Goal: Transaction & Acquisition: Book appointment/travel/reservation

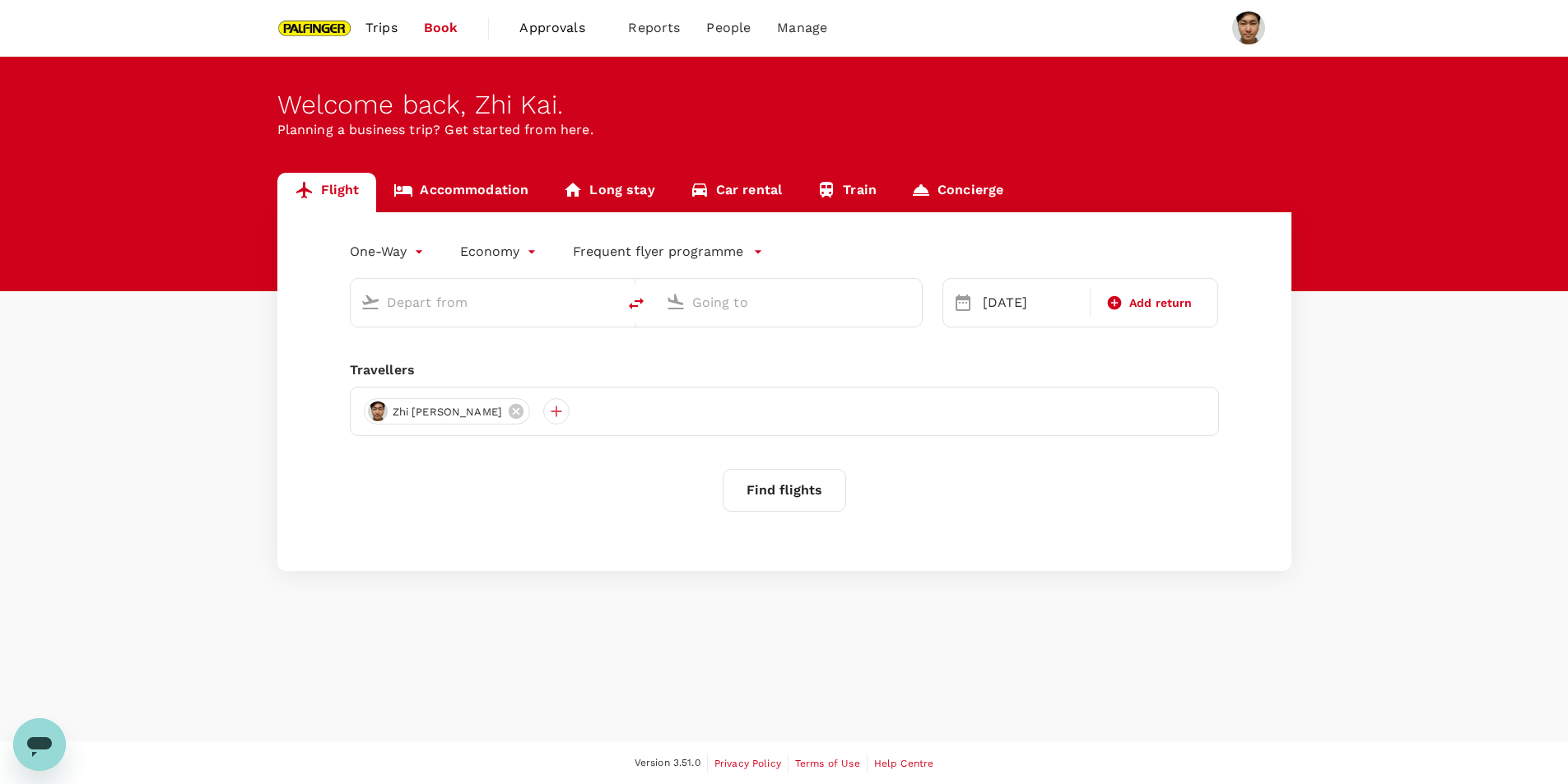
type input "Singapore Changi (SIN)"
type input "[GEOGRAPHIC_DATA], [GEOGRAPHIC_DATA] (any)"
type input "Singapore Changi (SIN)"
type input "[GEOGRAPHIC_DATA], [GEOGRAPHIC_DATA] (any)"
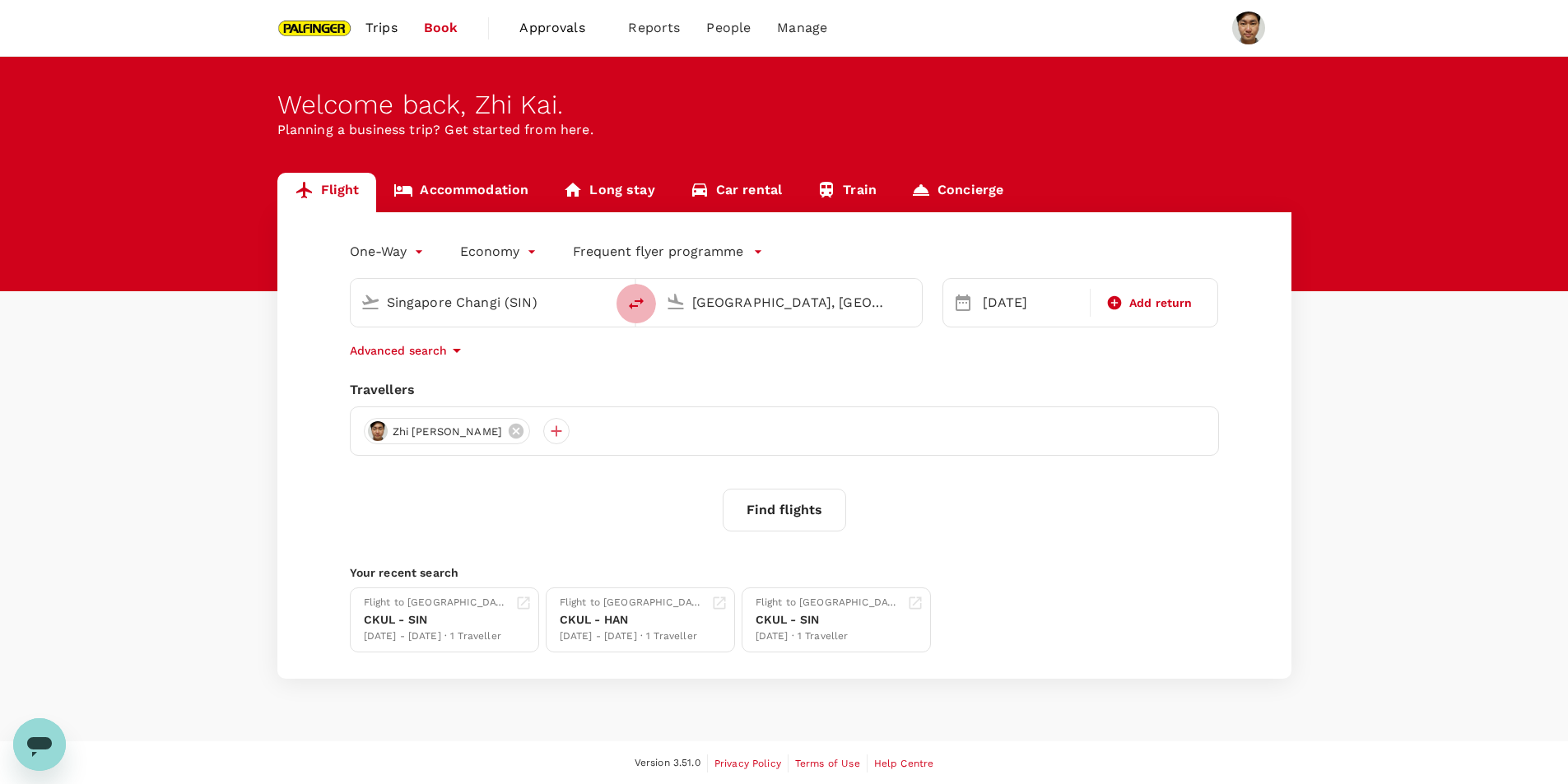
click at [644, 308] on icon "delete" at bounding box center [636, 304] width 20 height 20
type input "[GEOGRAPHIC_DATA], [GEOGRAPHIC_DATA] (any)"
click at [739, 298] on input "Singapore Changi (SIN)" at bounding box center [790, 302] width 195 height 25
type input "h"
click at [722, 372] on p "Nanjing Lukou Intl" at bounding box center [814, 367] width 288 height 16
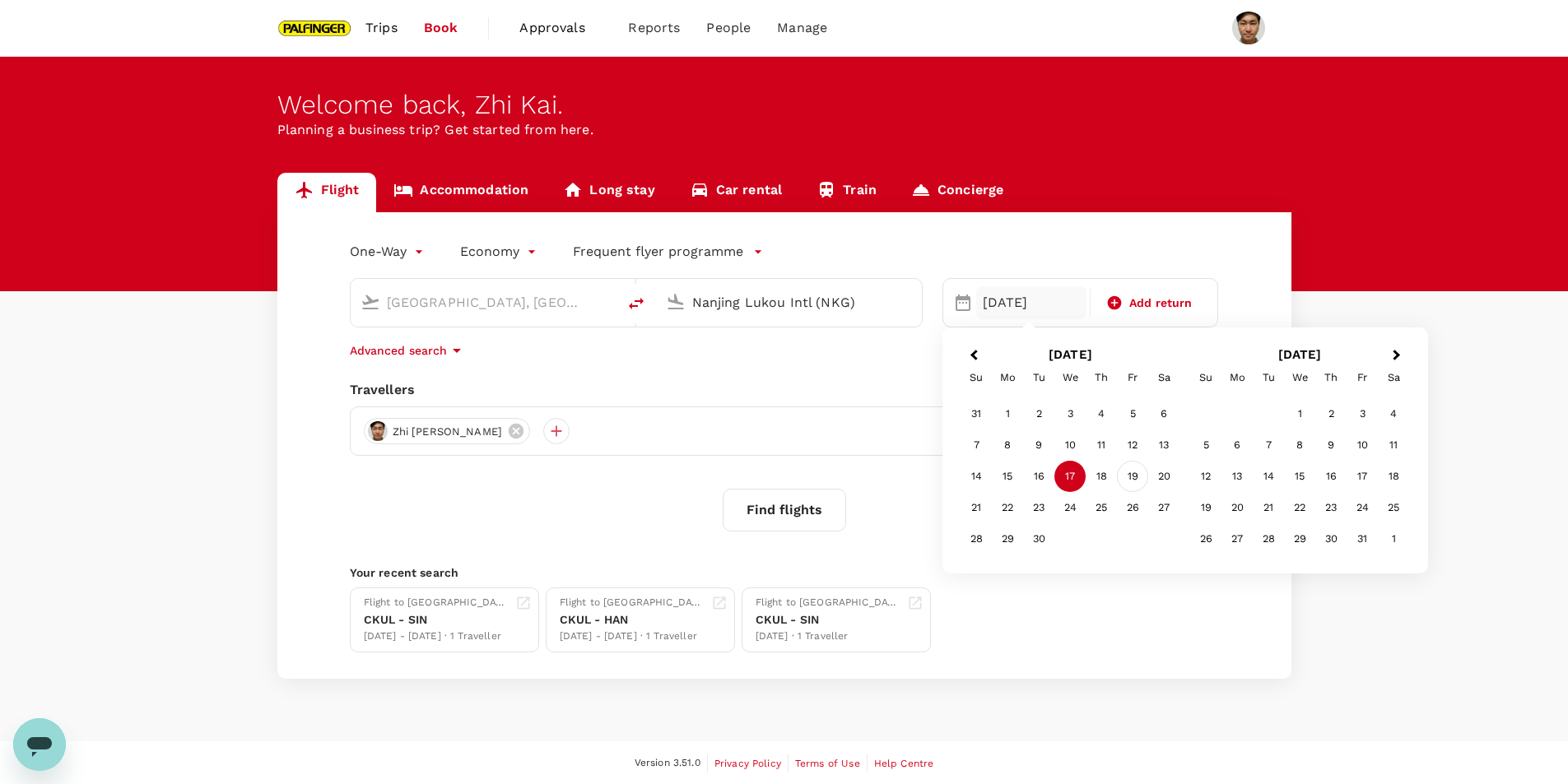
type input "Nanjing Lukou Intl (NKG)"
click at [988, 486] on div "14" at bounding box center [976, 477] width 31 height 31
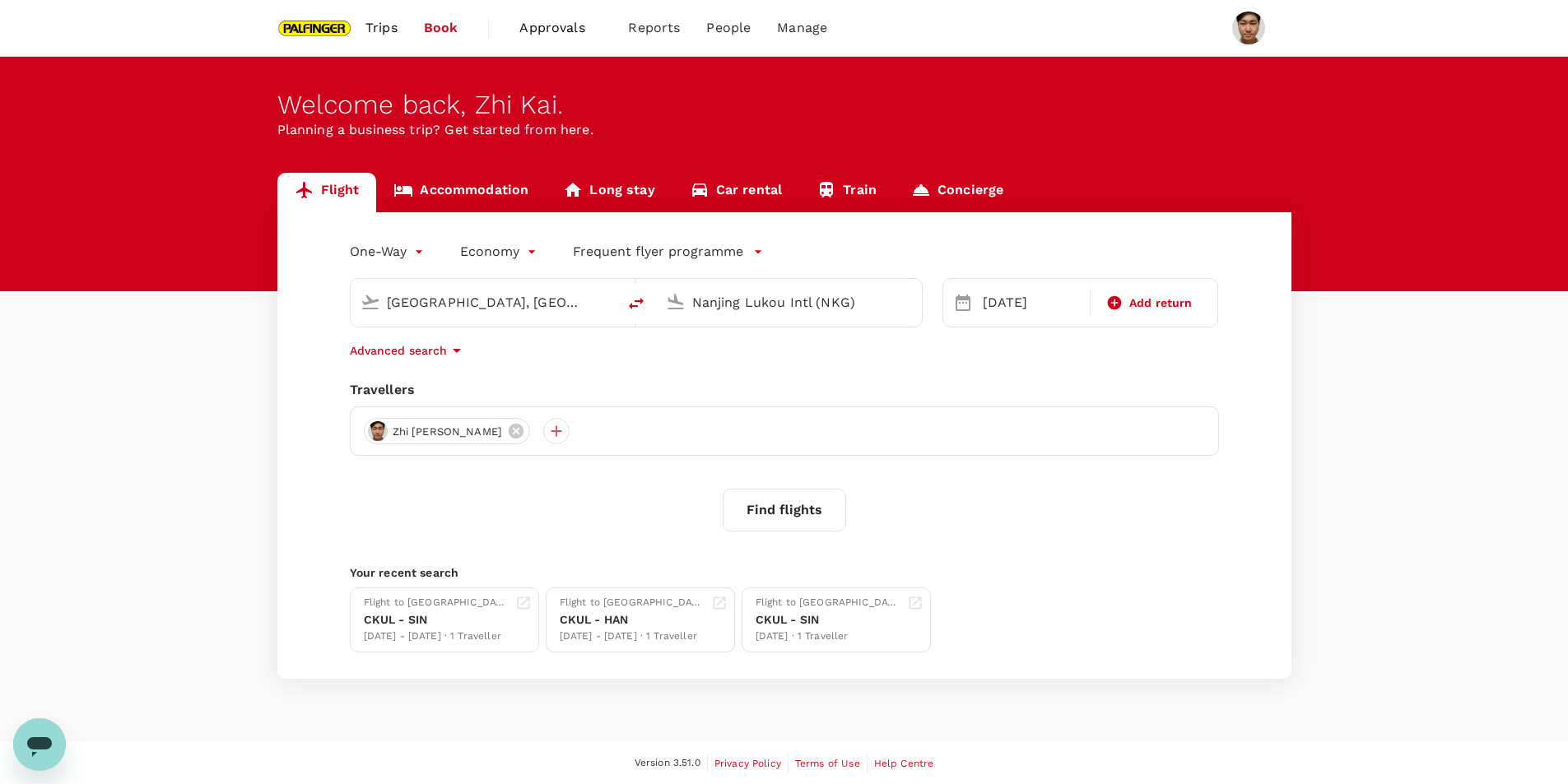
click at [786, 510] on button "Find flights" at bounding box center [784, 509] width 124 height 43
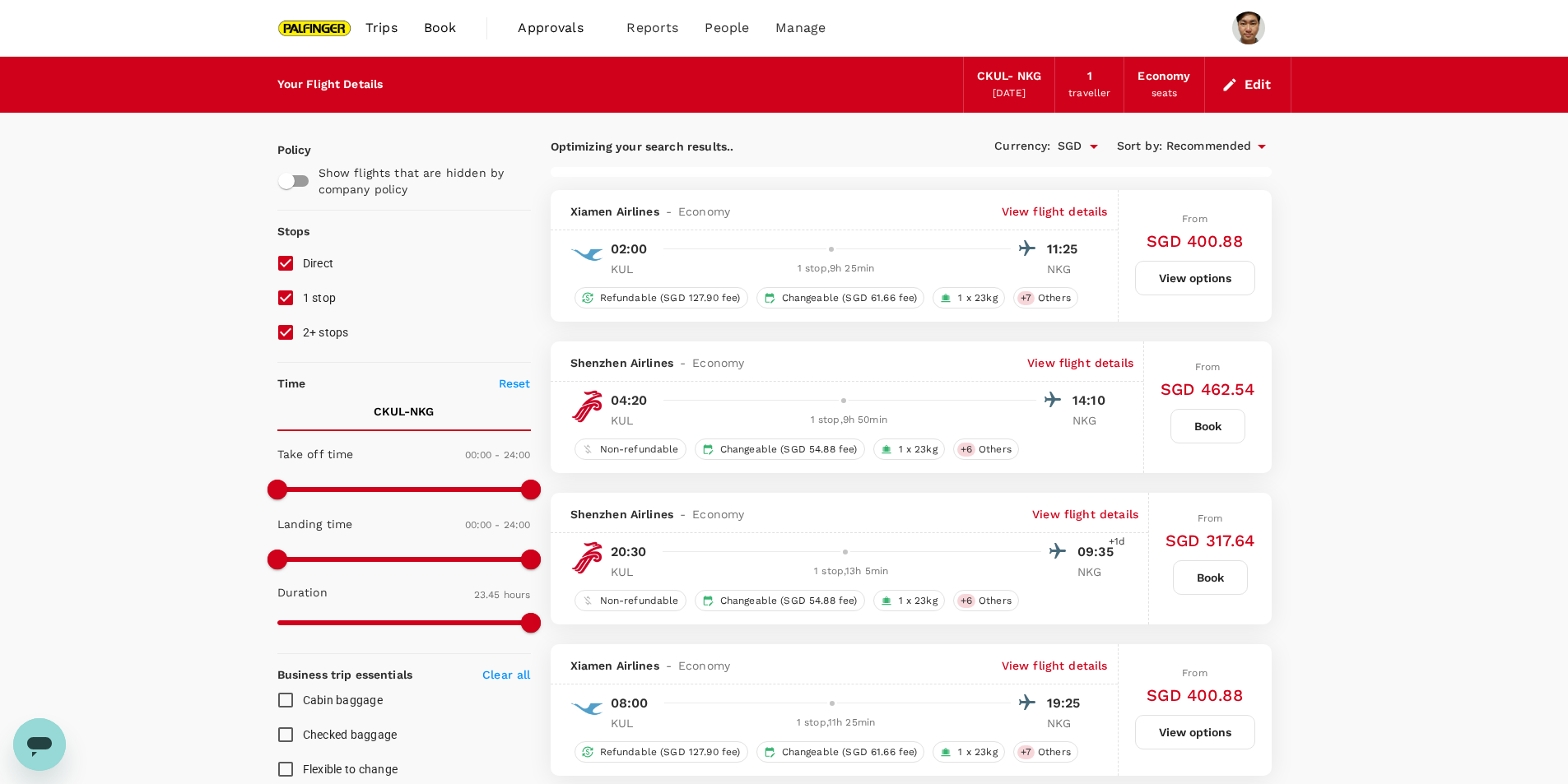
click at [279, 293] on input "1 stop" at bounding box center [286, 298] width 35 height 35
checkbox input "false"
click at [290, 334] on input "2+ stops" at bounding box center [286, 332] width 35 height 35
checkbox input "false"
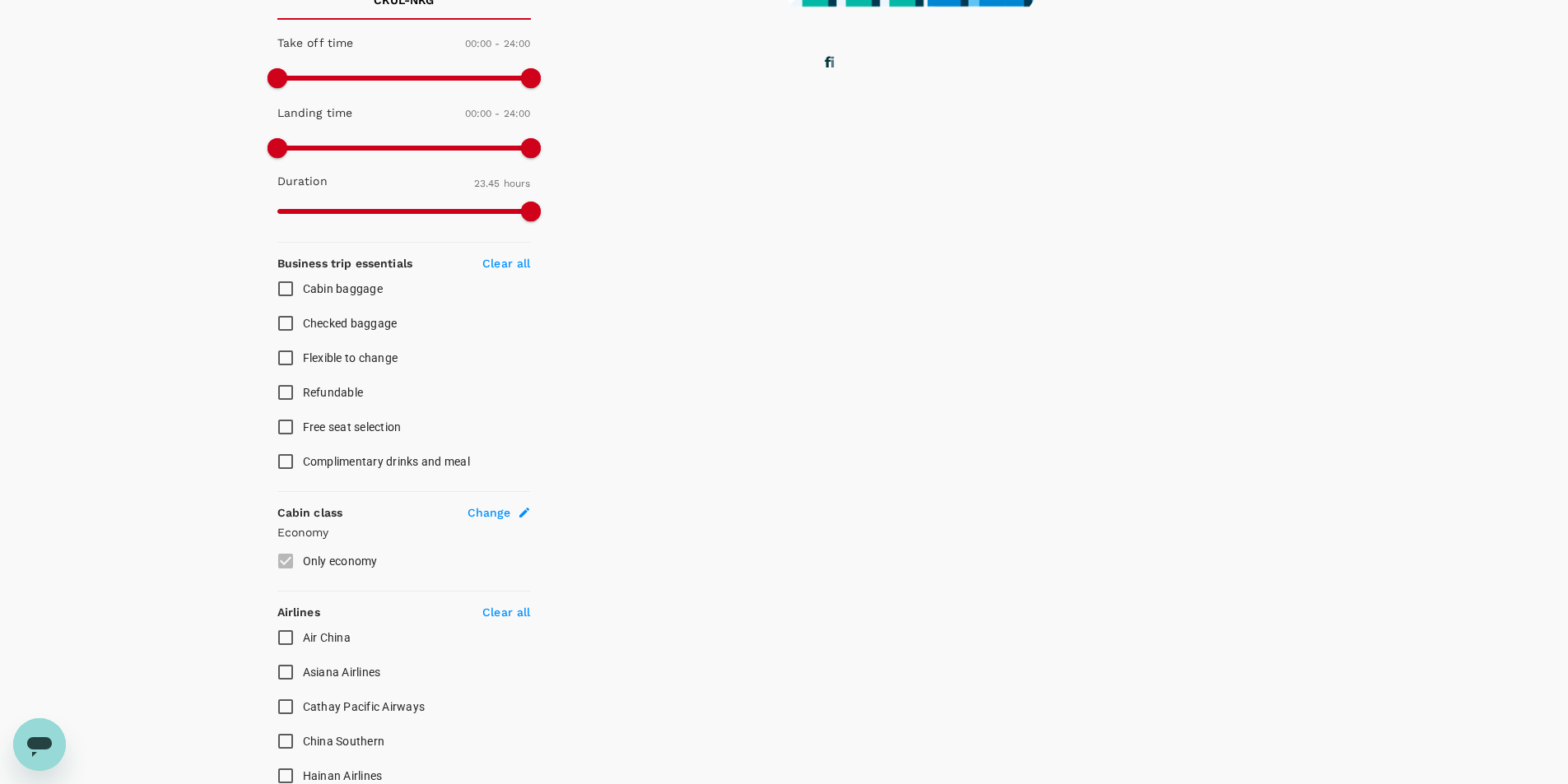
type input "1725"
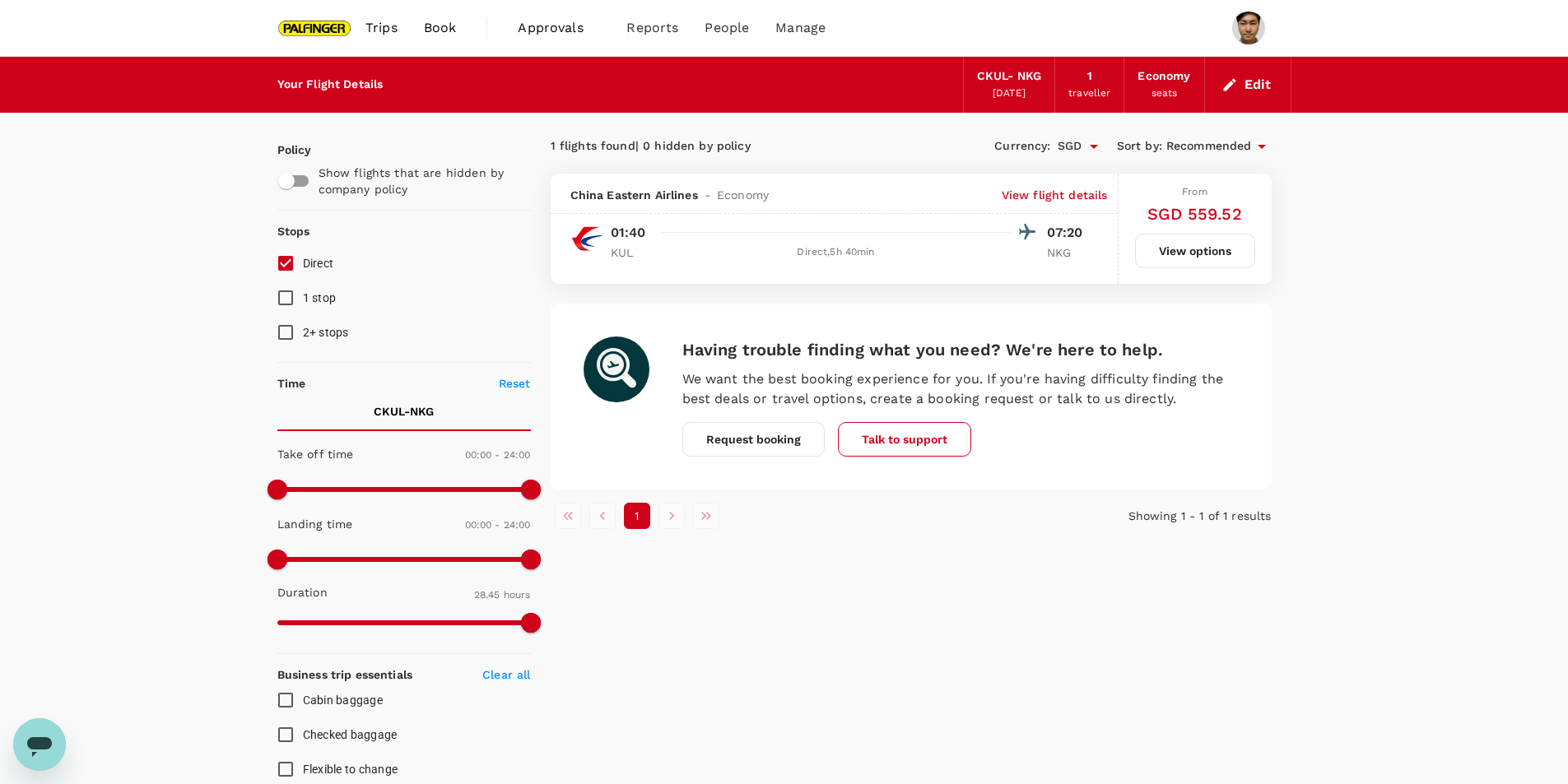
click at [1057, 254] on p "NKG" at bounding box center [1067, 253] width 41 height 16
click at [1043, 191] on p "View flight details" at bounding box center [1055, 195] width 106 height 16
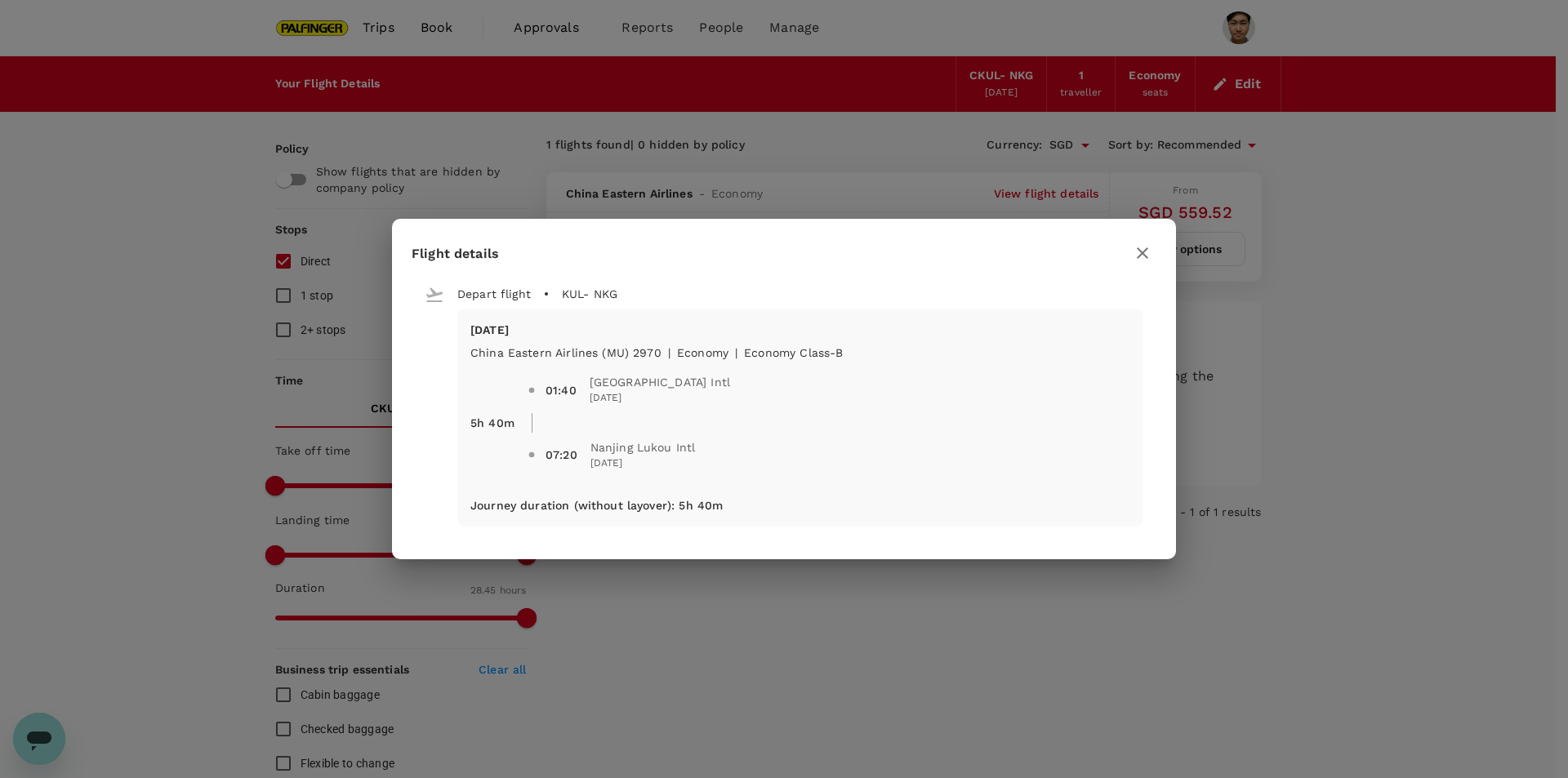
click at [1143, 260] on icon "button" at bounding box center [1143, 254] width 20 height 20
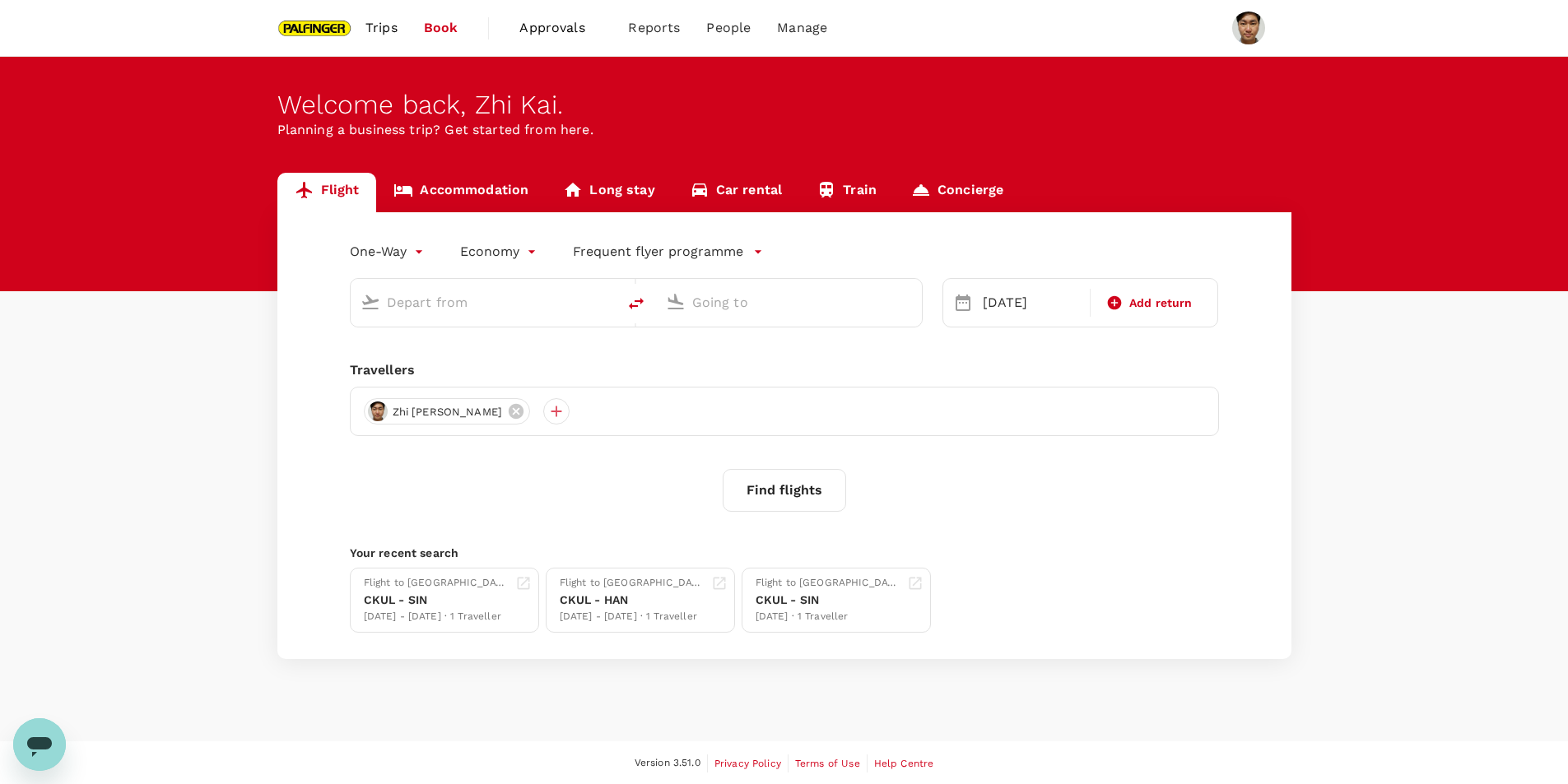
type input "[GEOGRAPHIC_DATA], [GEOGRAPHIC_DATA] (any)"
type input "Nanjing Lukou Intl (NKG)"
type input "[GEOGRAPHIC_DATA], [GEOGRAPHIC_DATA] (any)"
type input "Nanjing Lukou Intl (NKG)"
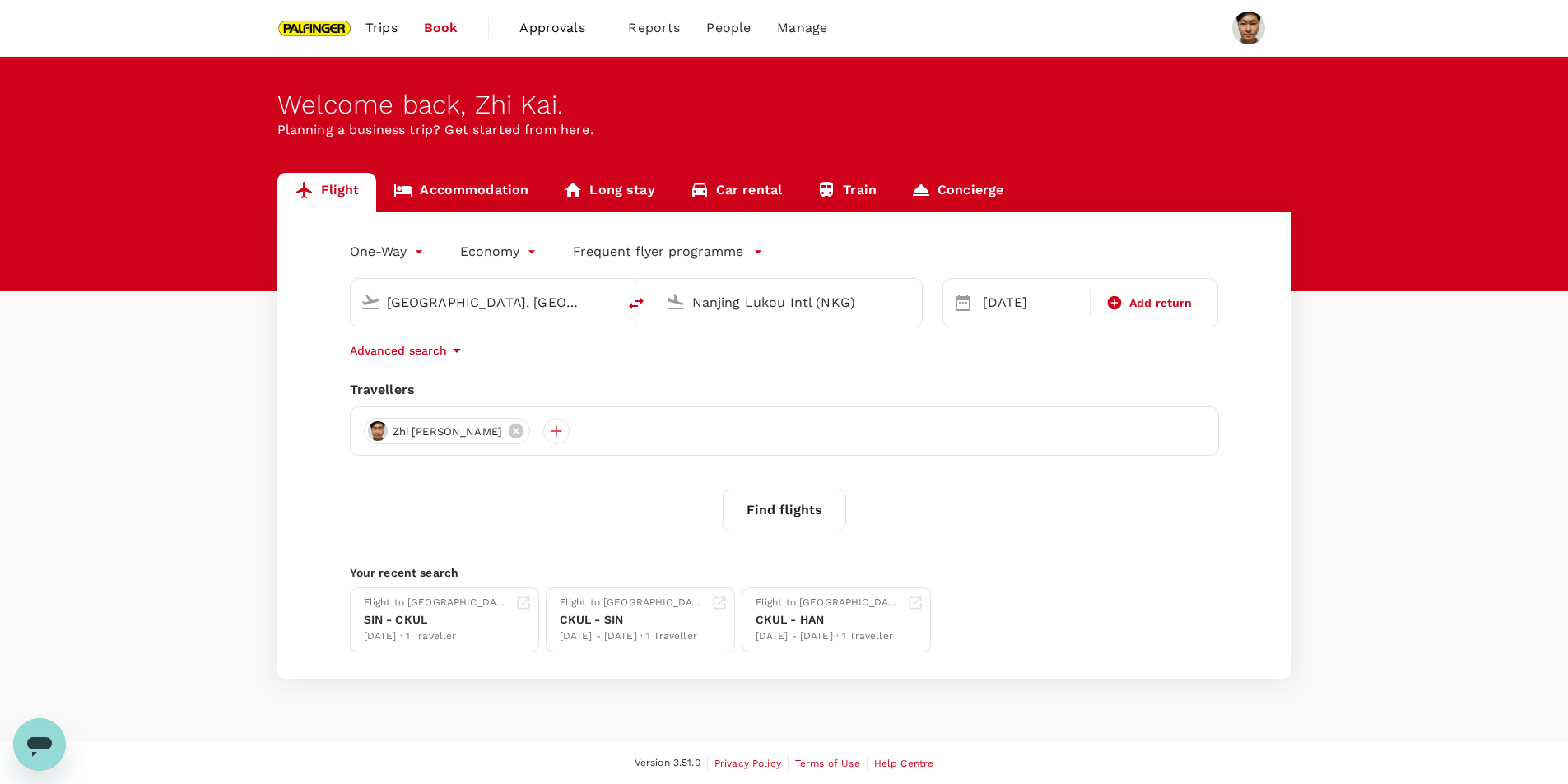
click at [530, 308] on input "[GEOGRAPHIC_DATA], [GEOGRAPHIC_DATA] (any)" at bounding box center [484, 302] width 195 height 25
click at [625, 358] on p "Singapore Changi" at bounding box center [510, 367] width 292 height 16
type input "Singapore Changi (SIN)"
click at [758, 509] on button "Find flights" at bounding box center [784, 509] width 124 height 43
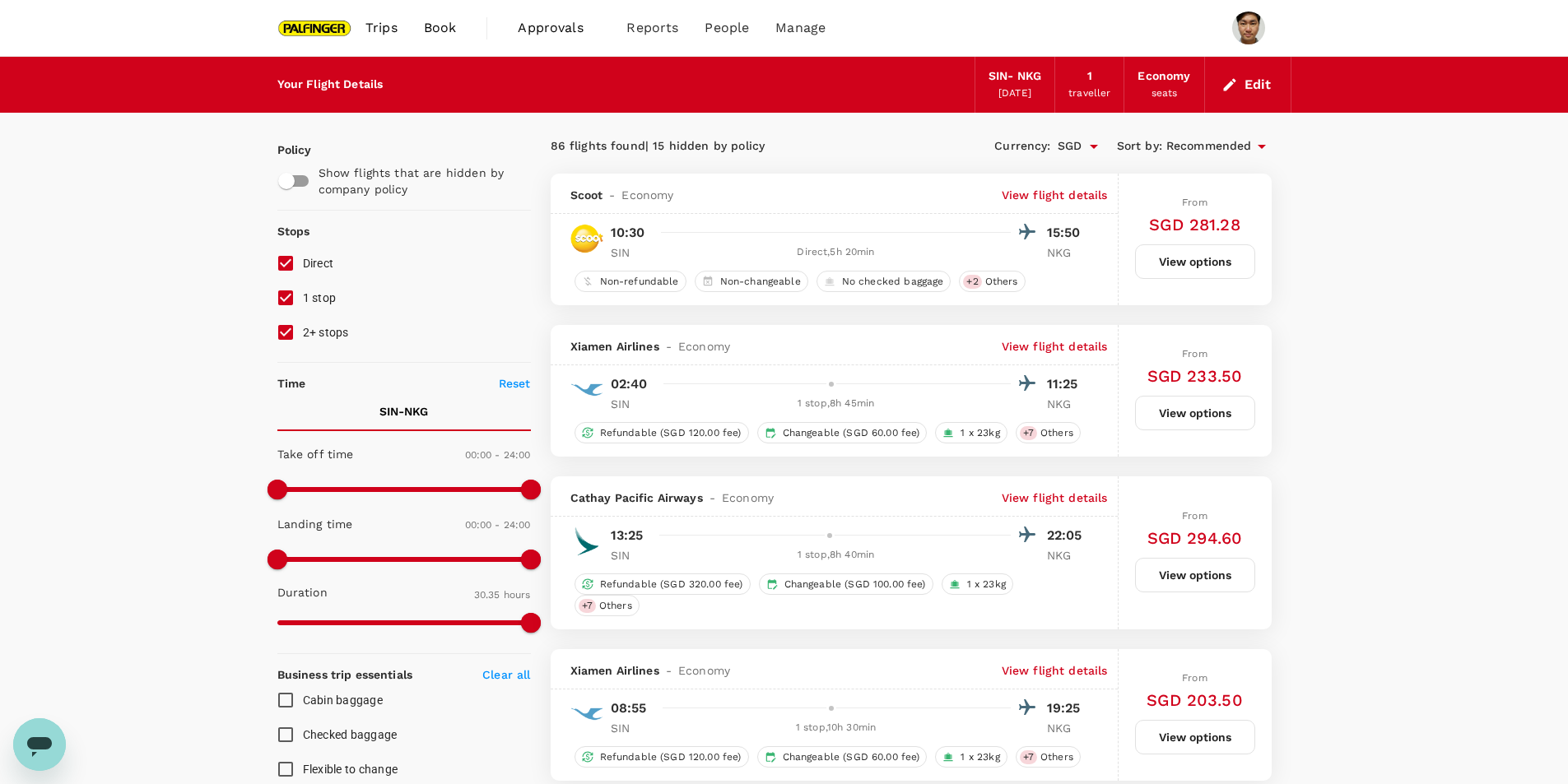
type input "1835"
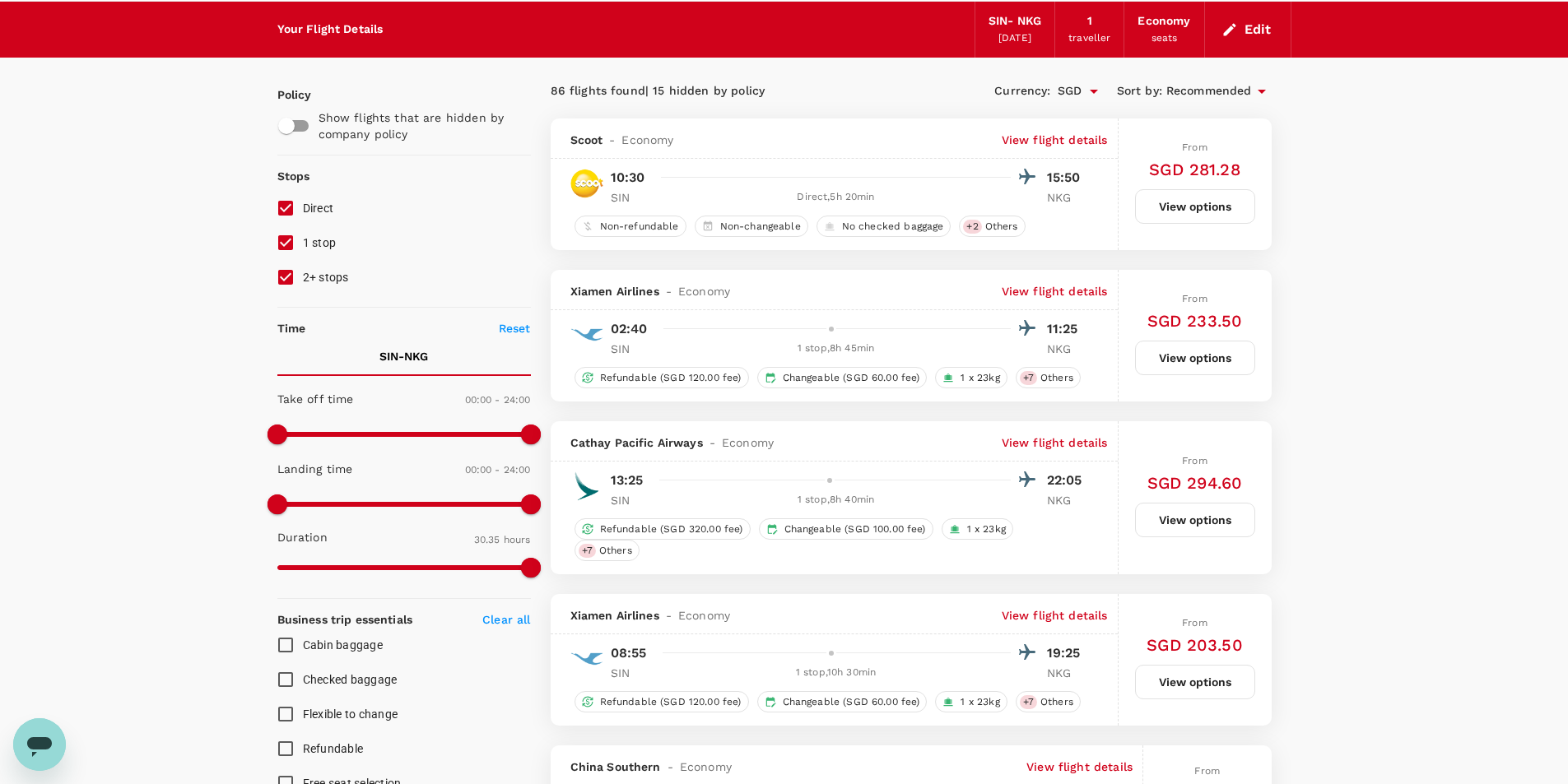
scroll to position [82, 0]
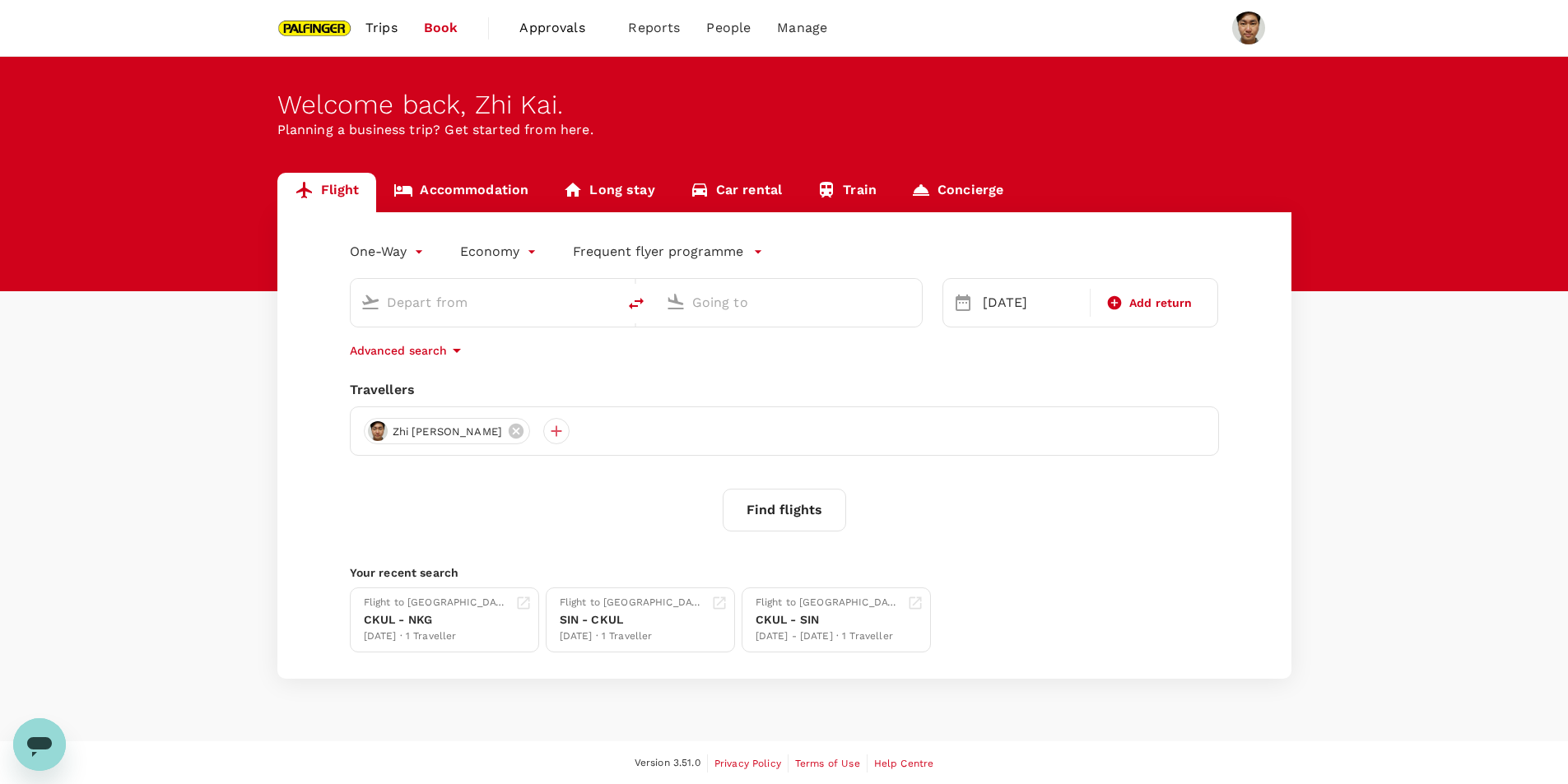
type input "Singapore Changi (SIN)"
type input "Nanjing Lukou Intl (NKG)"
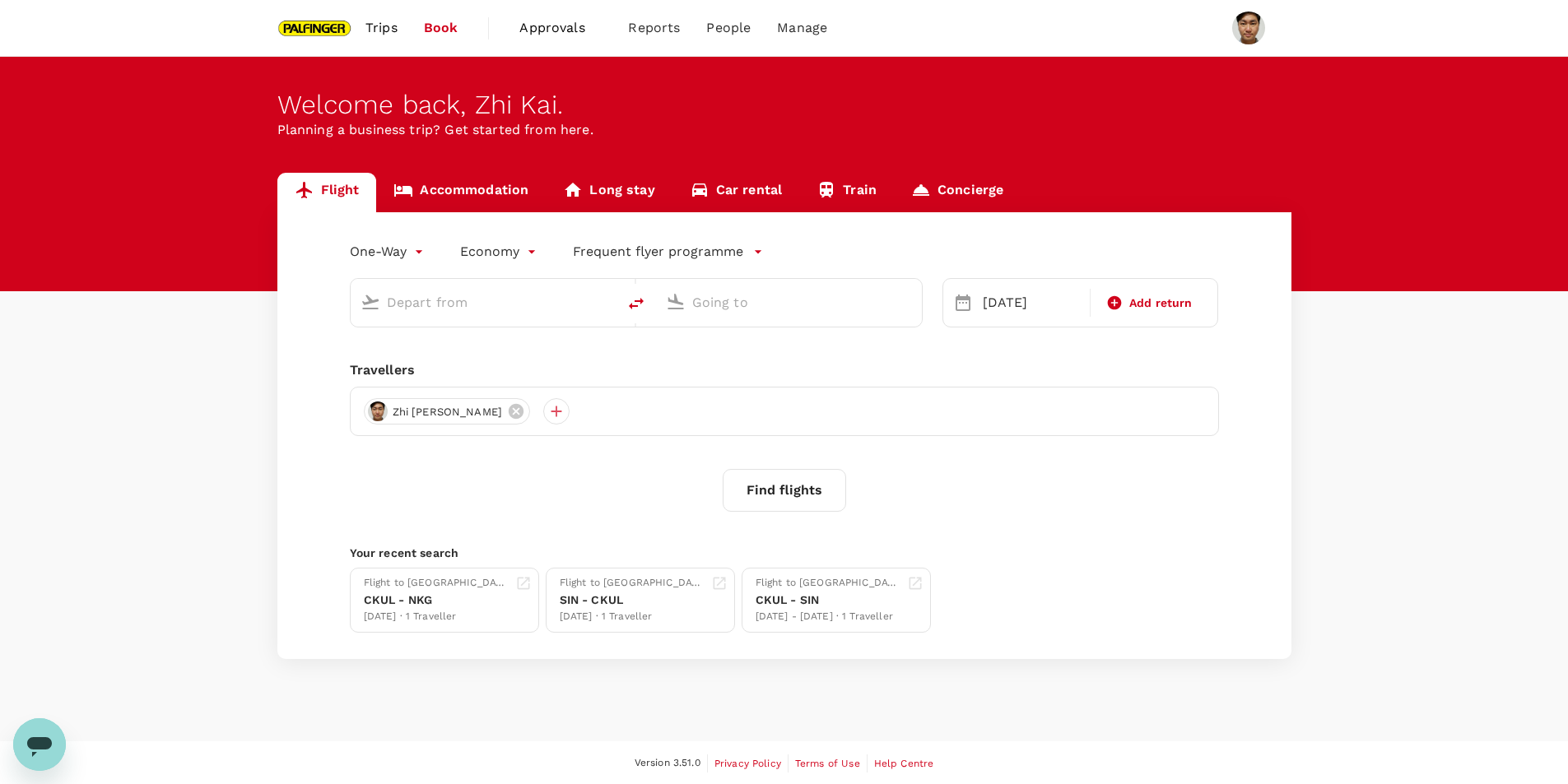
type input "Singapore Changi (SIN)"
type input "Nanjing Lukou Intl (NKG)"
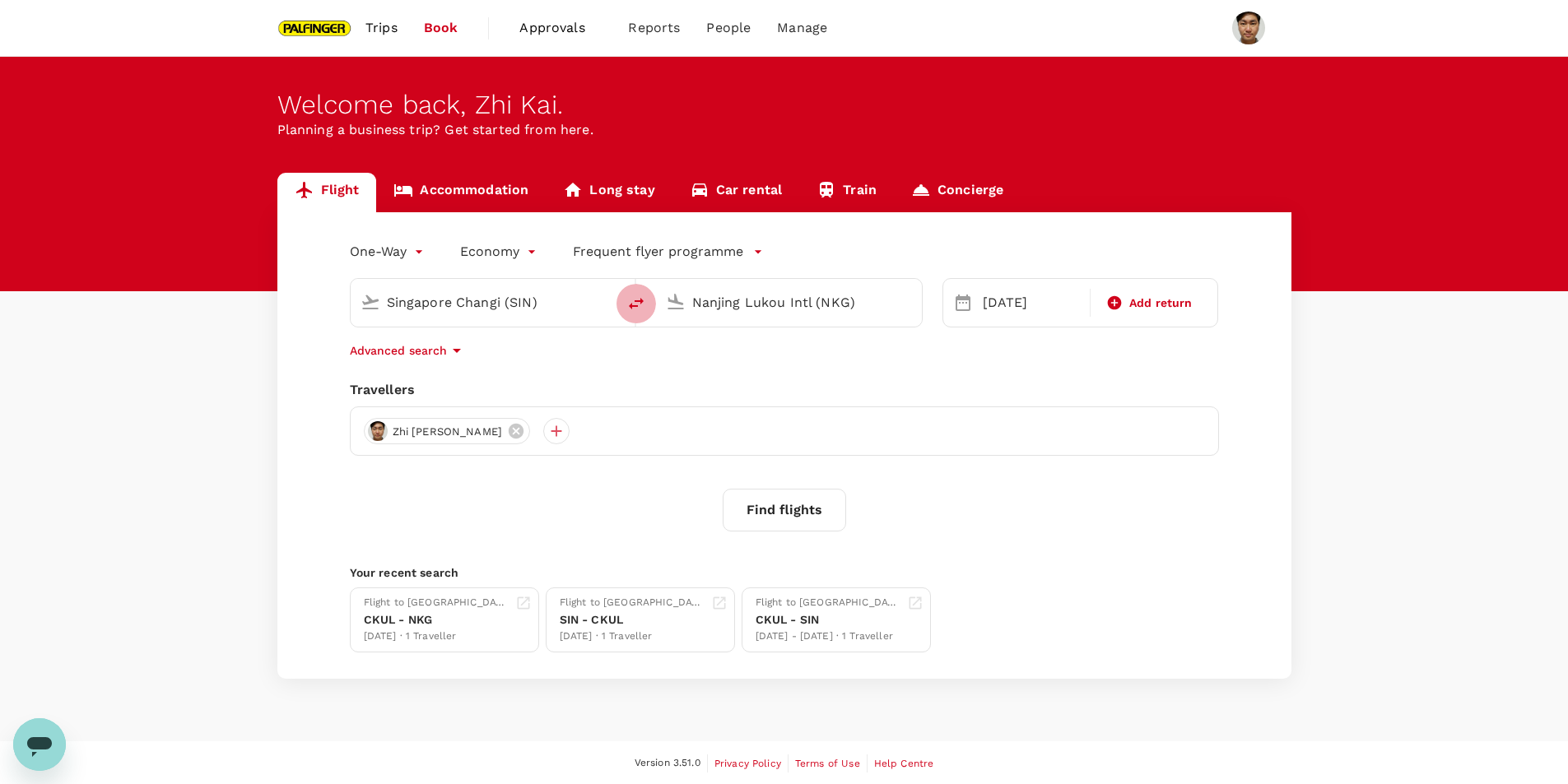
click at [637, 303] on icon "delete" at bounding box center [636, 304] width 20 height 20
type input "Nanjing Lukou Intl (NKG)"
click at [804, 305] on input "Singapore Changi (SIN)" at bounding box center [790, 302] width 195 height 25
click at [804, 367] on p "Noi Bai Intl" at bounding box center [814, 367] width 288 height 16
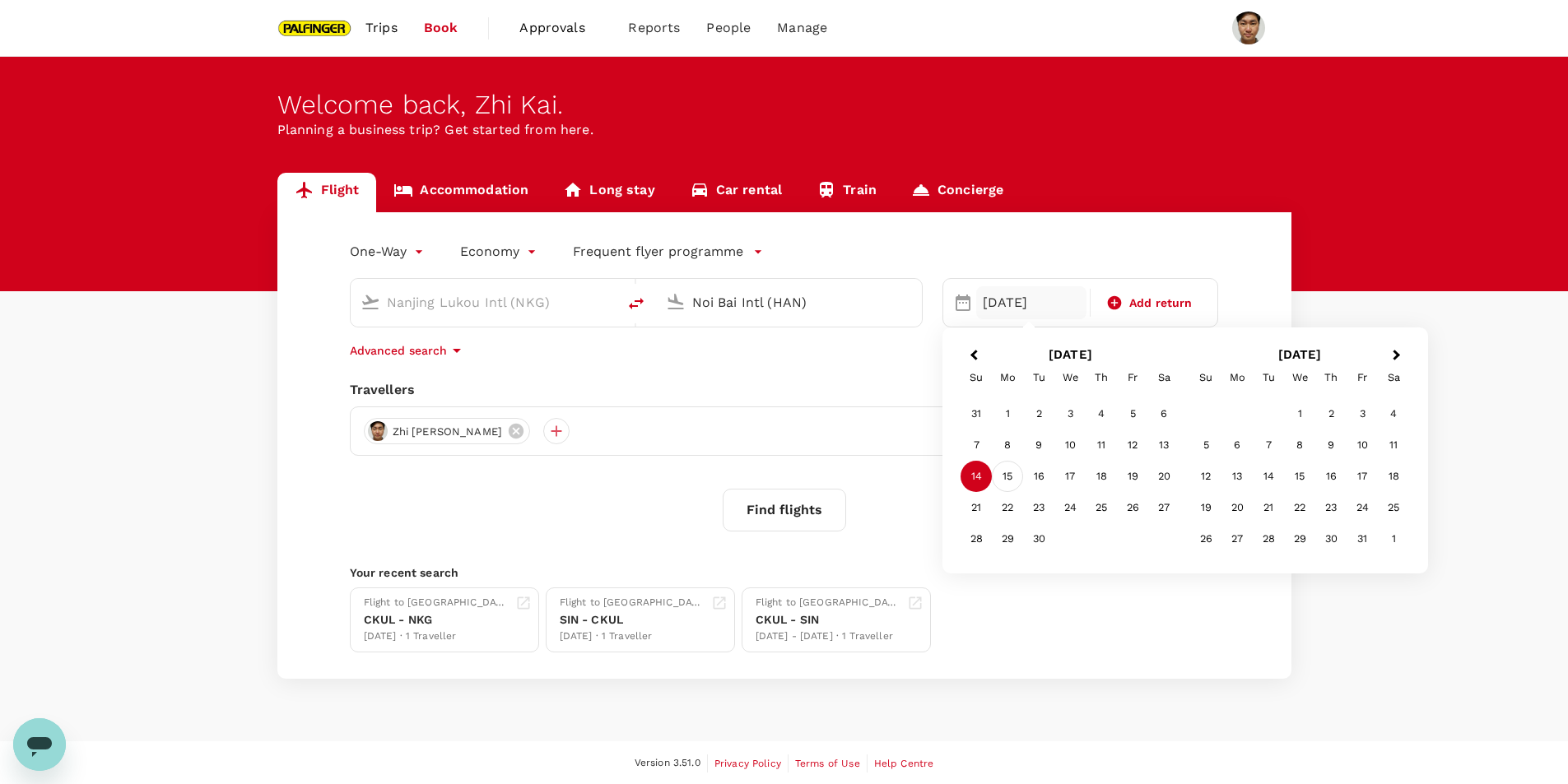
type input "Noi Bai Intl (HAN)"
click at [1008, 474] on div "15" at bounding box center [1007, 477] width 31 height 31
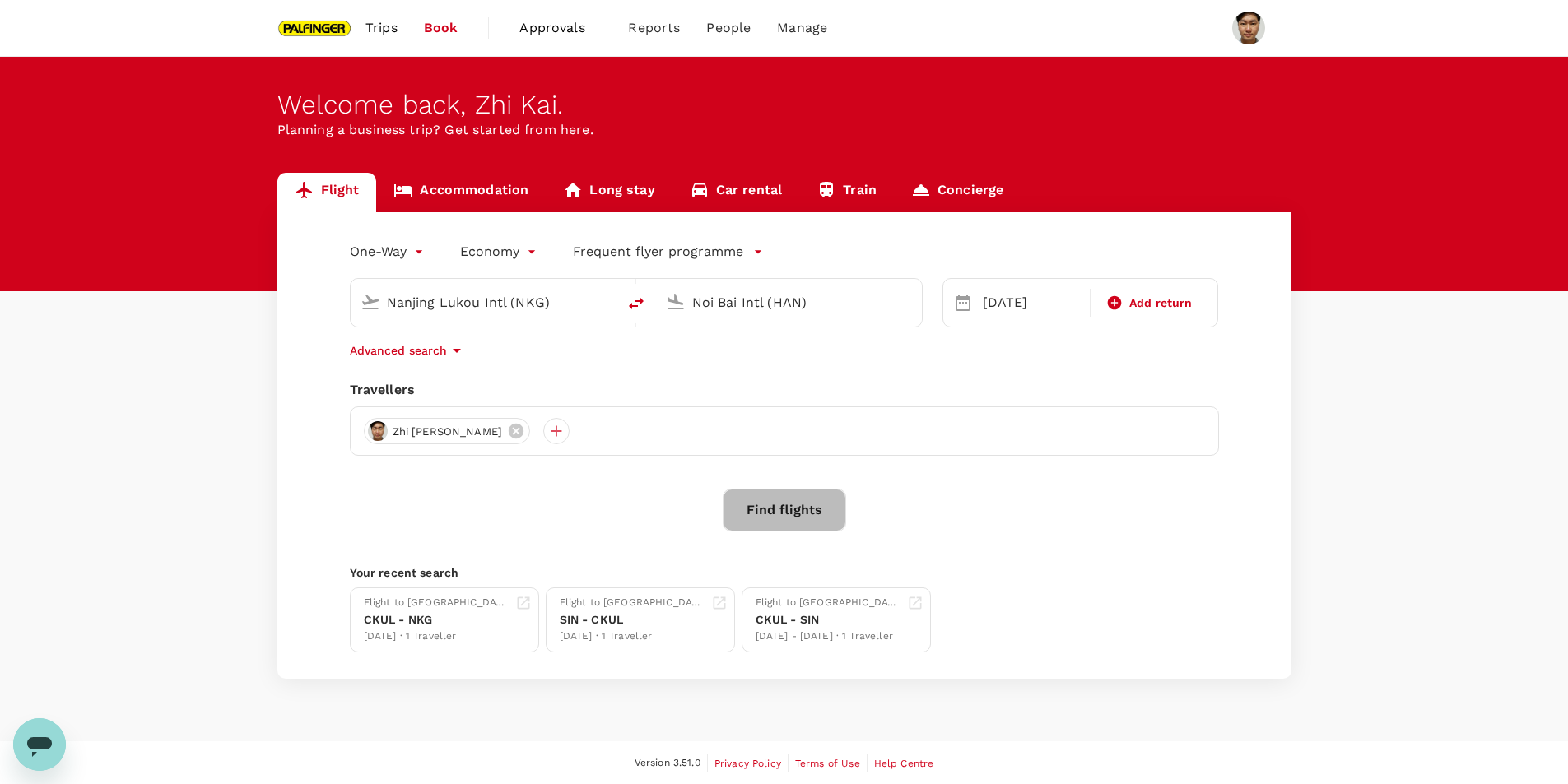
click at [829, 504] on button "Find flights" at bounding box center [784, 509] width 124 height 43
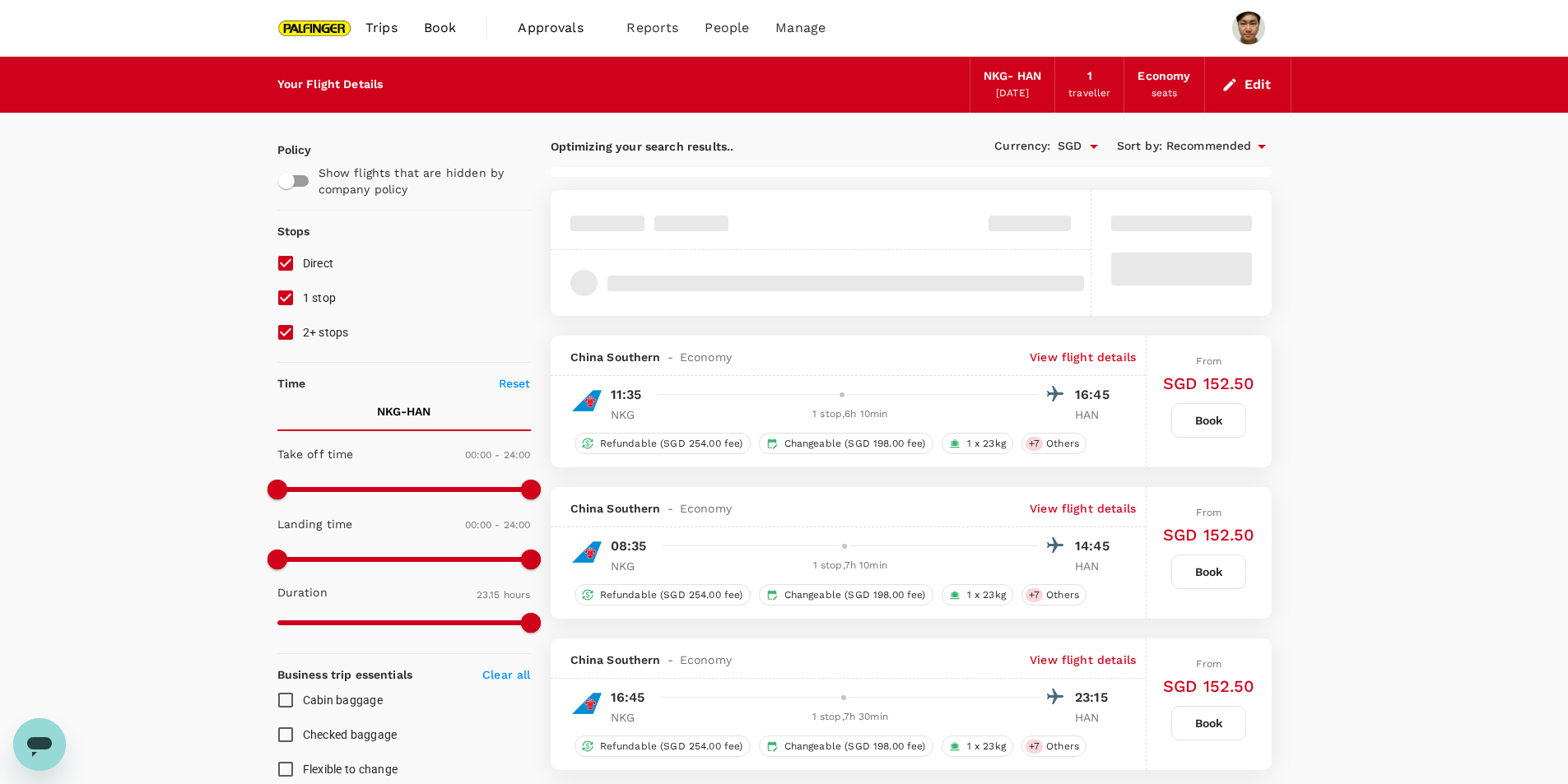
type input "1615"
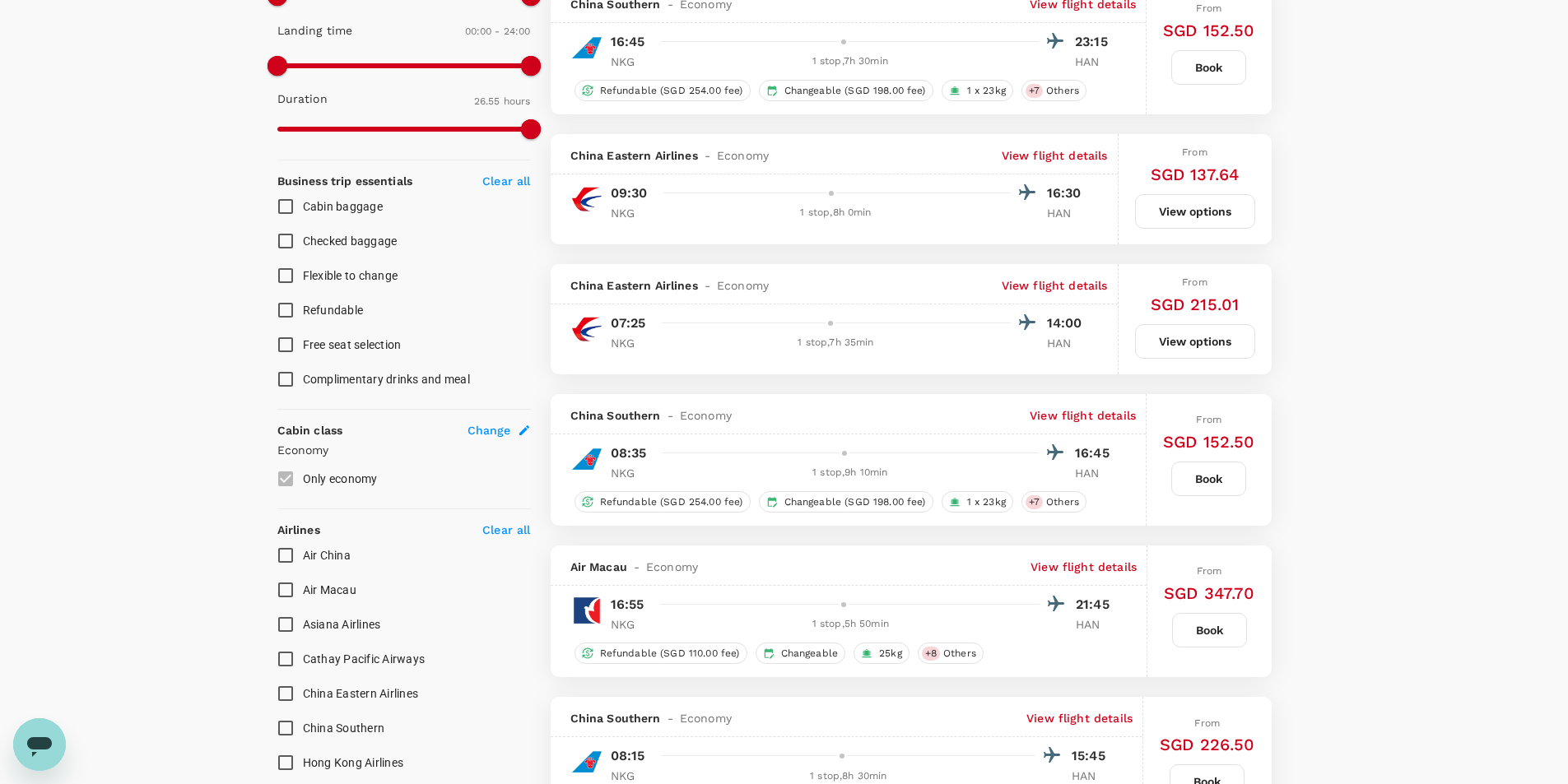
scroll to position [823, 0]
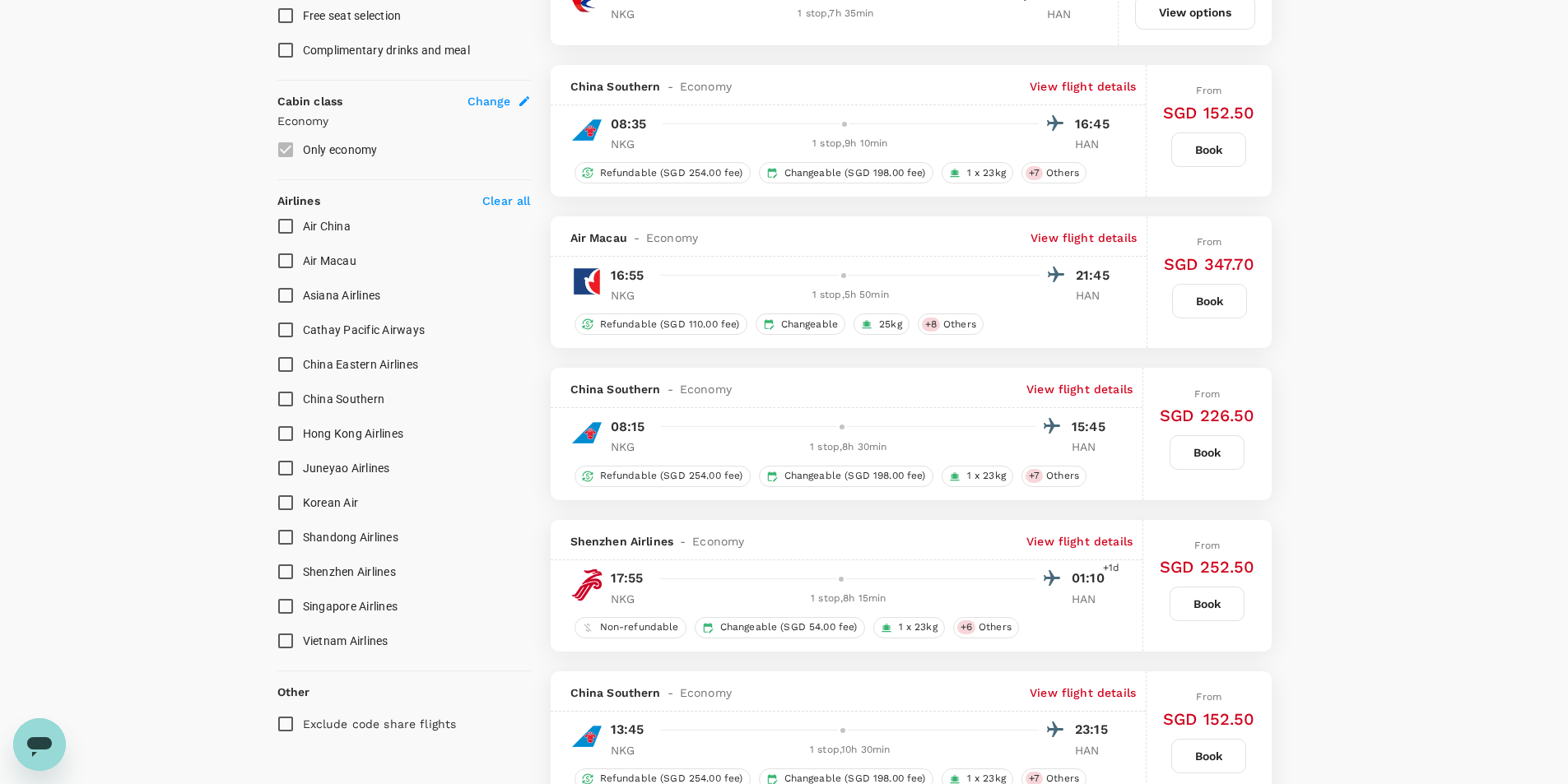
click at [844, 269] on div at bounding box center [859, 276] width 412 height 24
click at [1074, 236] on p "View flight details" at bounding box center [1084, 237] width 106 height 16
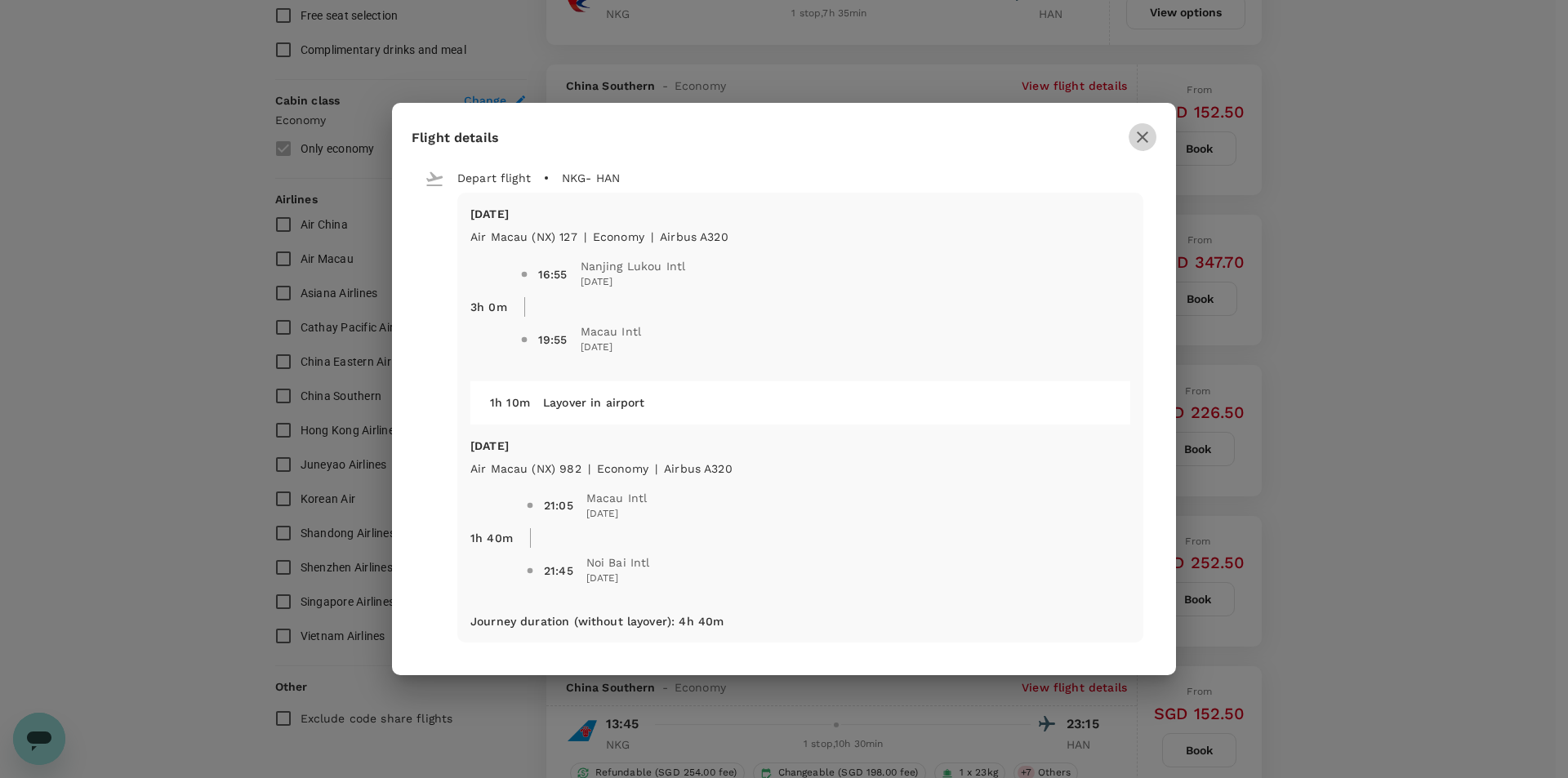
click at [1137, 135] on icon "button" at bounding box center [1143, 137] width 20 height 20
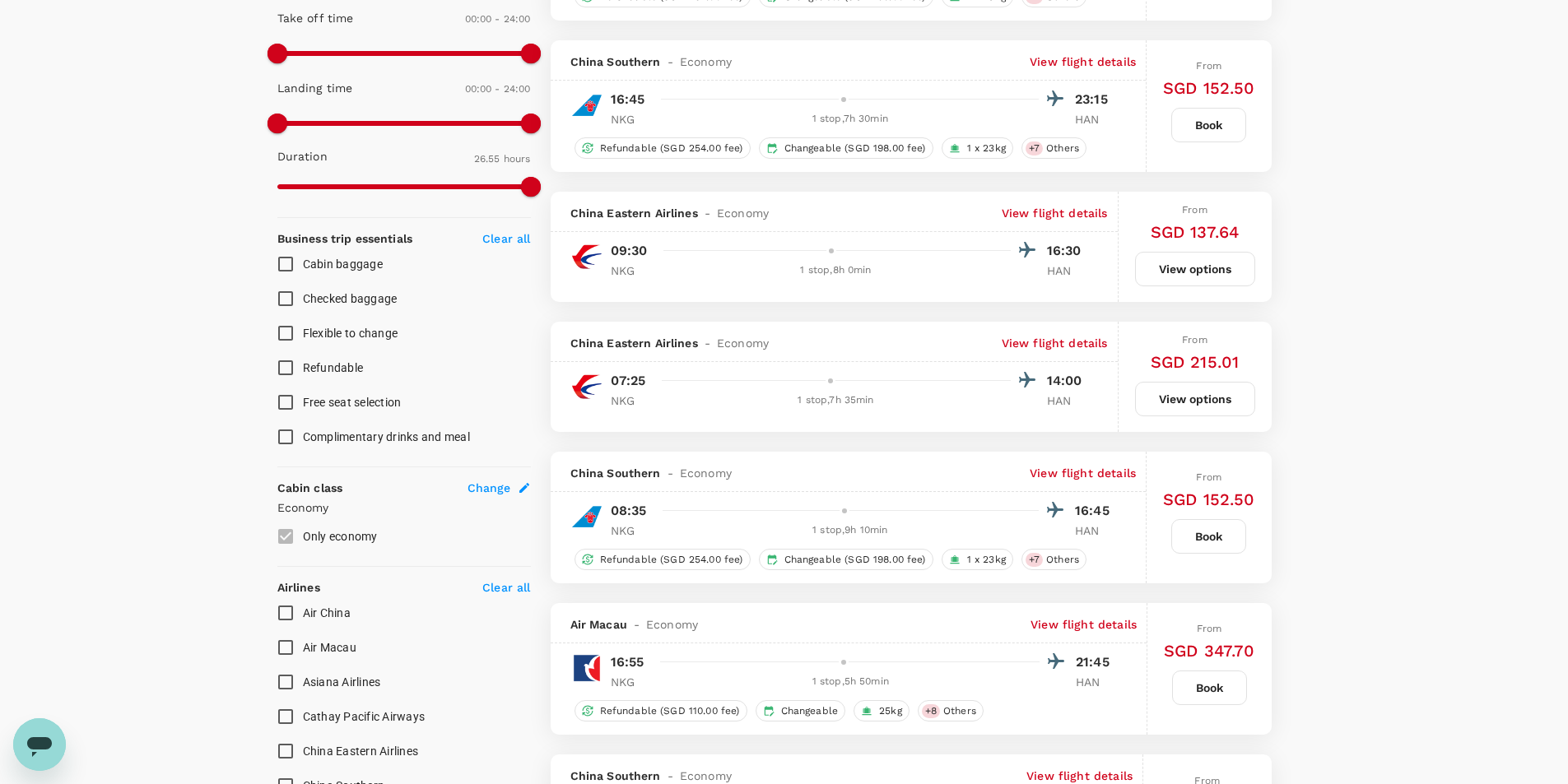
scroll to position [329, 0]
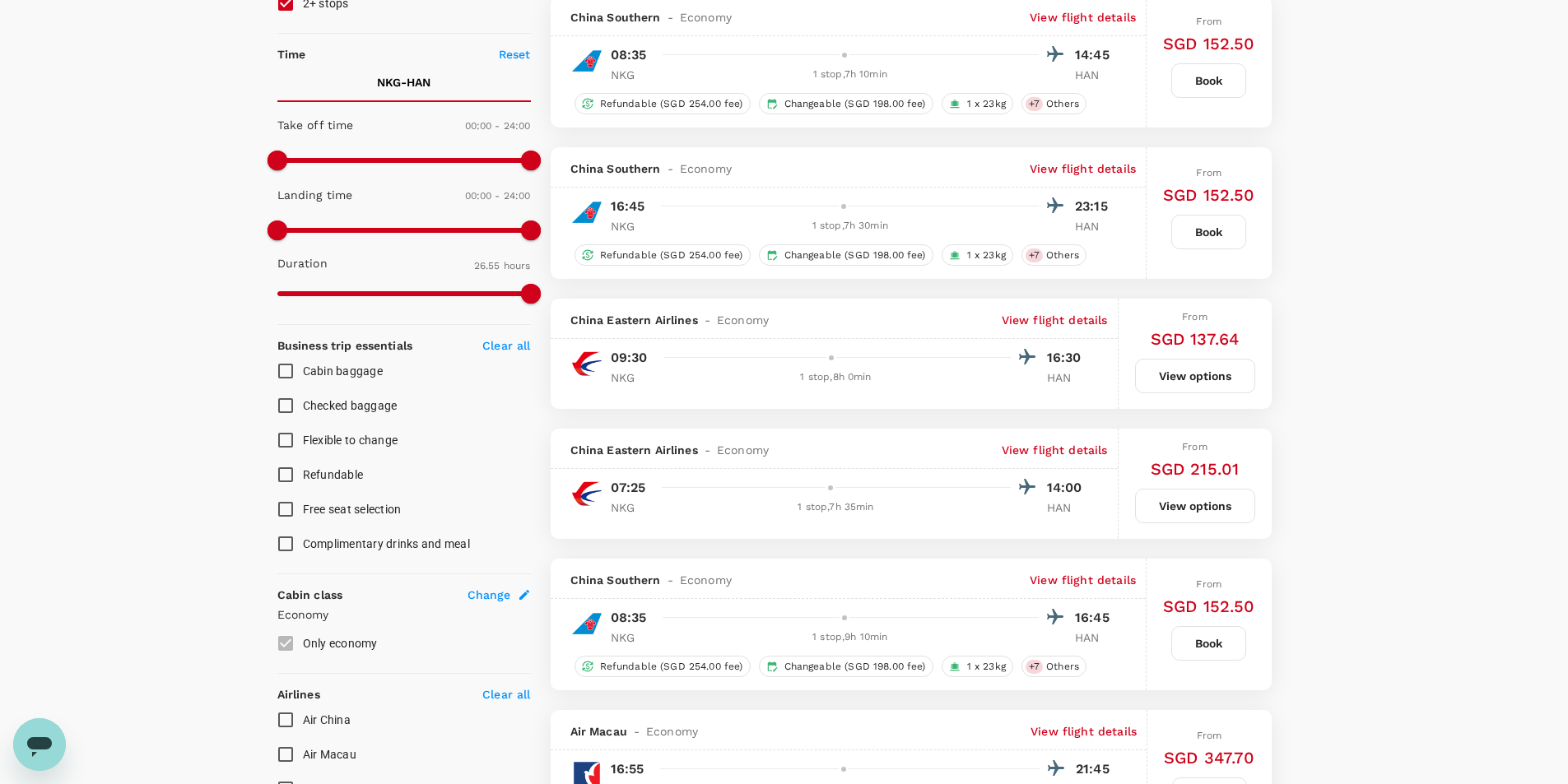
click at [1075, 161] on p "View flight details" at bounding box center [1083, 168] width 106 height 16
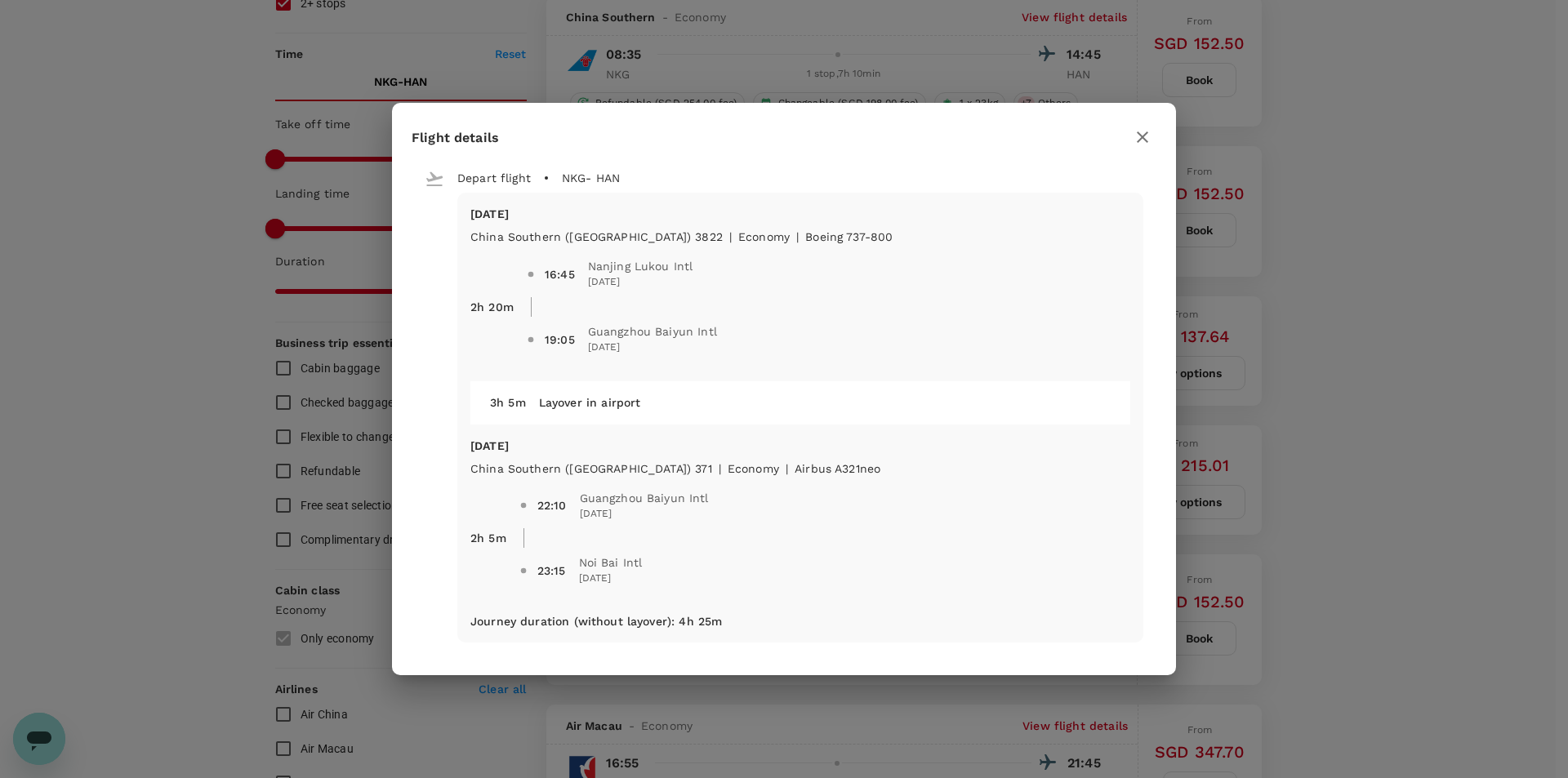
click at [1149, 135] on icon "button" at bounding box center [1143, 137] width 20 height 20
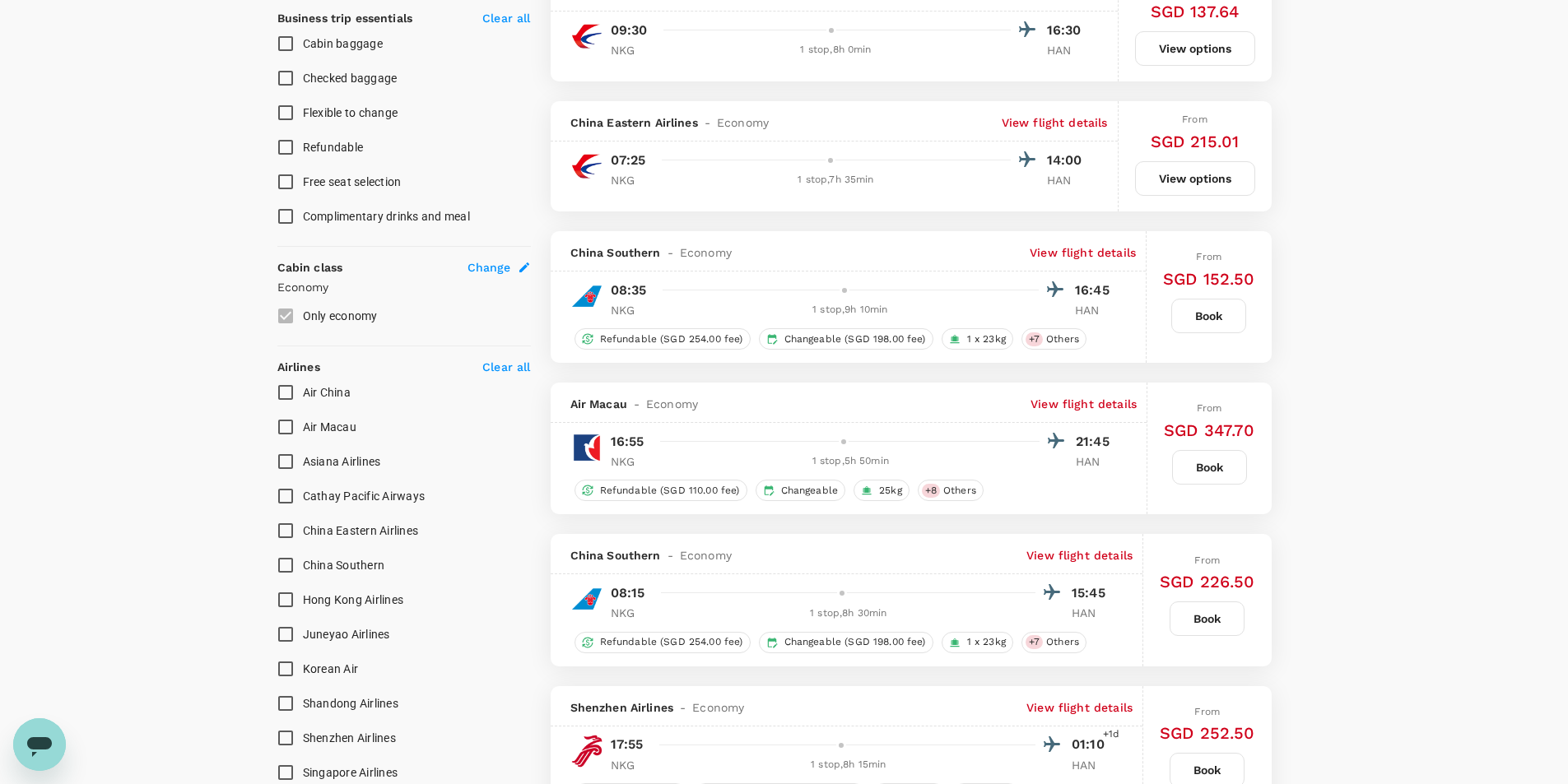
scroll to position [658, 0]
click at [1084, 401] on p "View flight details" at bounding box center [1084, 402] width 106 height 16
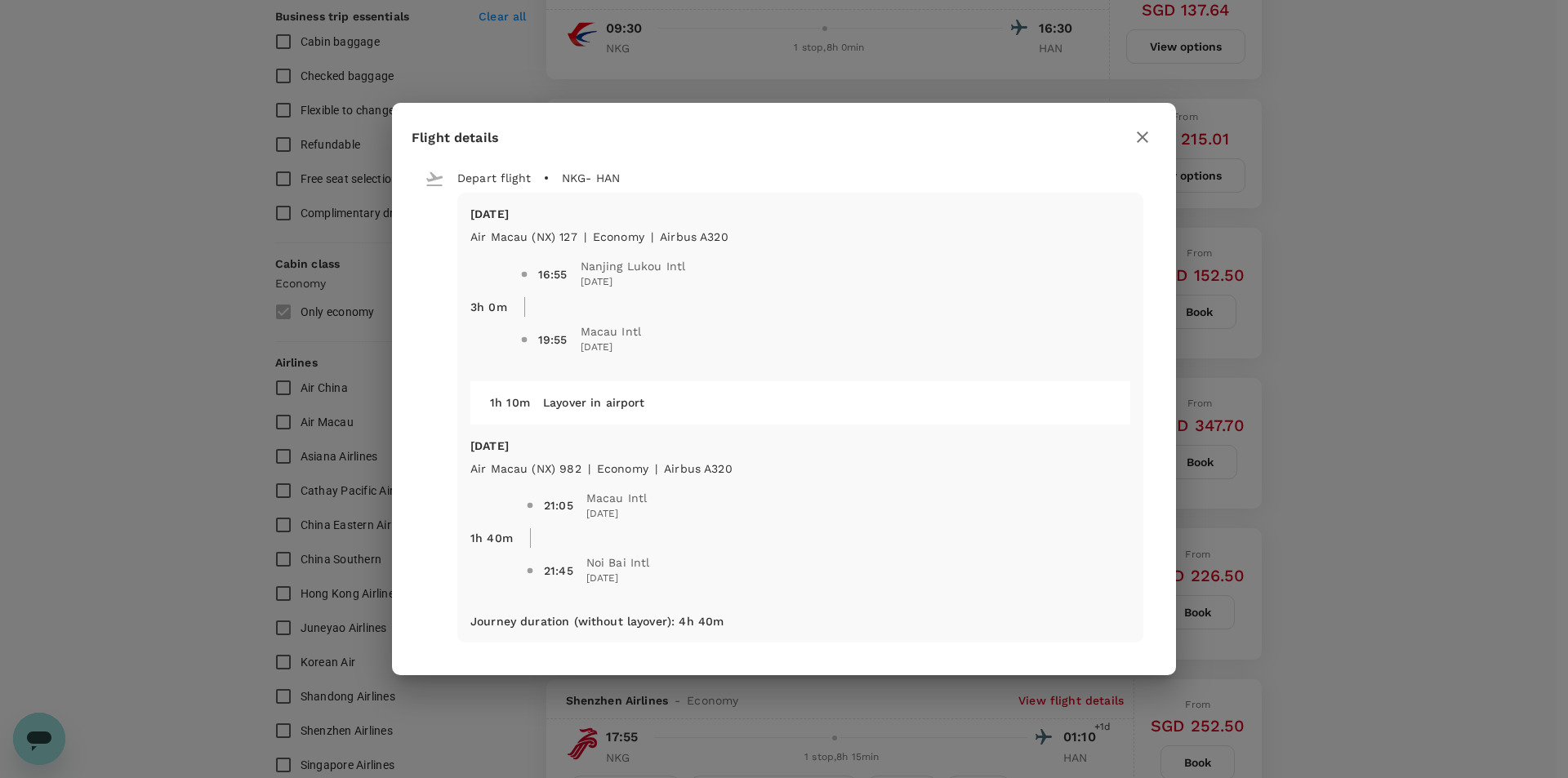
click at [1142, 140] on icon "button" at bounding box center [1143, 137] width 20 height 20
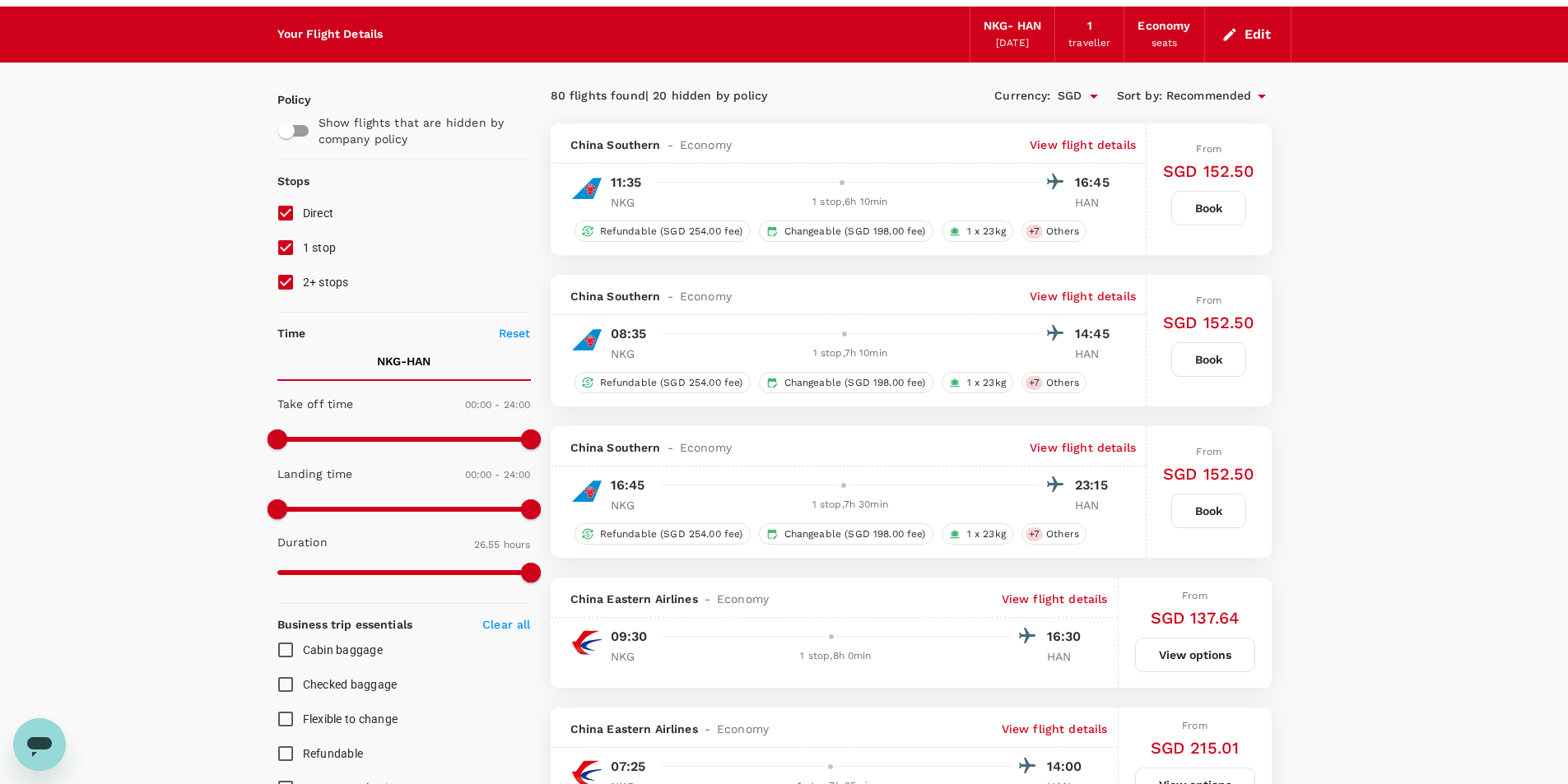
scroll to position [0, 0]
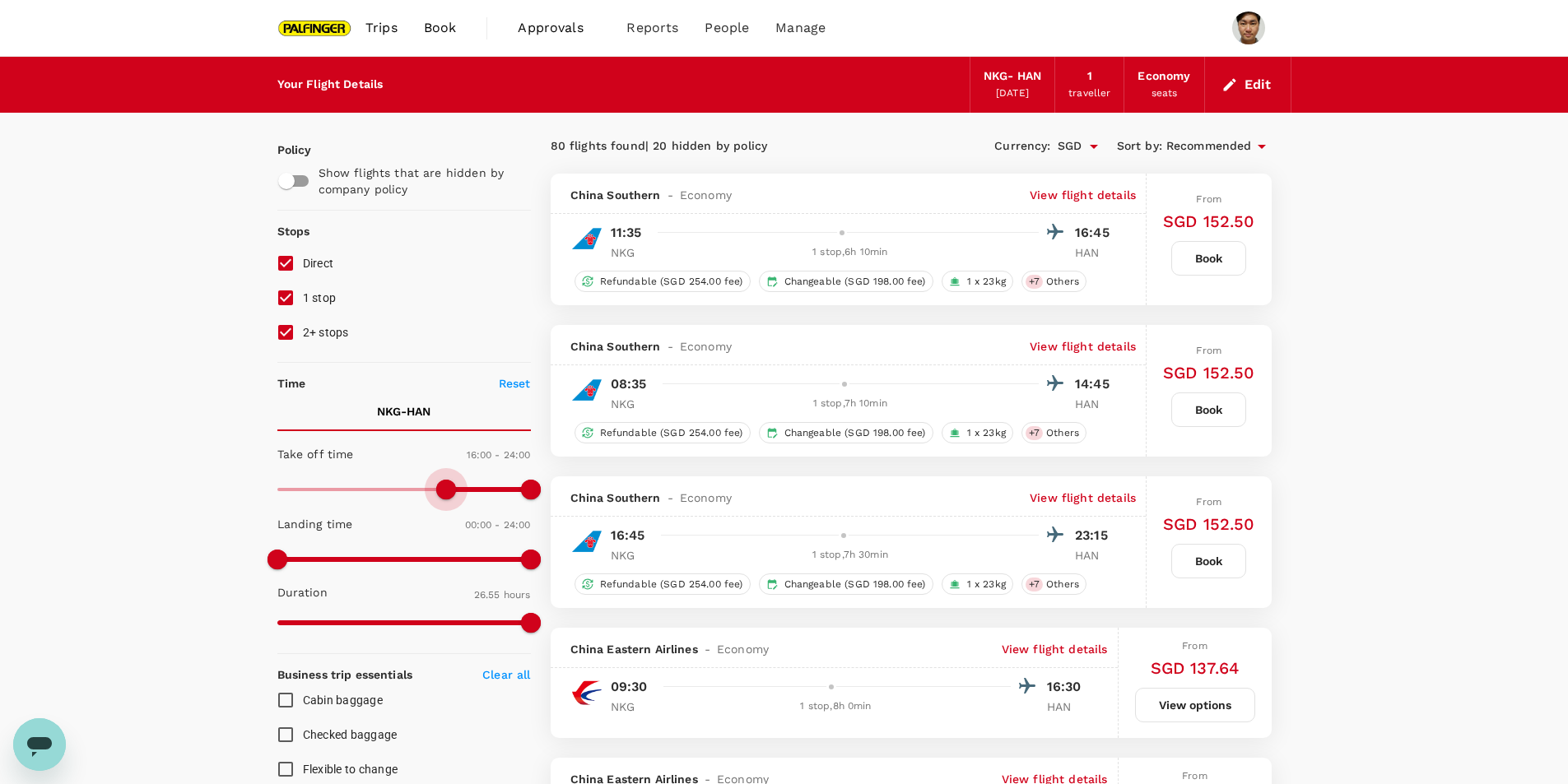
drag, startPoint x: 278, startPoint y: 480, endPoint x: 446, endPoint y: 497, distance: 168.9
click at [446, 497] on span at bounding box center [446, 489] width 20 height 20
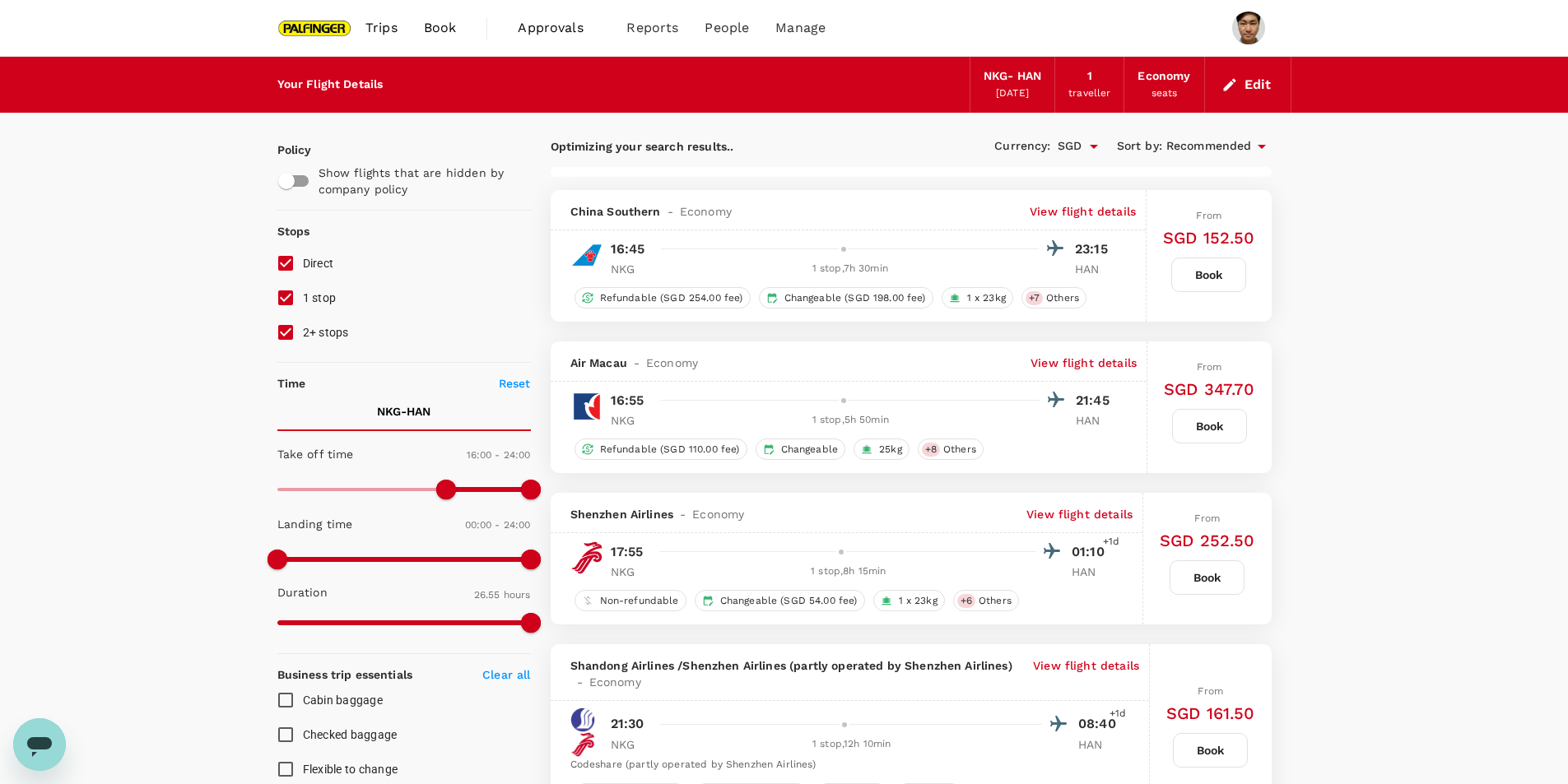
click at [1082, 220] on p "View flight details" at bounding box center [1083, 211] width 106 height 16
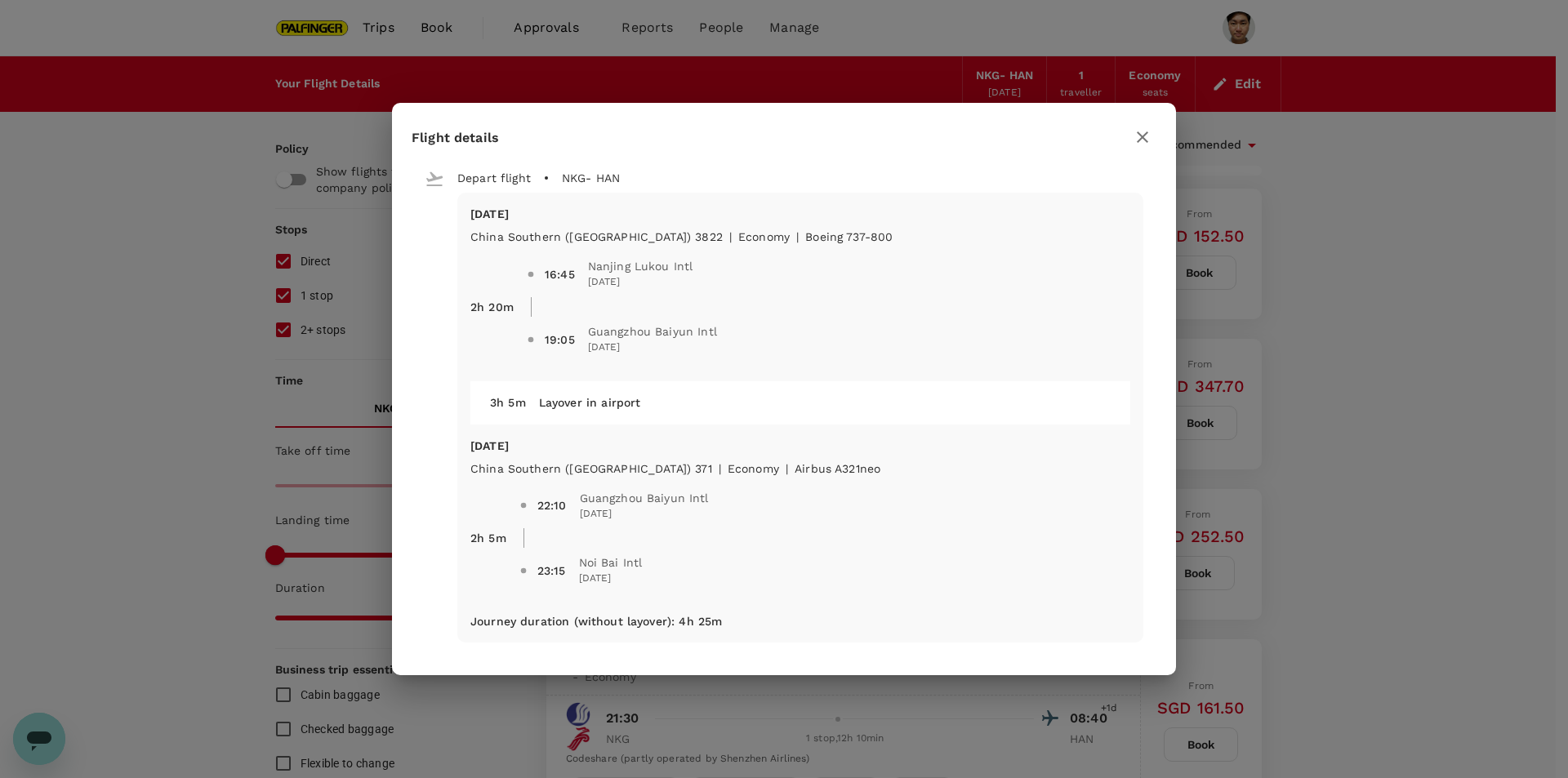
click at [1135, 134] on icon "button" at bounding box center [1143, 137] width 20 height 20
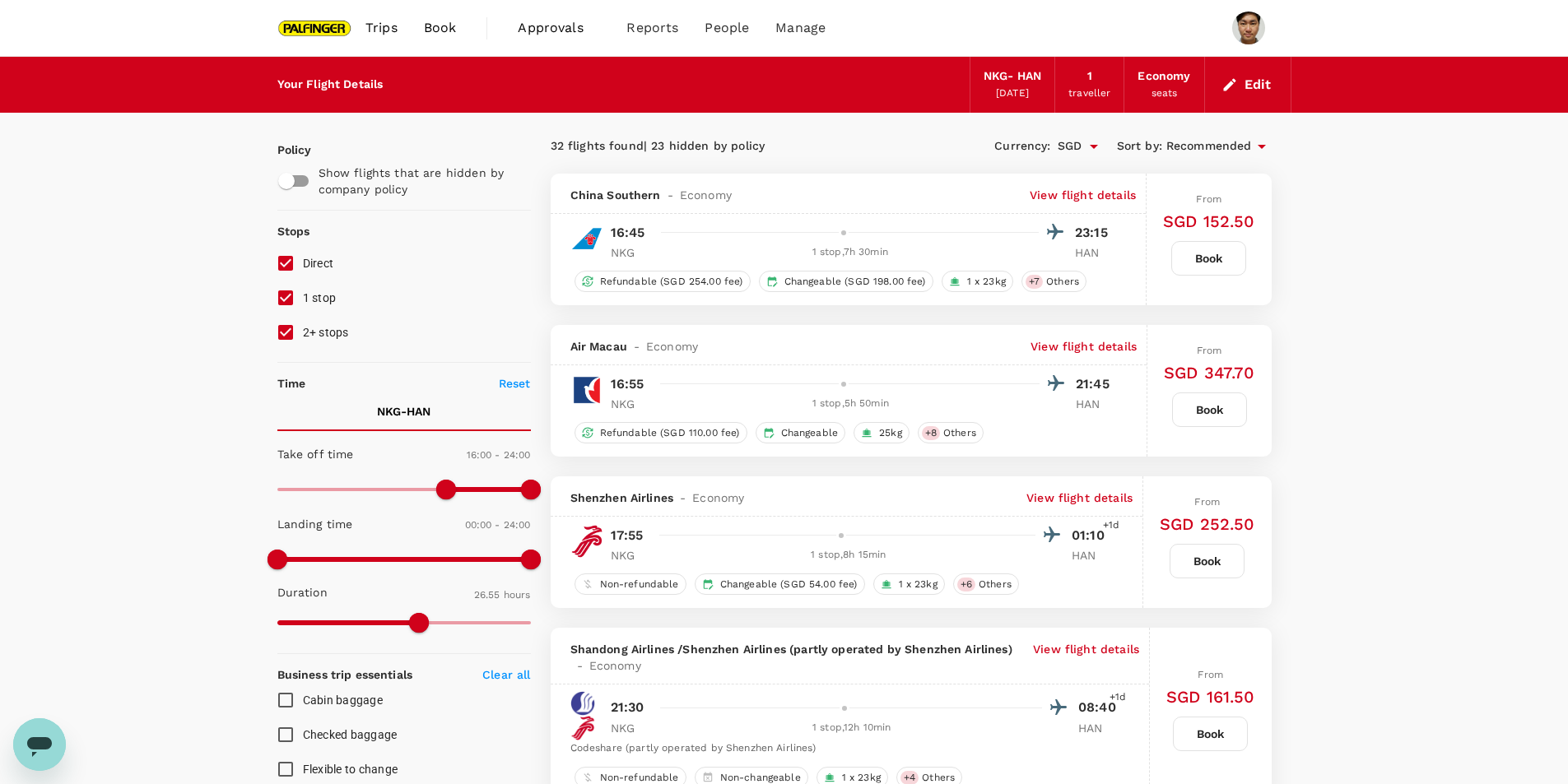
click at [1036, 347] on p "View flight details" at bounding box center [1084, 347] width 106 height 16
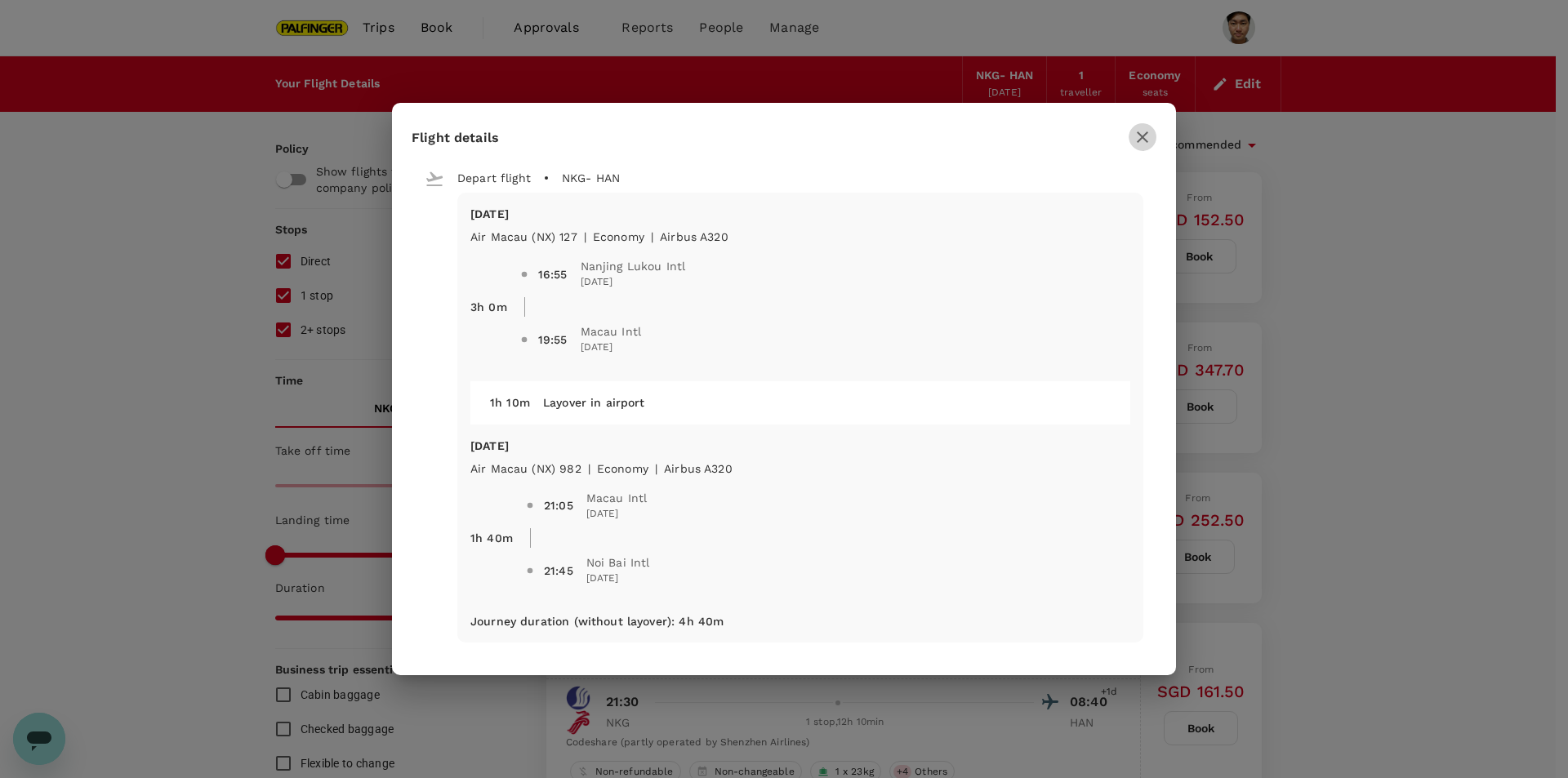
click at [1135, 133] on icon "button" at bounding box center [1143, 137] width 20 height 20
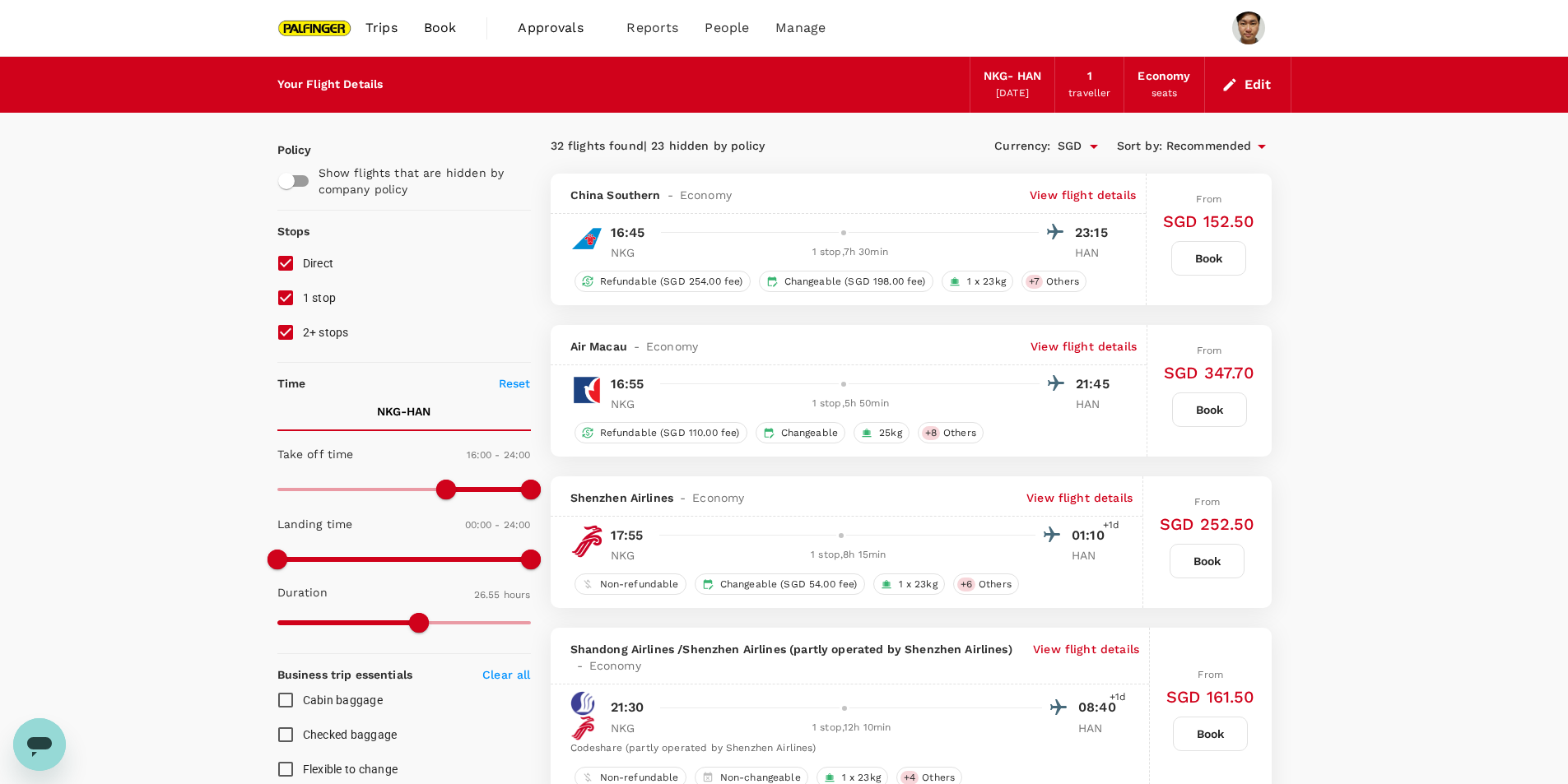
click at [1087, 189] on p "View flight details" at bounding box center [1083, 195] width 106 height 16
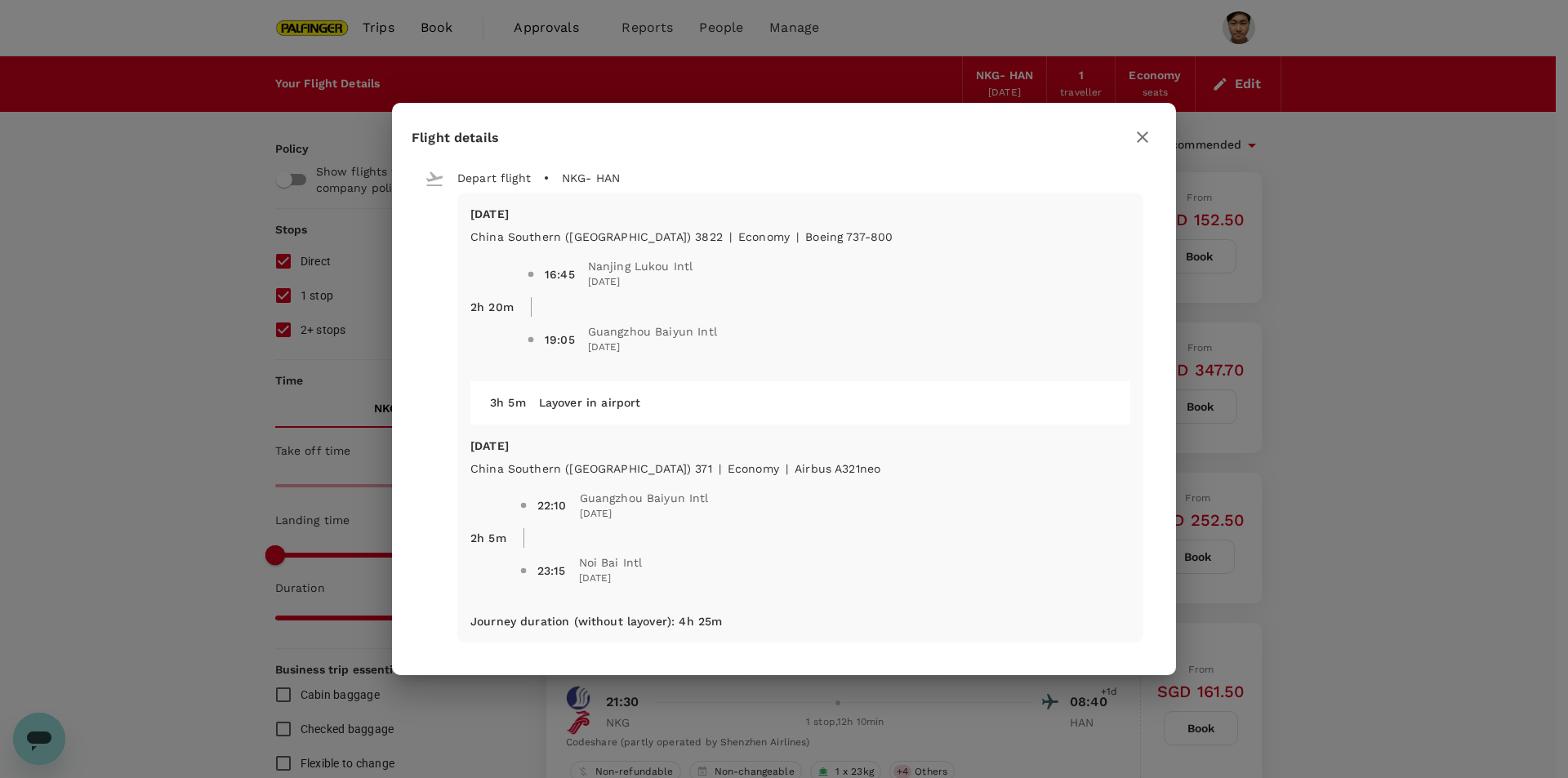
click at [1555, 279] on div "Flight details Depart flight NKG - HAN [DATE] [GEOGRAPHIC_DATA] ([GEOGRAPHIC_DA…" at bounding box center [784, 389] width 1568 height 778
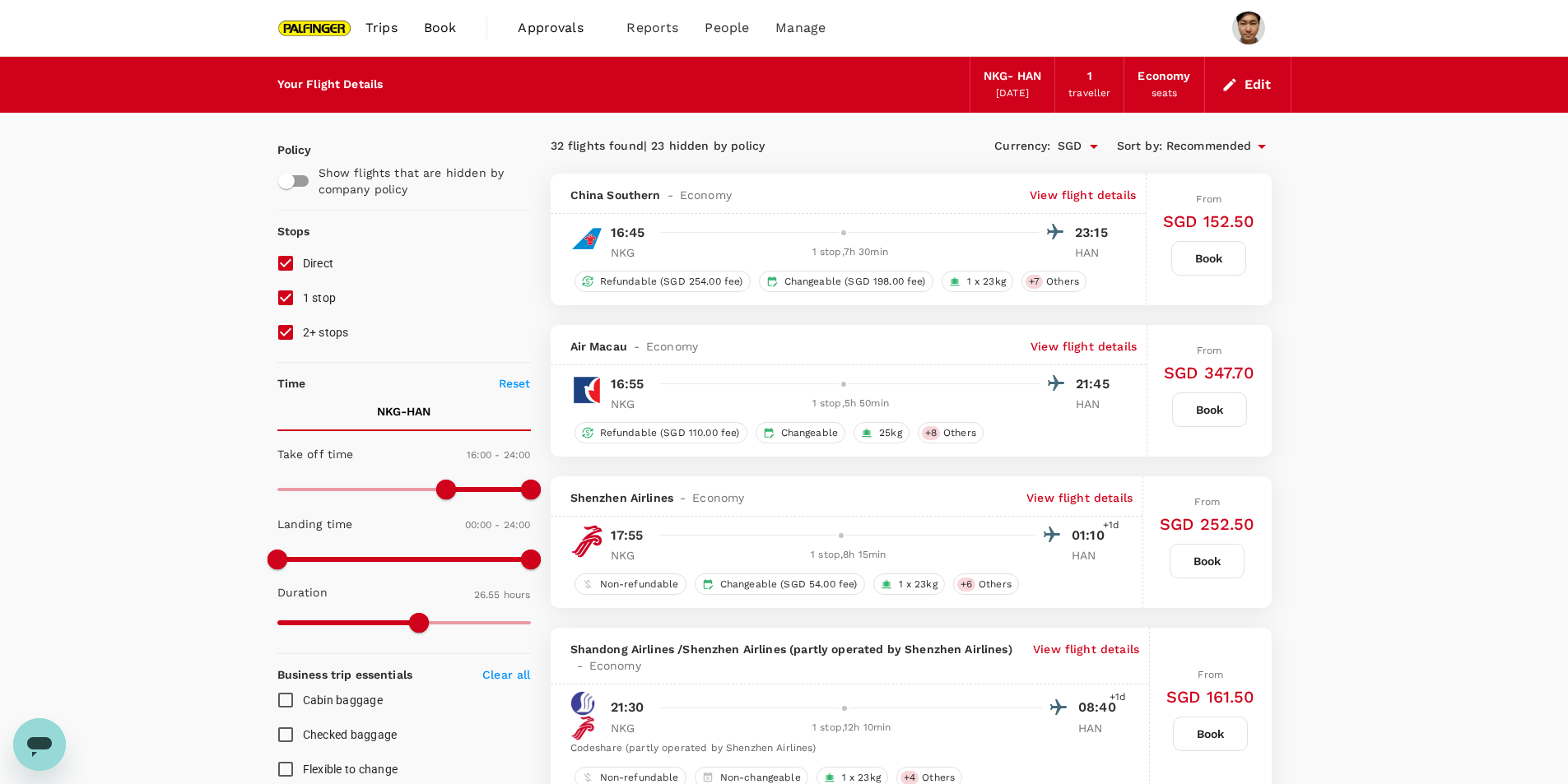
click at [1077, 203] on p "View flight details" at bounding box center [1083, 195] width 106 height 16
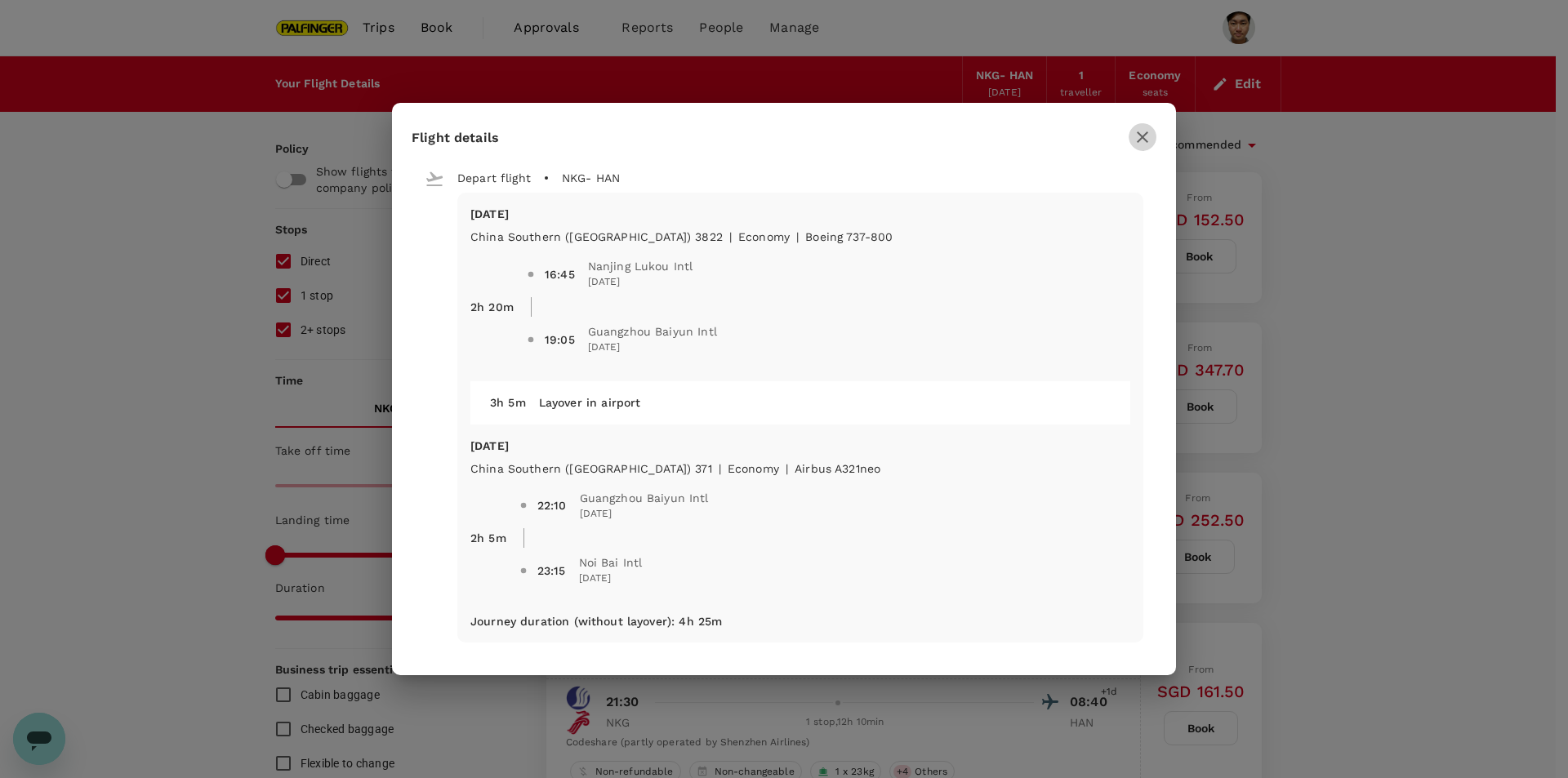
click at [1132, 142] on button "button" at bounding box center [1142, 137] width 28 height 28
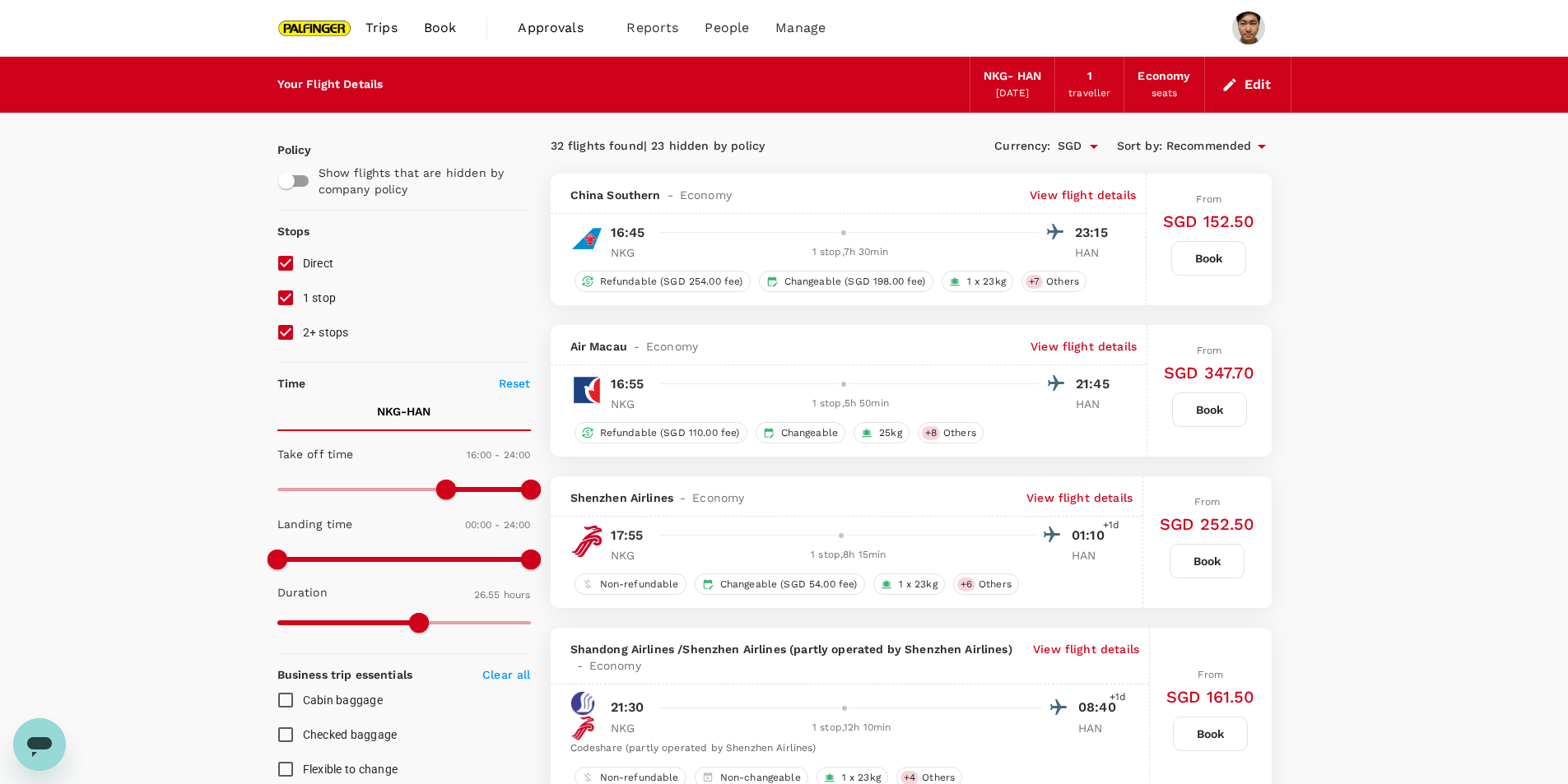
click at [1097, 203] on p "View flight details" at bounding box center [1083, 195] width 106 height 16
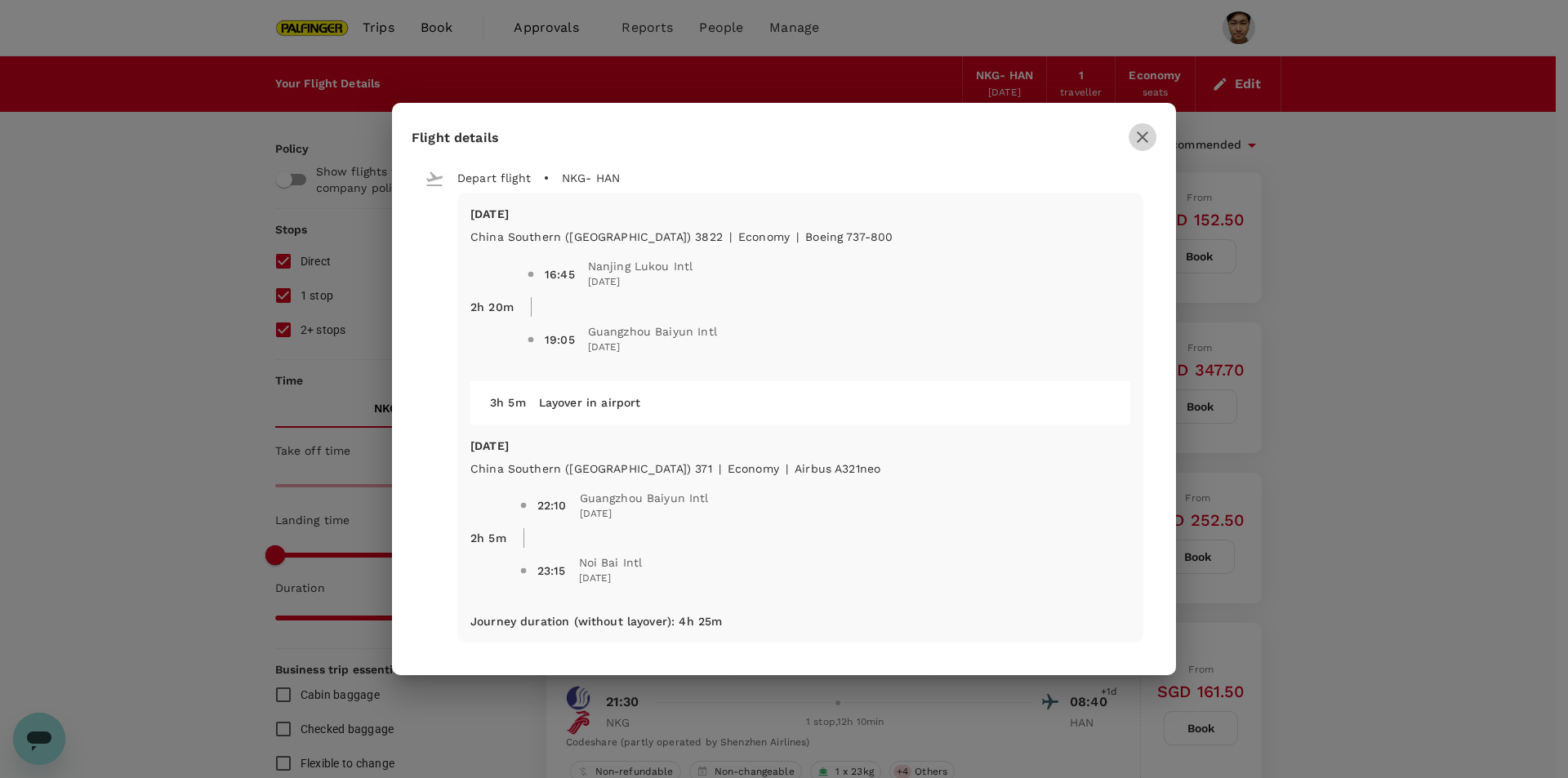
click at [1139, 132] on icon "button" at bounding box center [1143, 137] width 20 height 20
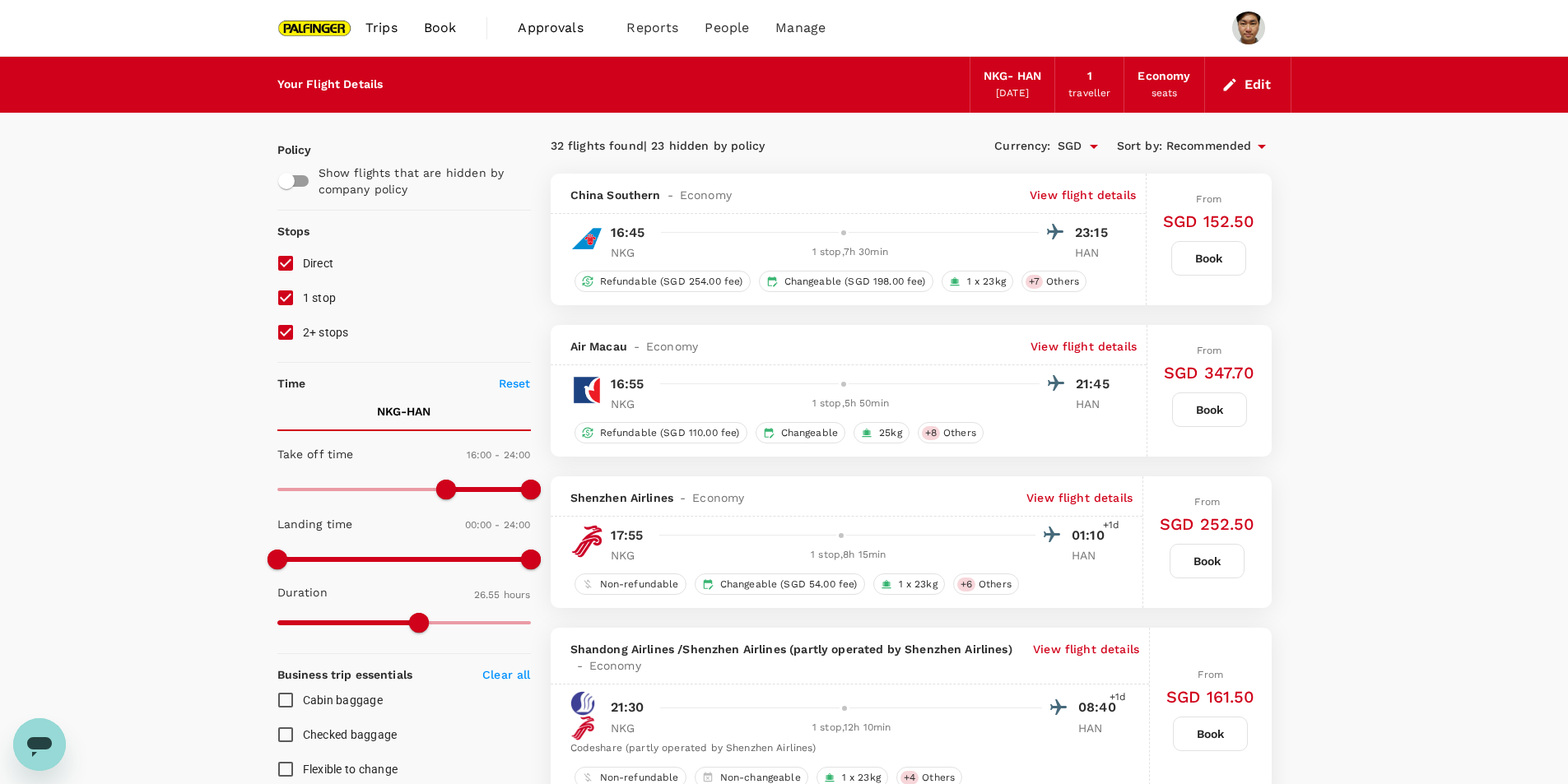
type input "900"
drag, startPoint x: 447, startPoint y: 495, endPoint x: 436, endPoint y: 495, distance: 11.0
click at [436, 495] on span at bounding box center [436, 489] width 20 height 20
click at [1104, 203] on p "View flight details" at bounding box center [1083, 195] width 106 height 16
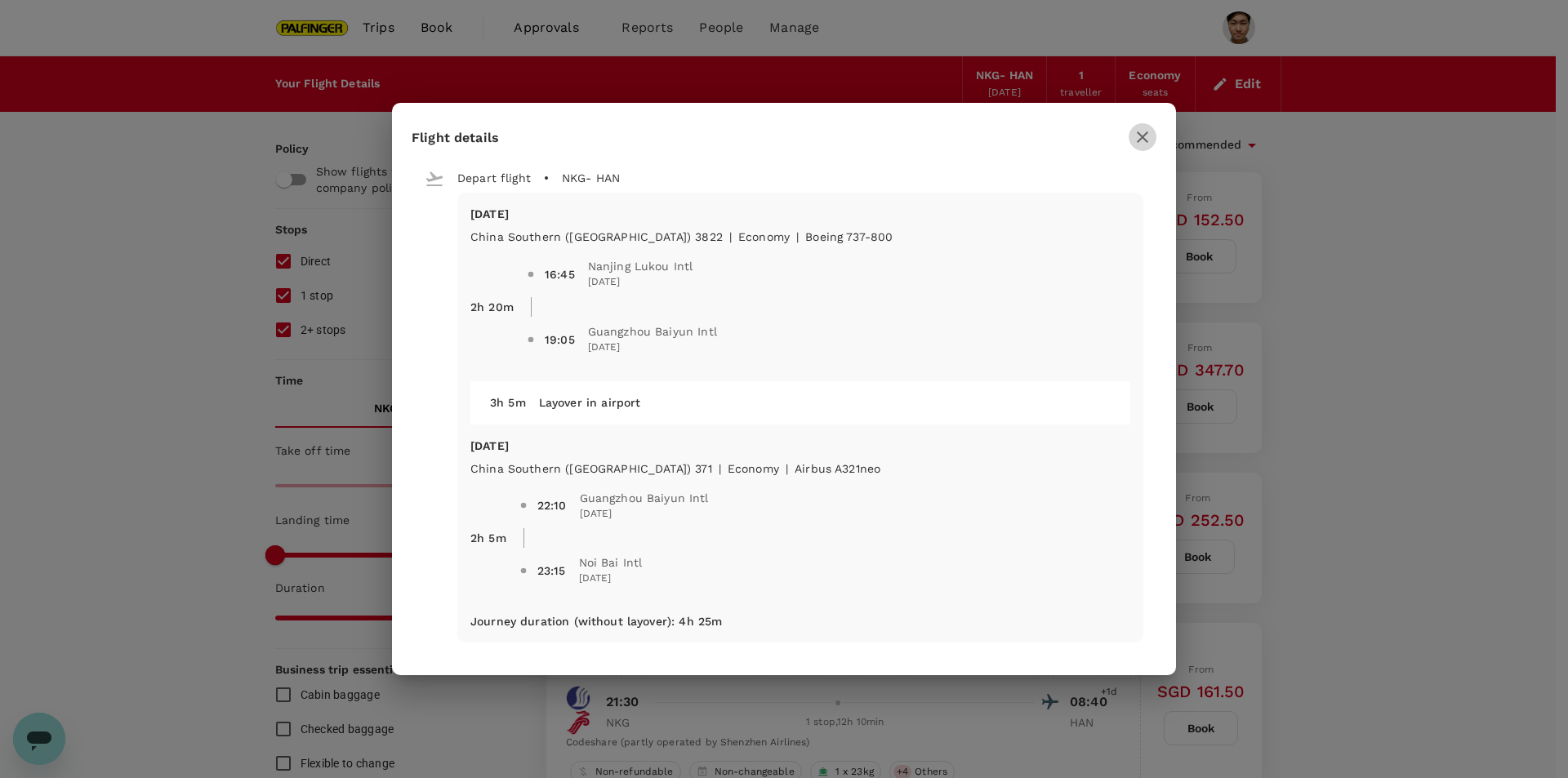
click at [1147, 131] on icon "button" at bounding box center [1143, 137] width 20 height 20
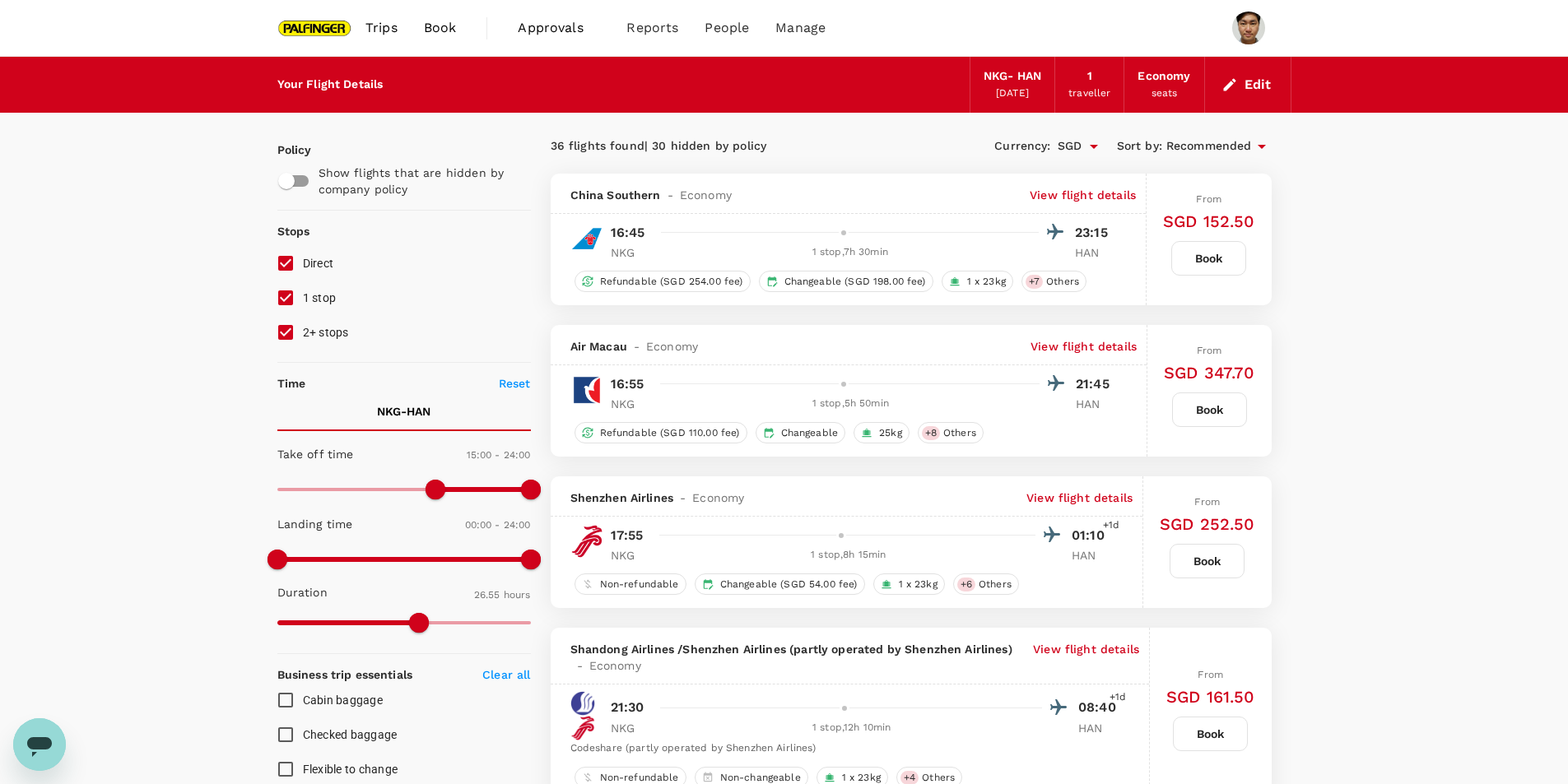
click at [1092, 194] on p "View flight details" at bounding box center [1083, 195] width 106 height 16
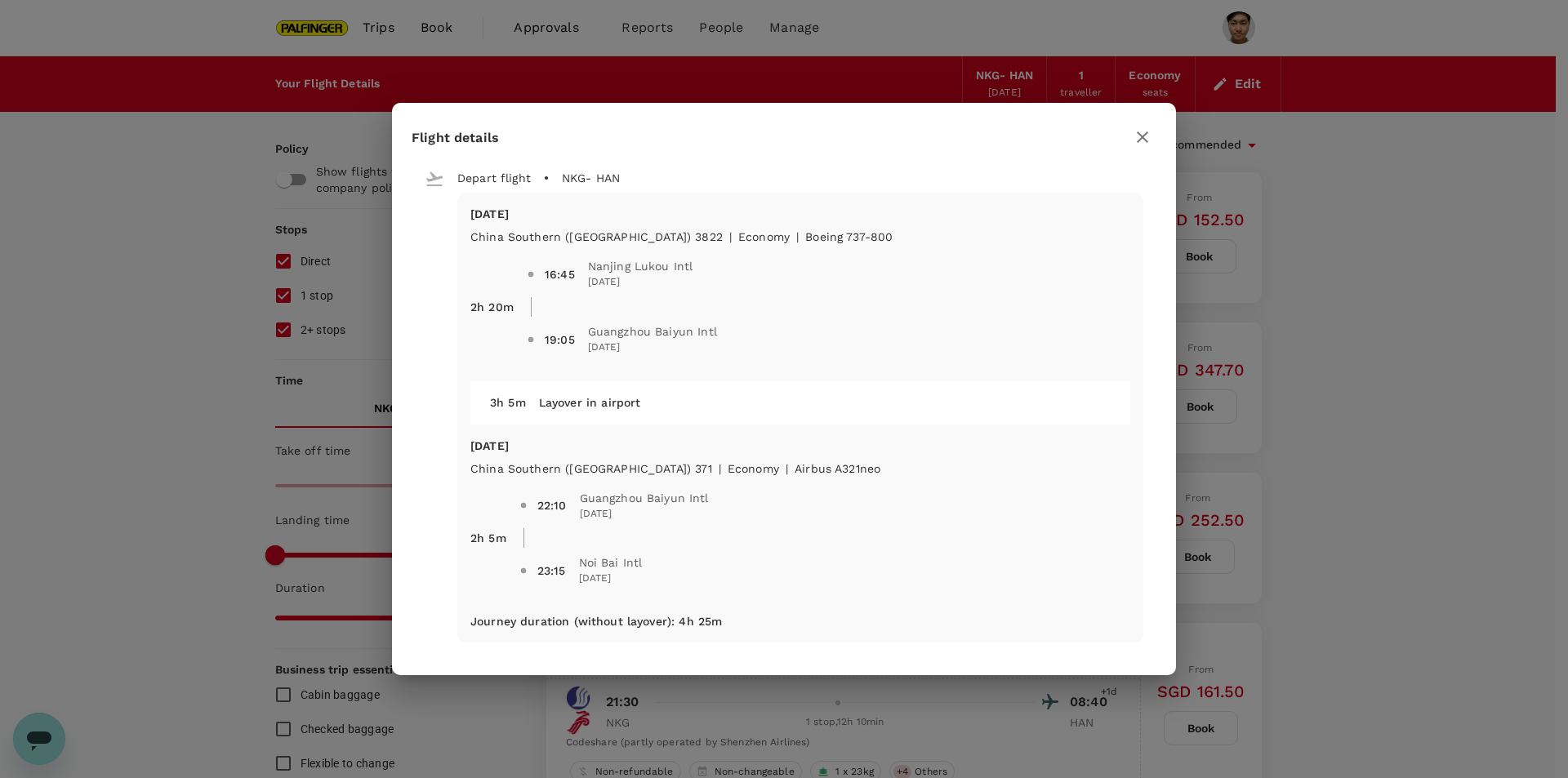
click at [1148, 131] on icon "button" at bounding box center [1143, 137] width 20 height 20
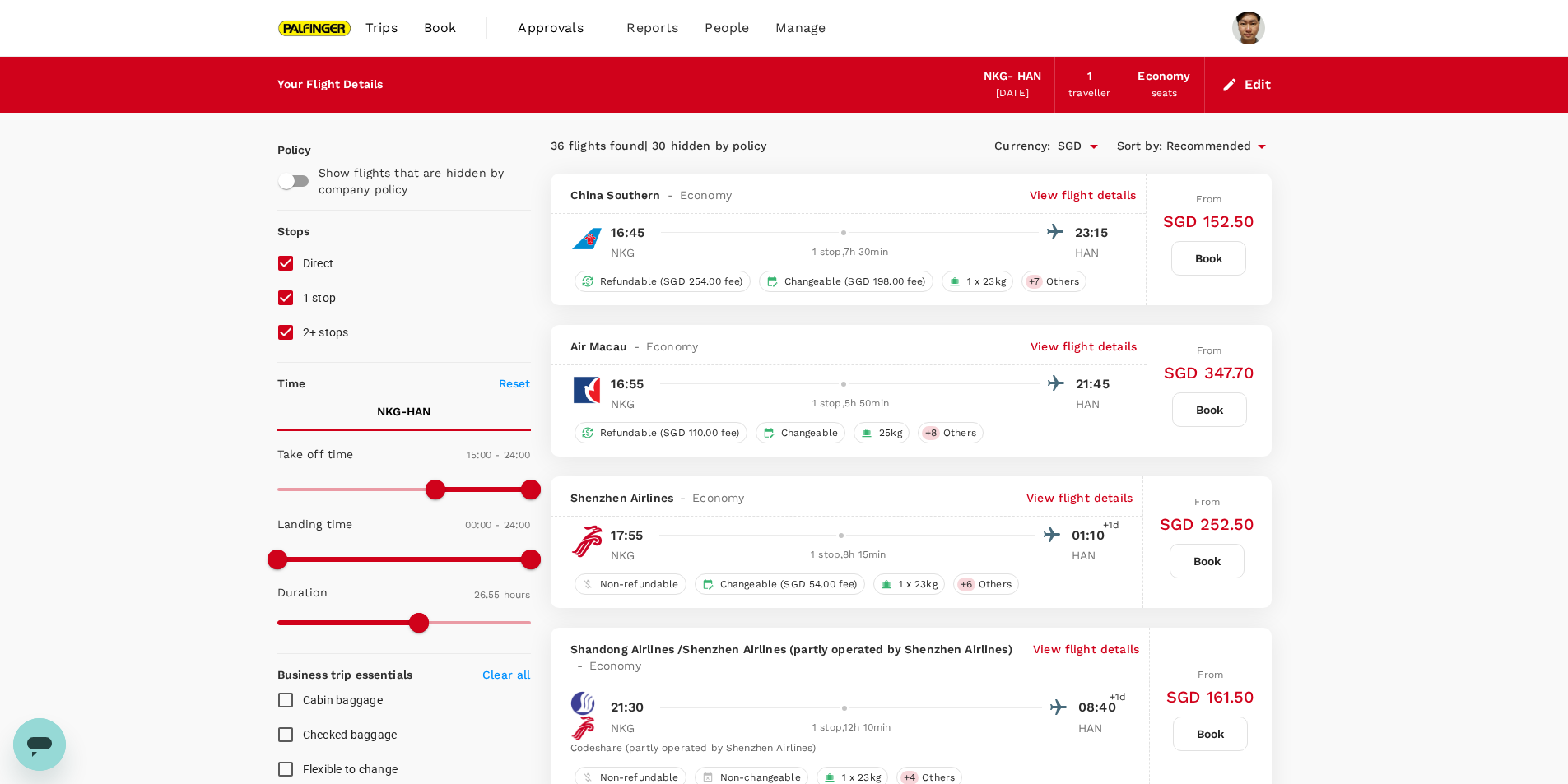
click at [1091, 193] on p "View flight details" at bounding box center [1083, 195] width 106 height 16
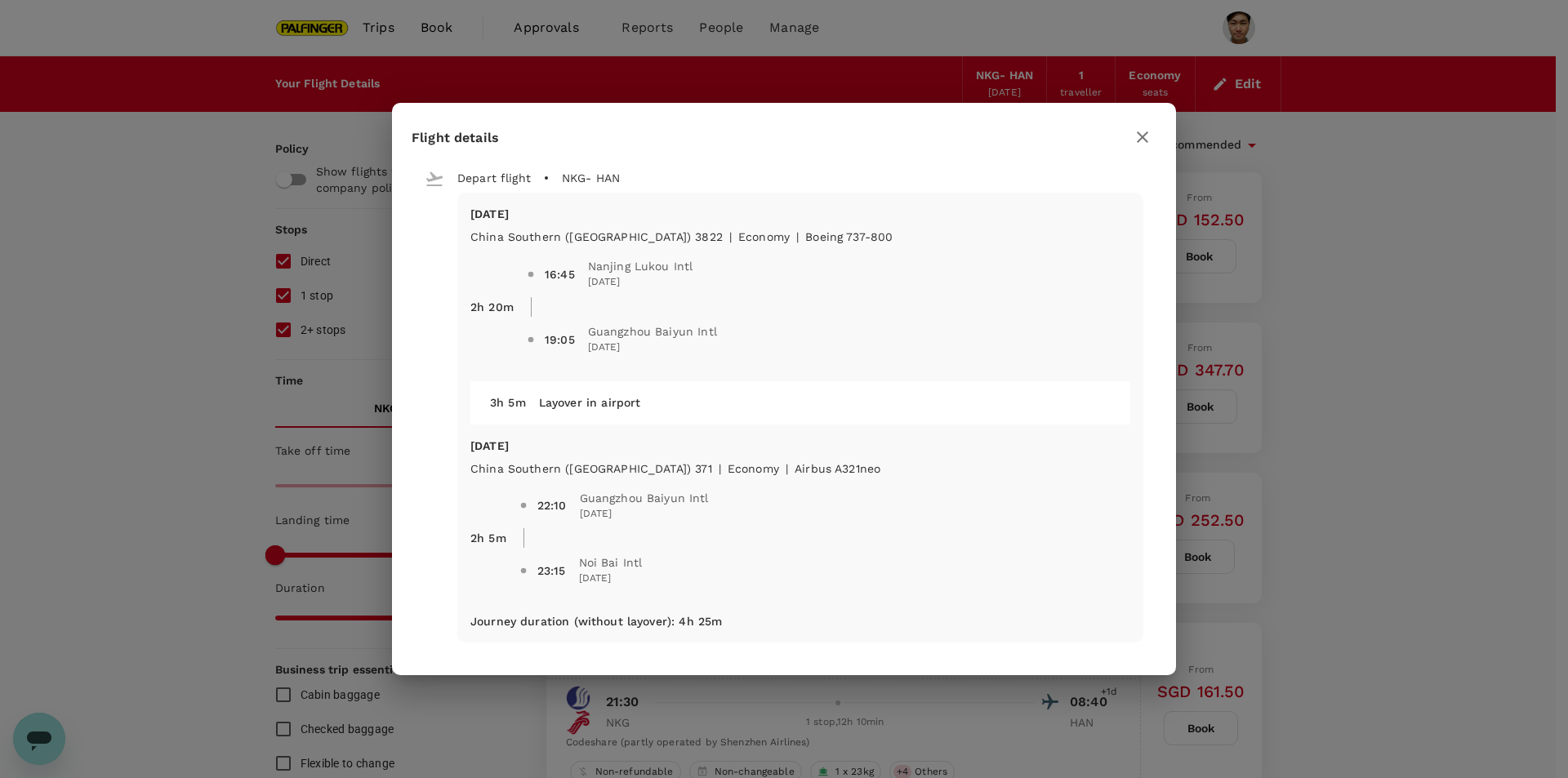
click at [1299, 341] on div "Flight details Depart flight NKG - HAN [DATE] [GEOGRAPHIC_DATA] ([GEOGRAPHIC_DA…" at bounding box center [784, 389] width 1568 height 778
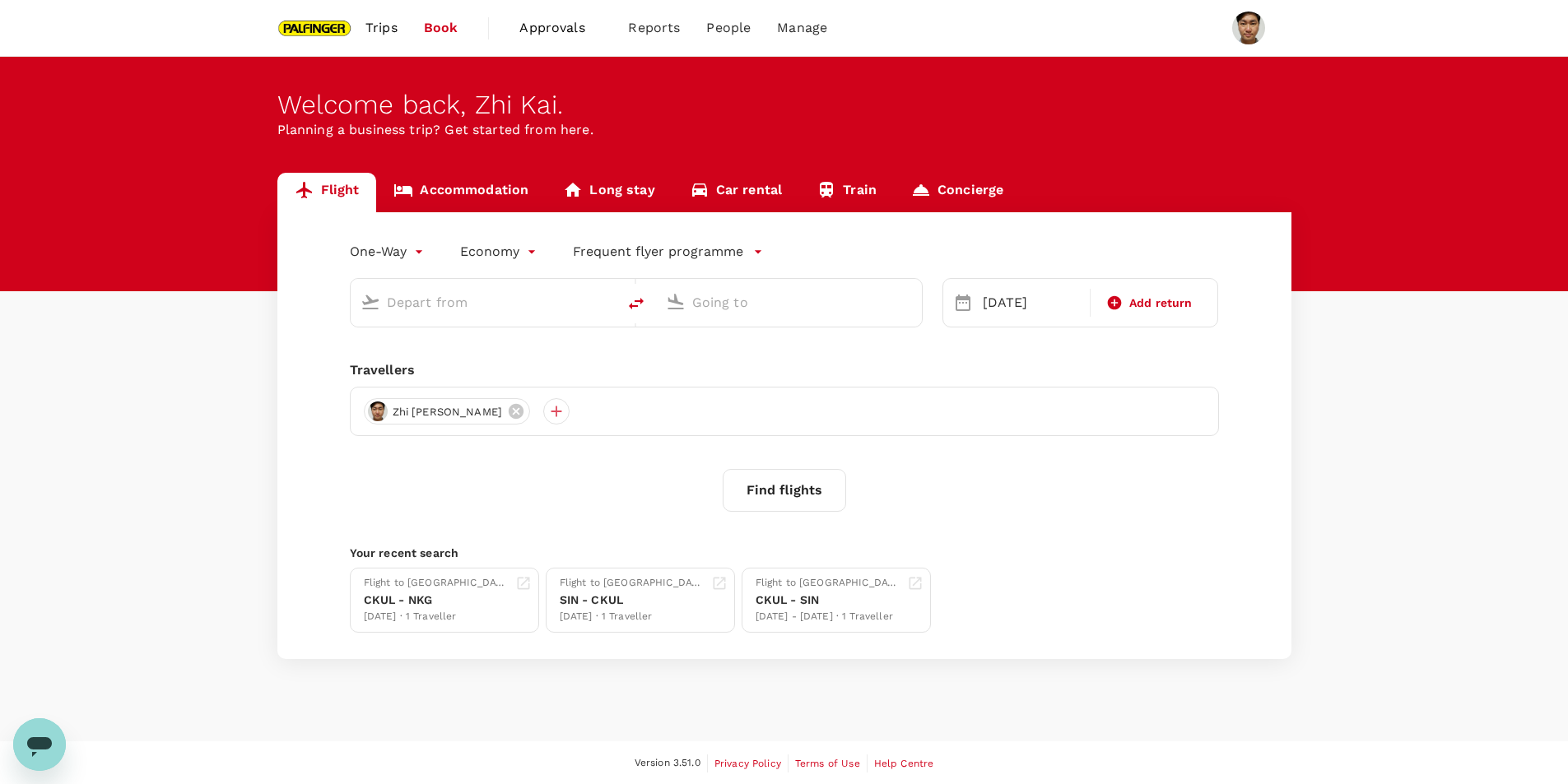
type input "Nanjing Lukou Intl (NKG)"
type input "Noi Bai Intl (HAN)"
type input "Nanjing Lukou Intl (NKG)"
type input "Noi Bai Intl (HAN)"
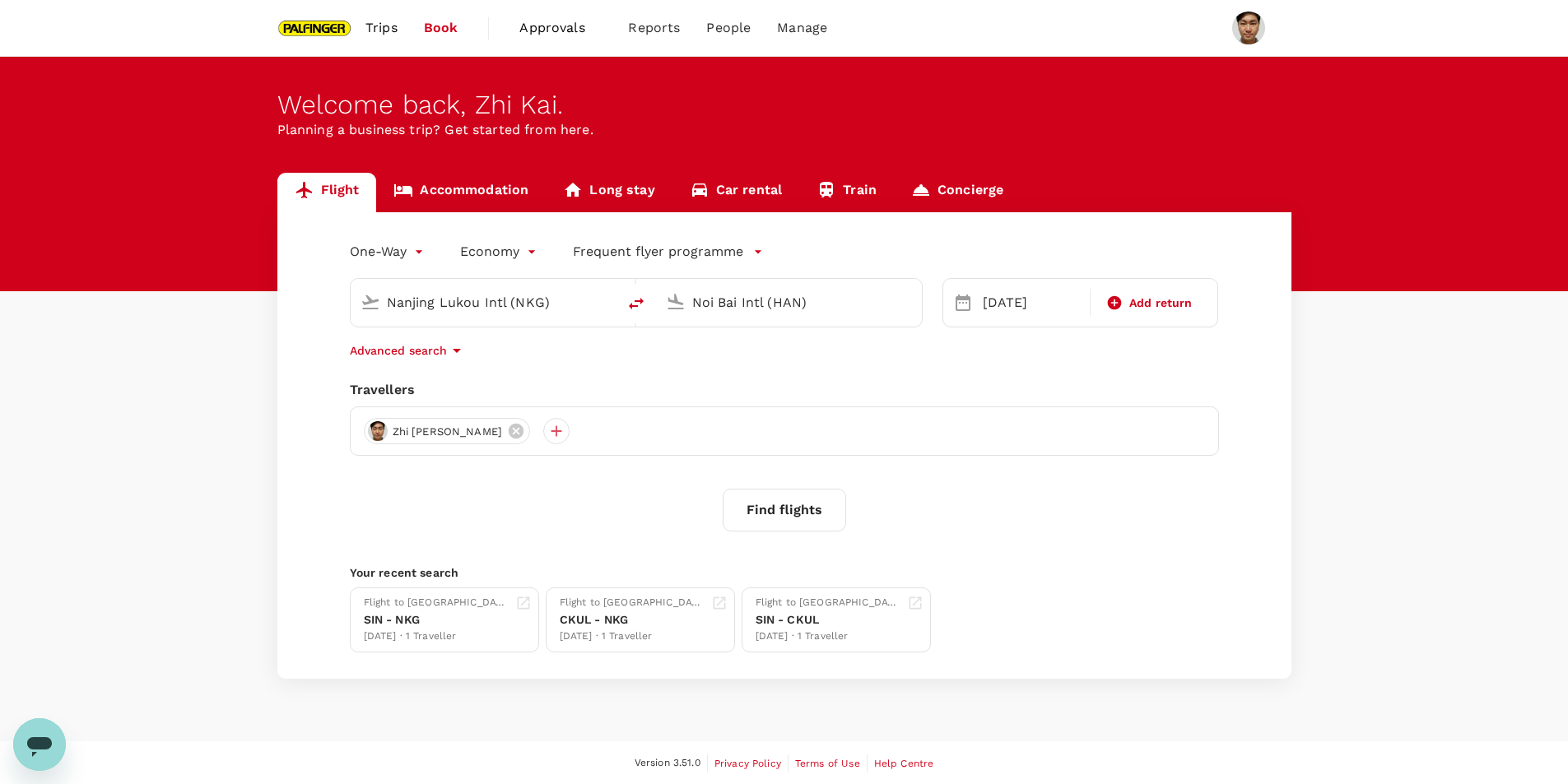
click at [637, 298] on icon "delete" at bounding box center [636, 304] width 20 height 20
type input "Noi Bai Intl (HAN)"
type input "Nanjing Lukou Intl (NKG)"
click at [641, 306] on icon "delete" at bounding box center [636, 304] width 20 height 20
type input "Nanjing Lukou Intl (NKG)"
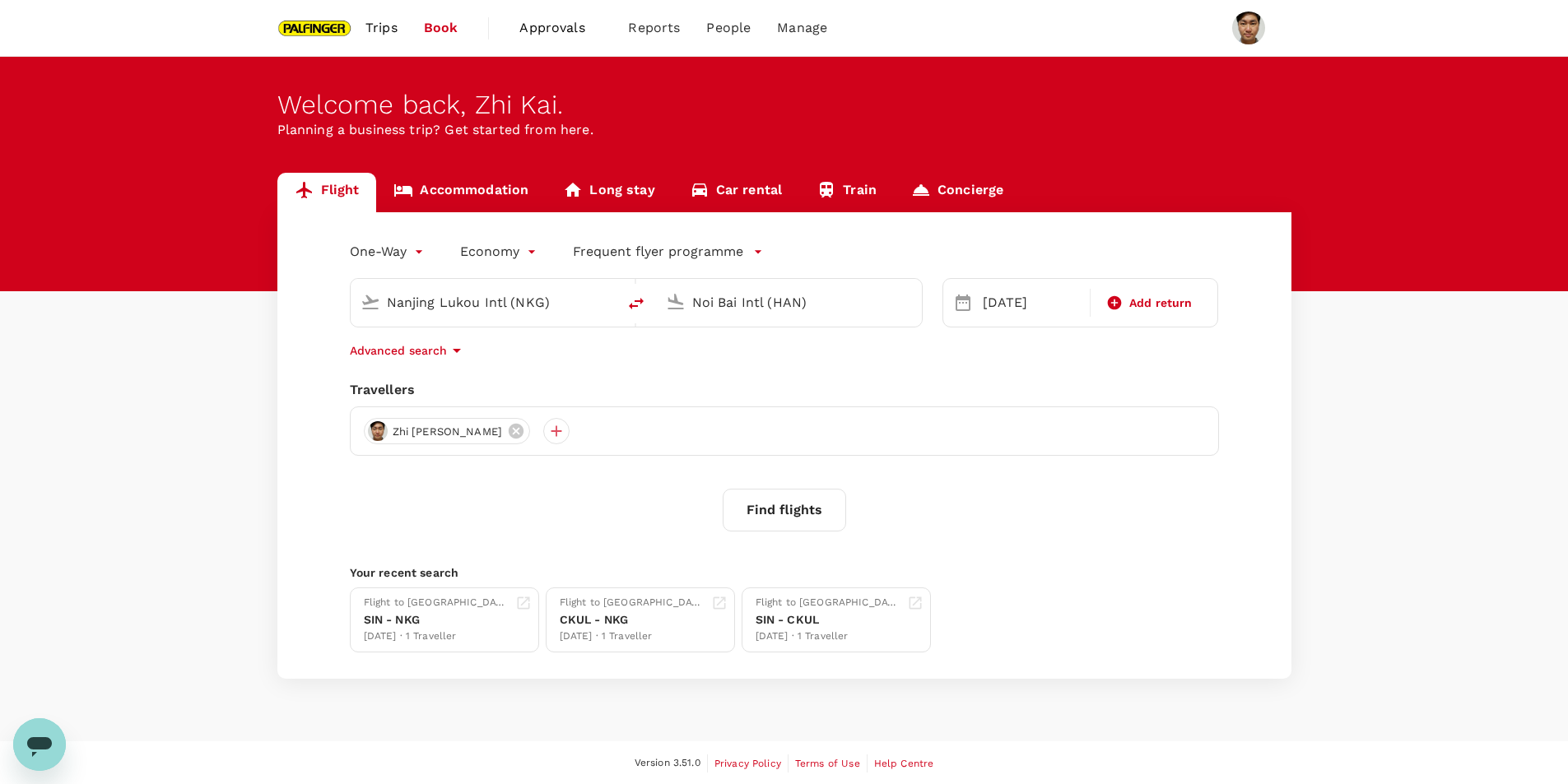
click at [756, 307] on input "Noi Bai Intl (HAN)" at bounding box center [790, 302] width 195 height 25
drag, startPoint x: 825, startPoint y: 297, endPoint x: 442, endPoint y: 259, distance: 384.9
click at [442, 259] on div "Nanjing Lukou Intl (NKG) Noi Bai Intl (HAN)" at bounding box center [626, 293] width 592 height 69
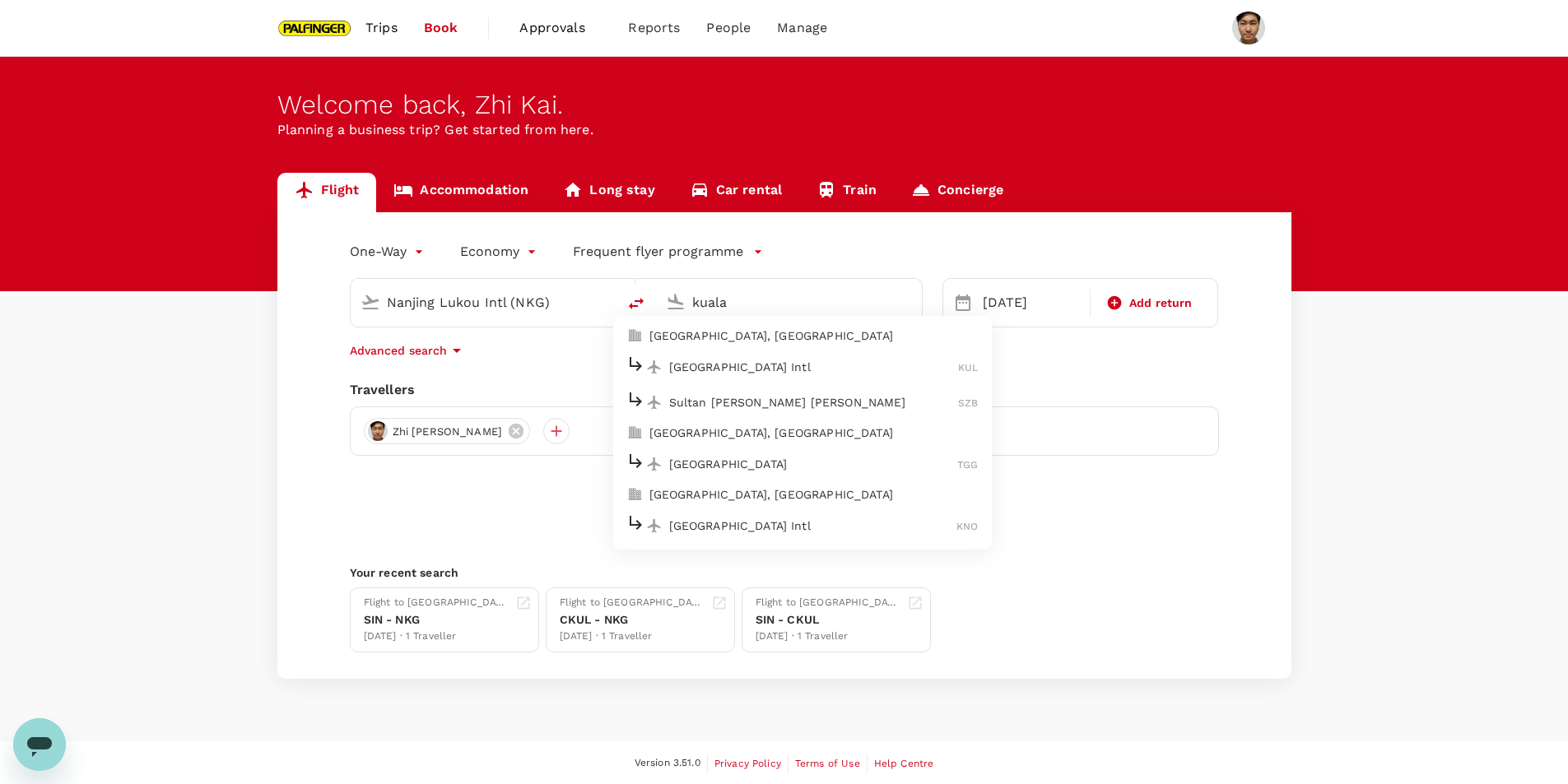
click at [772, 381] on li "[GEOGRAPHIC_DATA] Intl KUL" at bounding box center [803, 367] width 379 height 35
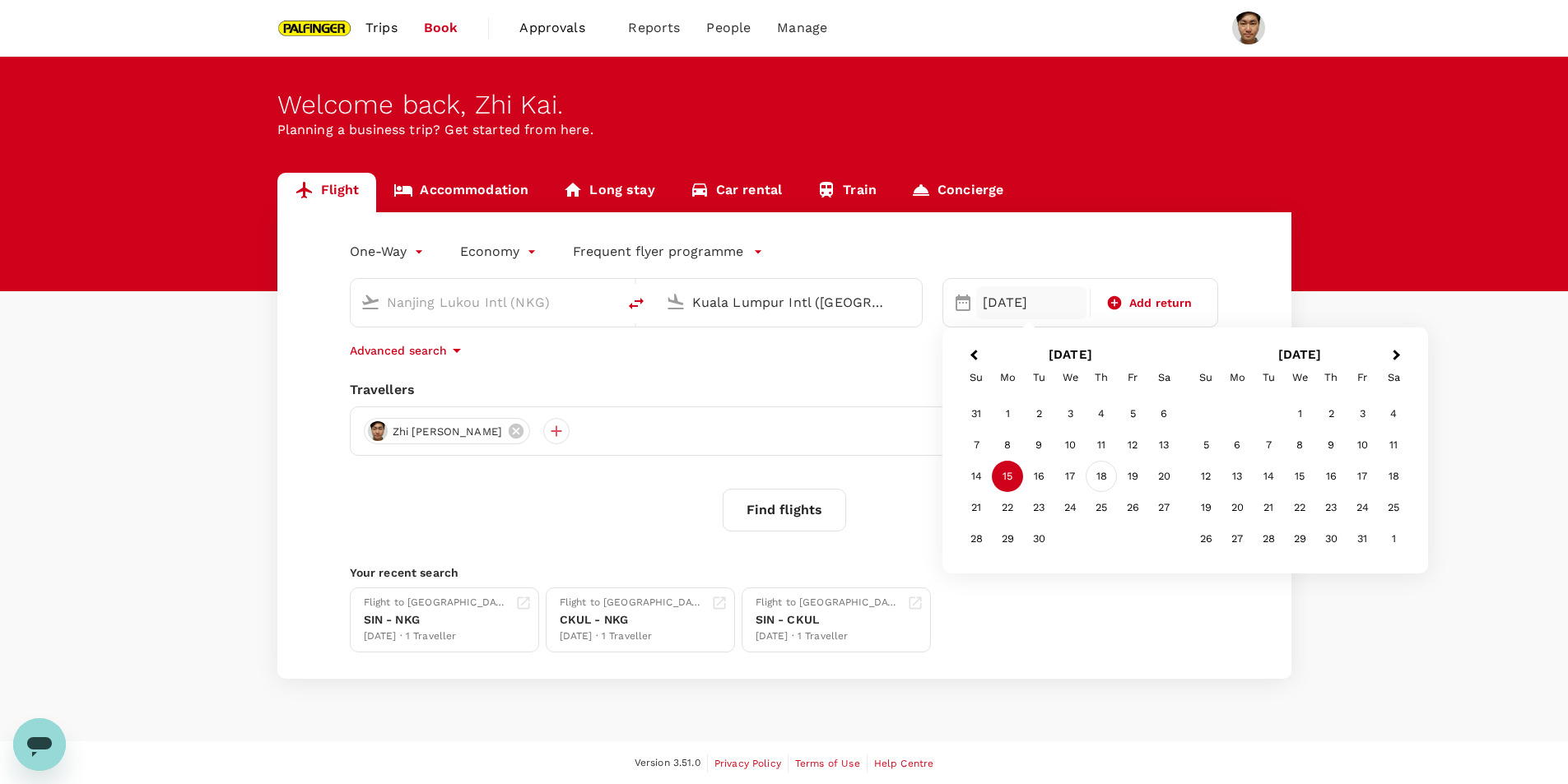
type input "Kuala Lumpur Intl ([GEOGRAPHIC_DATA])"
click at [1108, 482] on div "18" at bounding box center [1101, 477] width 31 height 31
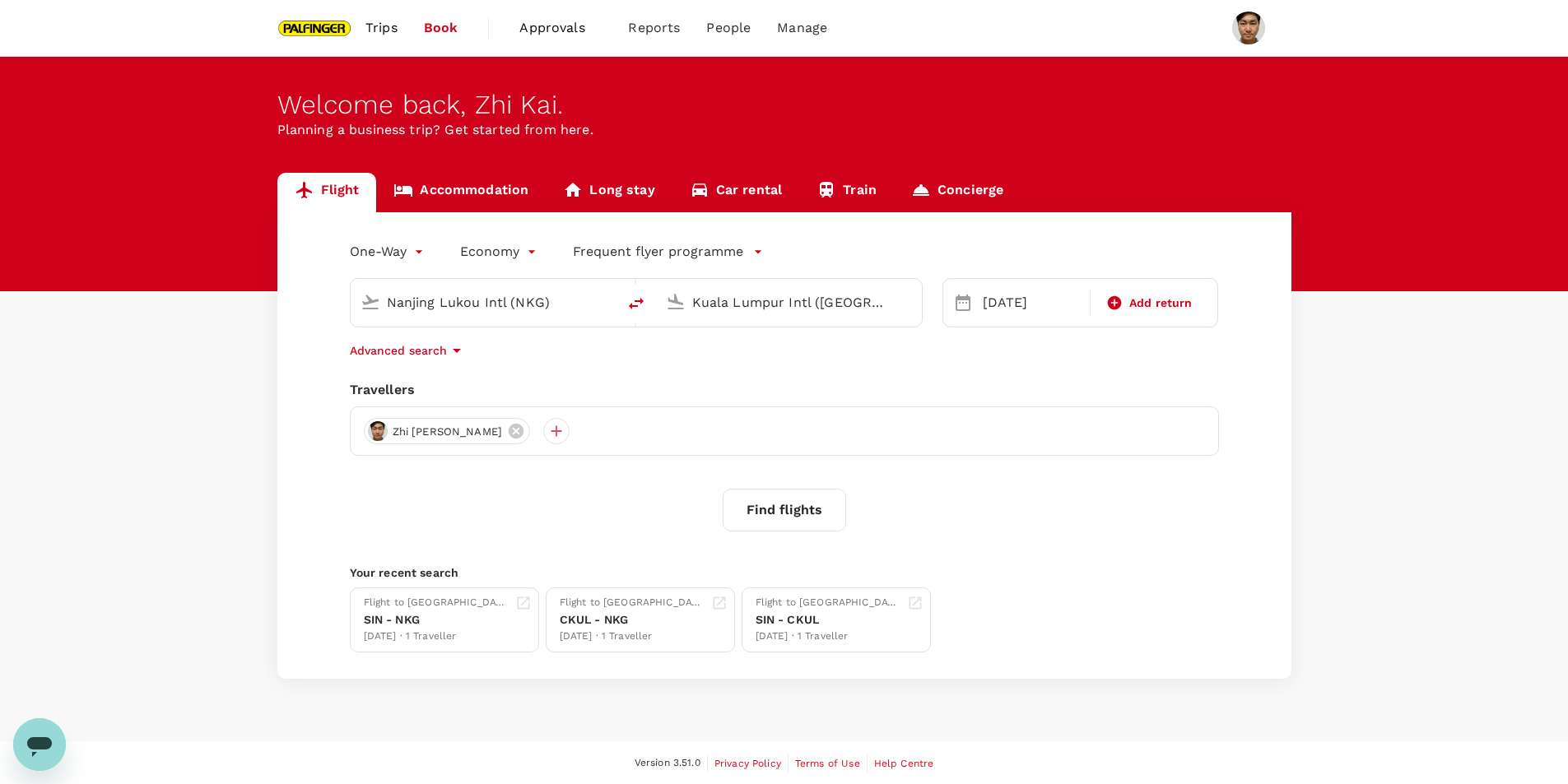
click at [776, 503] on button "Find flights" at bounding box center [784, 509] width 124 height 43
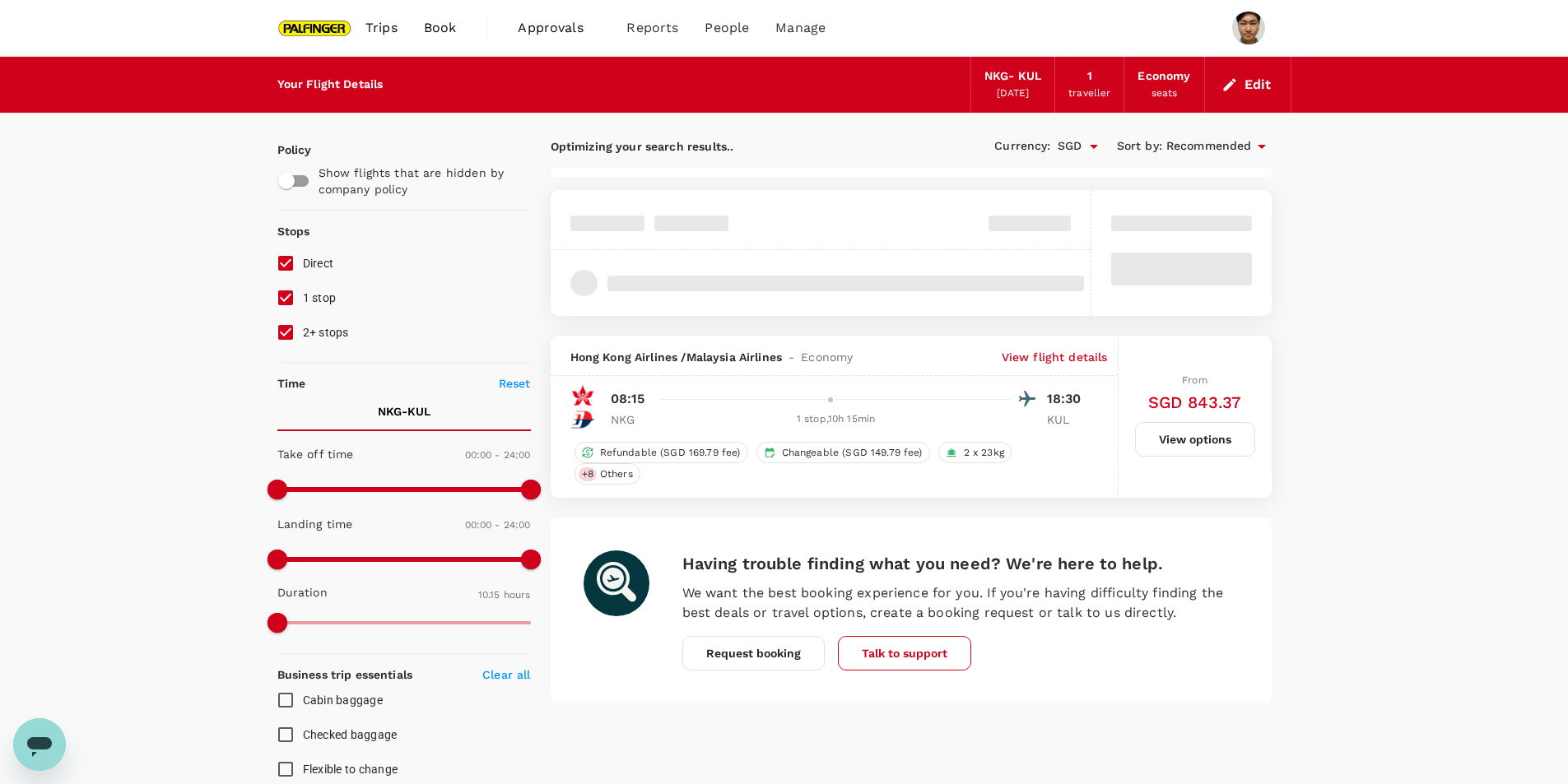
type input "1175"
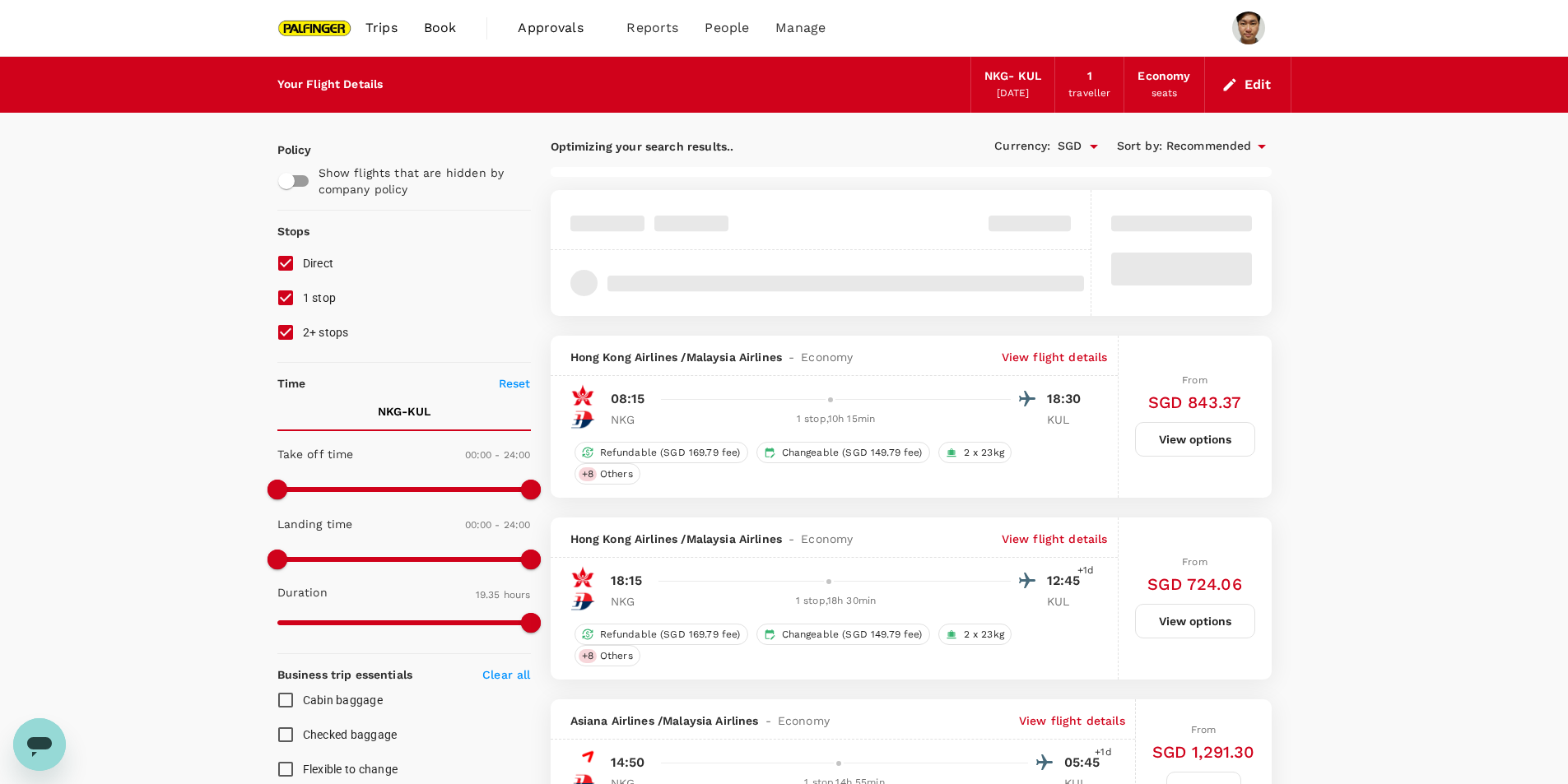
click at [281, 291] on input "1 stop" at bounding box center [286, 298] width 35 height 35
checkbox input "false"
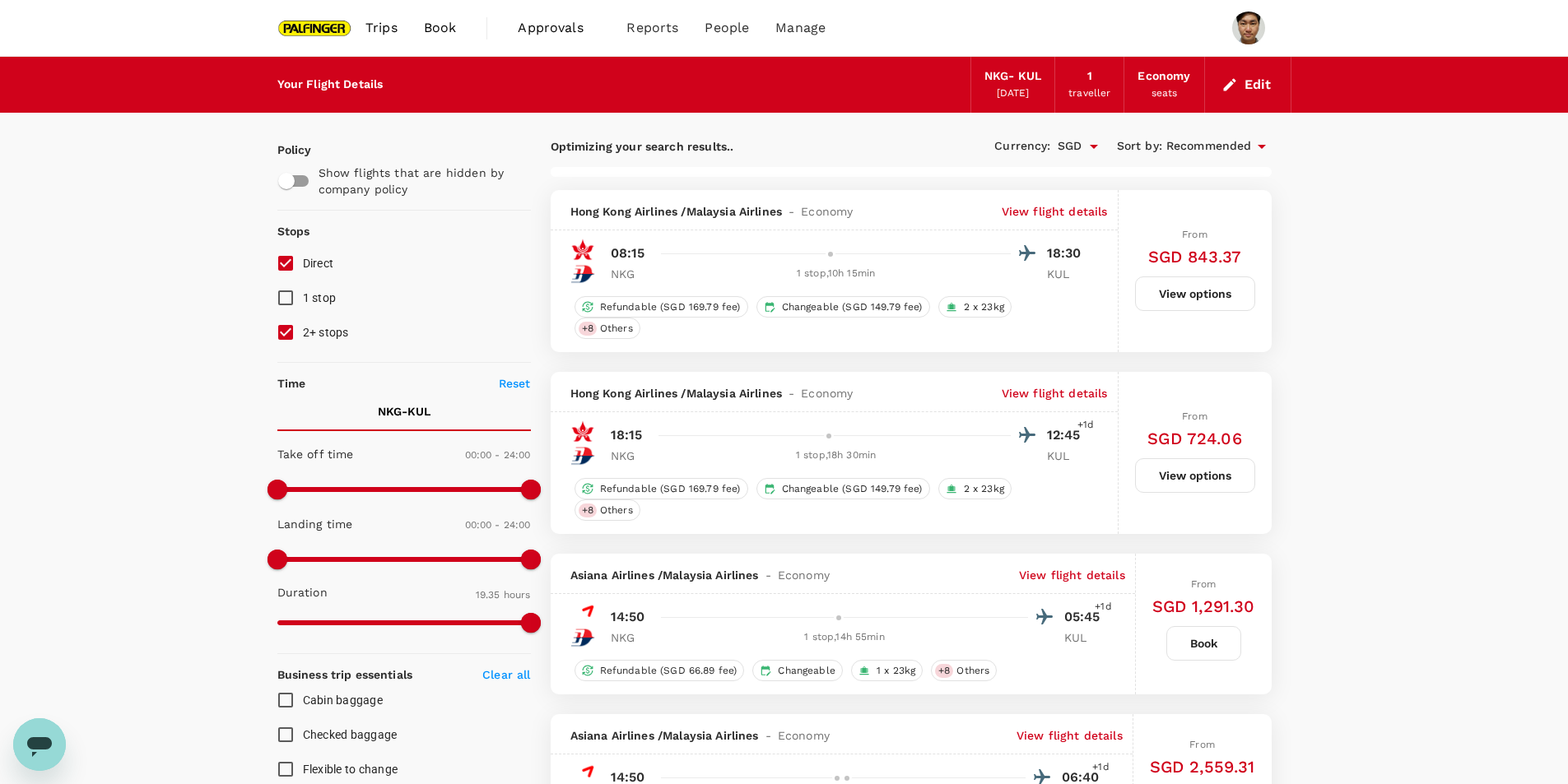
click at [277, 322] on input "2+ stops" at bounding box center [286, 332] width 35 height 35
checkbox input "false"
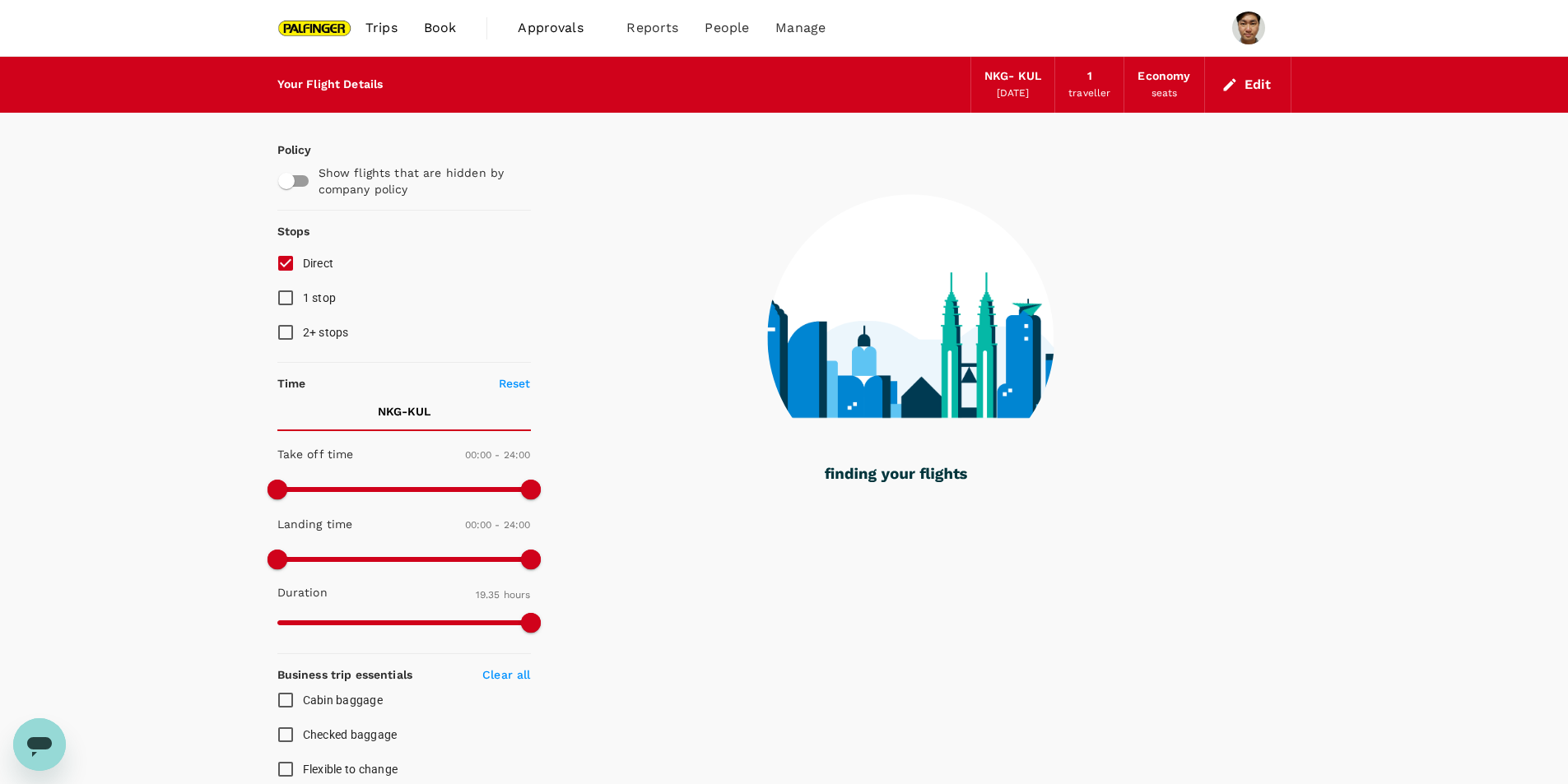
type input "1805"
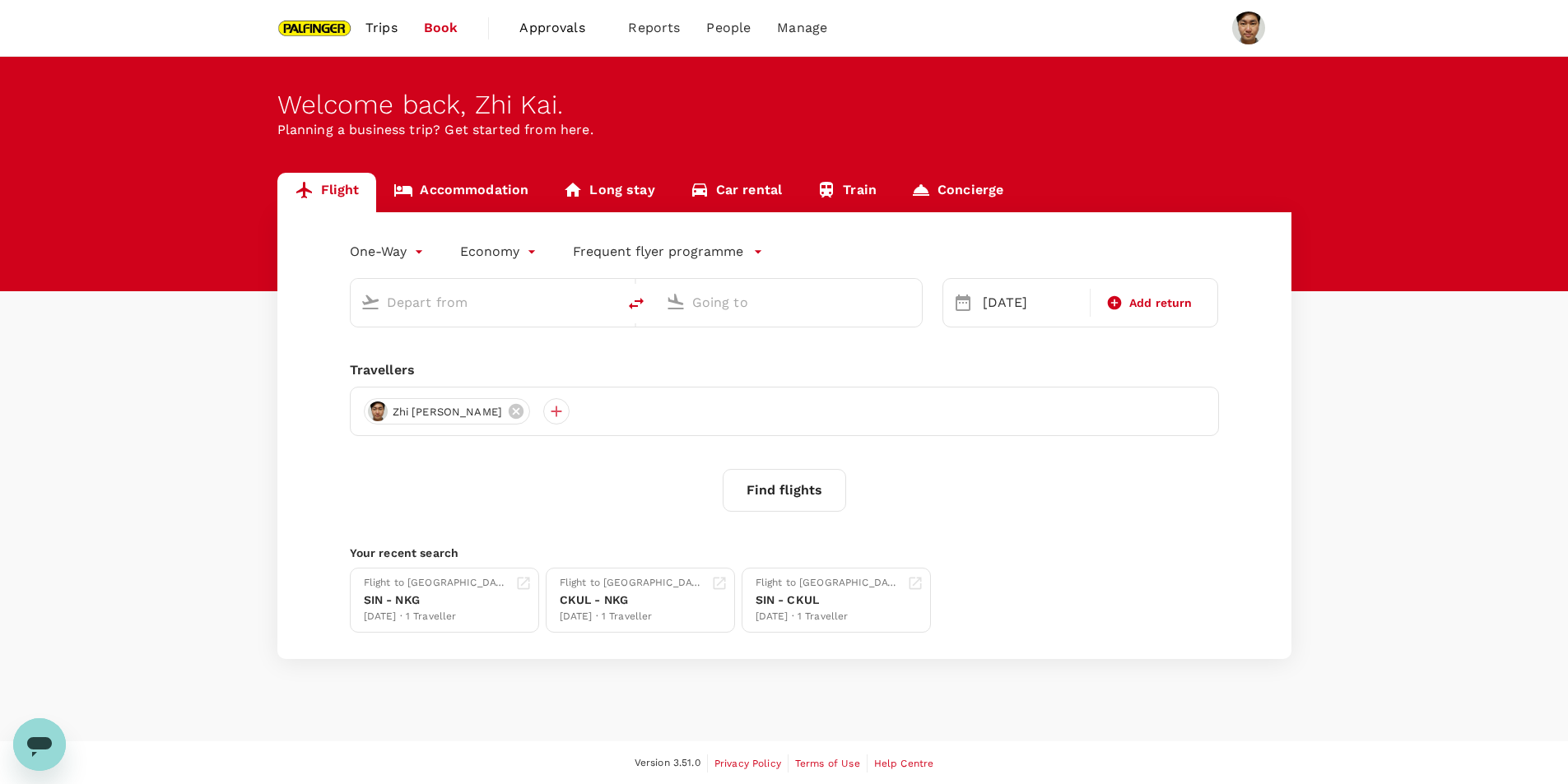
type input "Nanjing Lukou Intl (NKG)"
type input "Kuala Lumpur Intl ([GEOGRAPHIC_DATA])"
type input "Nanjing Lukou Intl (NKG)"
type input "Kuala Lumpur Intl ([GEOGRAPHIC_DATA])"
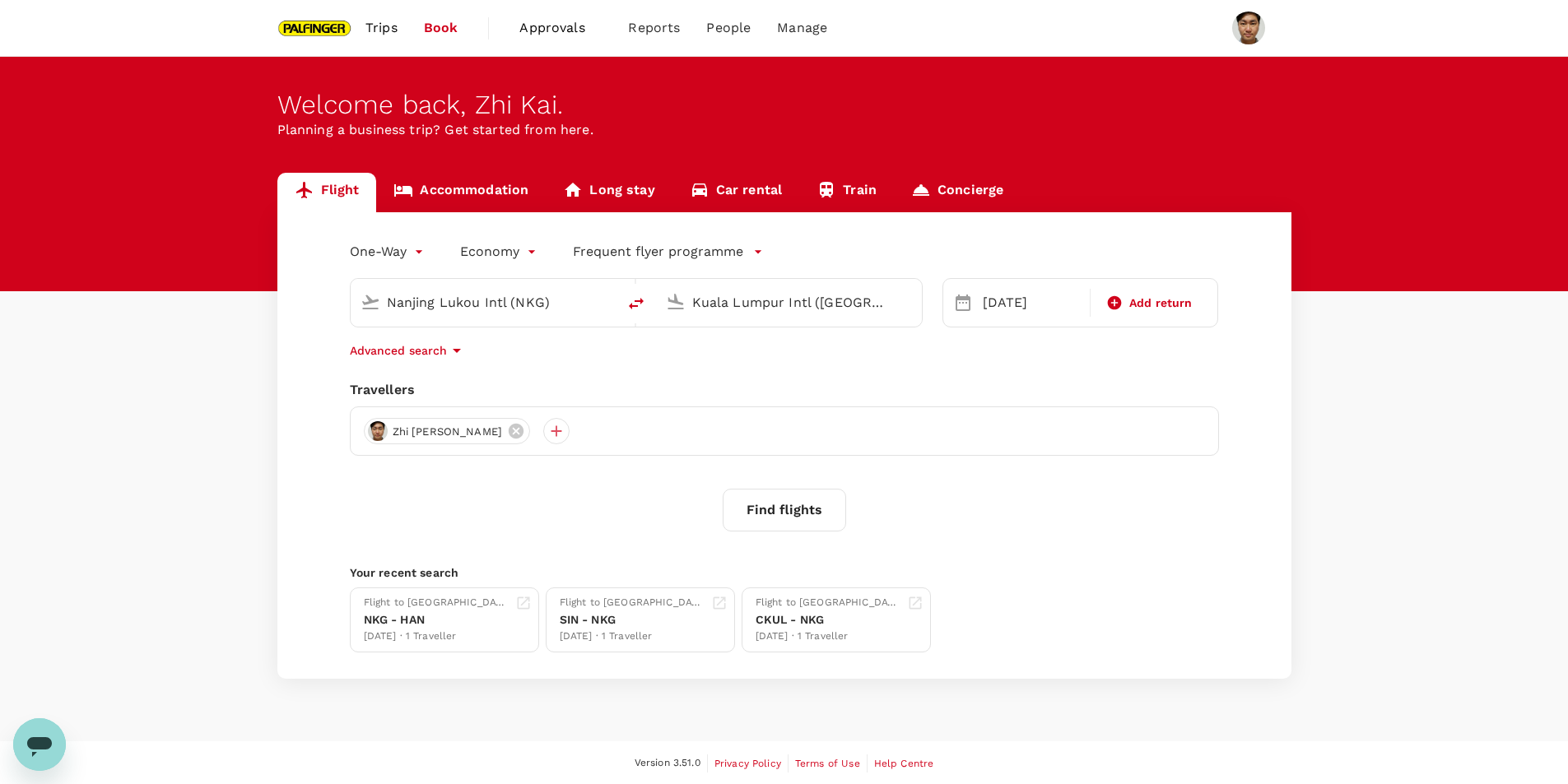
click at [632, 298] on icon "delete" at bounding box center [636, 304] width 20 height 20
type input "Kuala Lumpur Intl ([GEOGRAPHIC_DATA])"
type input "Nanjing Lukou Intl (NKG)"
click at [468, 298] on input "Kuala Lumpur Intl ([GEOGRAPHIC_DATA])" at bounding box center [484, 302] width 195 height 25
click at [389, 362] on div "One-Way oneway Economy economy Frequent flyer programme [GEOGRAPHIC_DATA] Intl …" at bounding box center [784, 445] width 1015 height 467
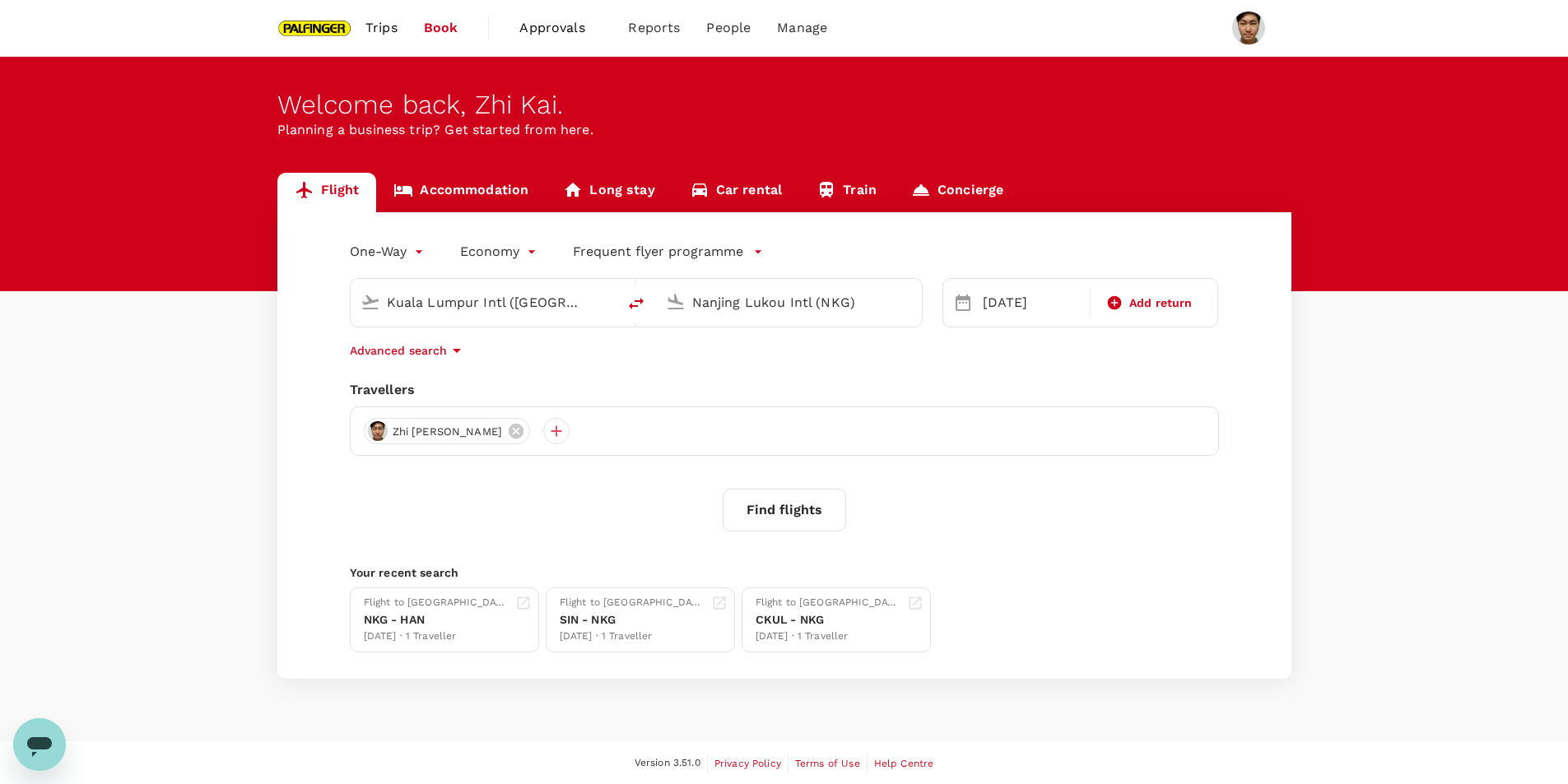
click at [491, 308] on input "Kuala Lumpur Intl ([GEOGRAPHIC_DATA])" at bounding box center [484, 302] width 195 height 25
click at [458, 354] on div "Noi Bai Intl HAN" at bounding box center [497, 367] width 352 height 25
type input "Noi Bai Intl (HAN)"
click at [773, 513] on button "Find flights" at bounding box center [784, 509] width 124 height 43
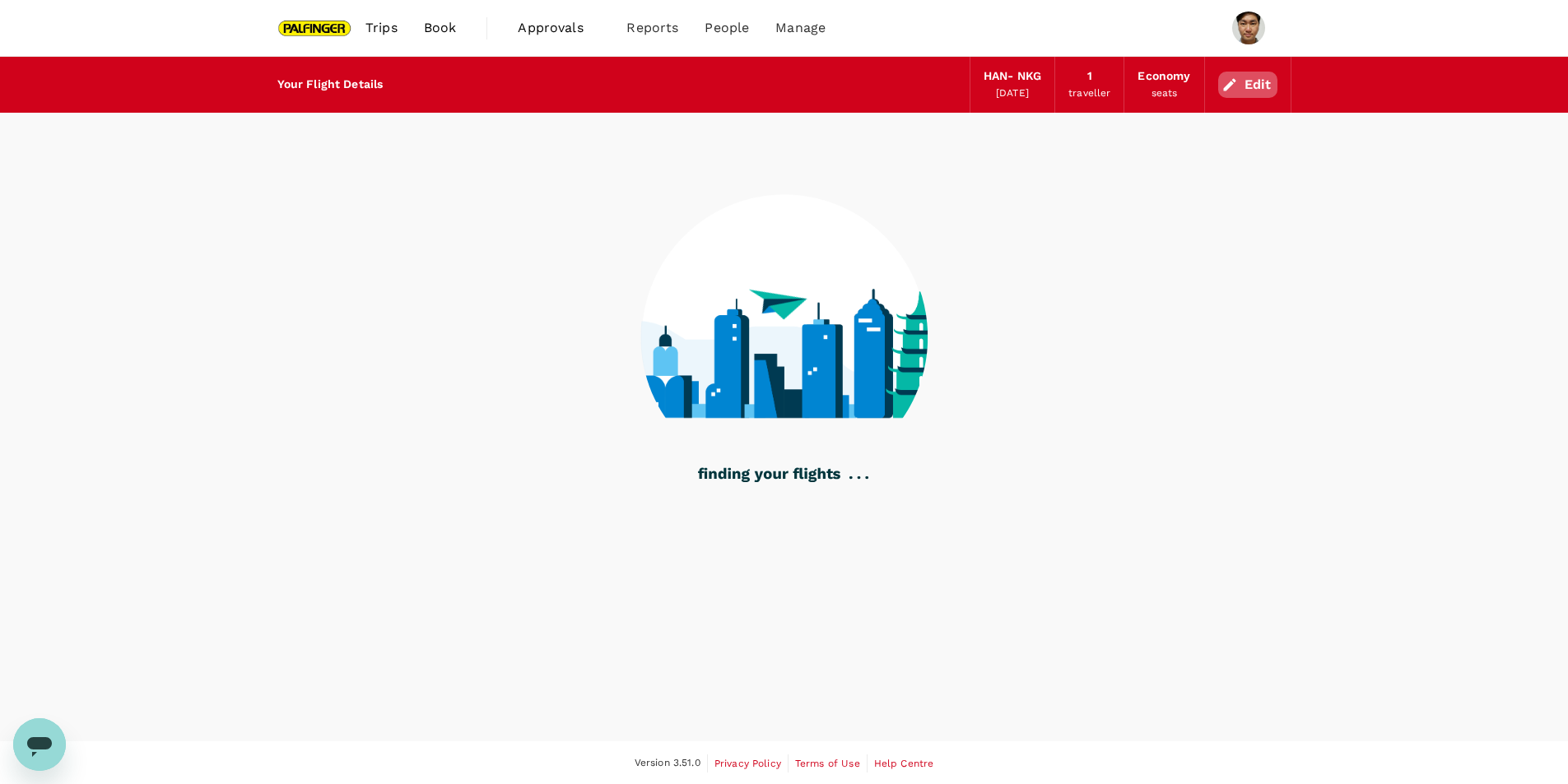
click at [1239, 91] on button "Edit" at bounding box center [1248, 85] width 59 height 26
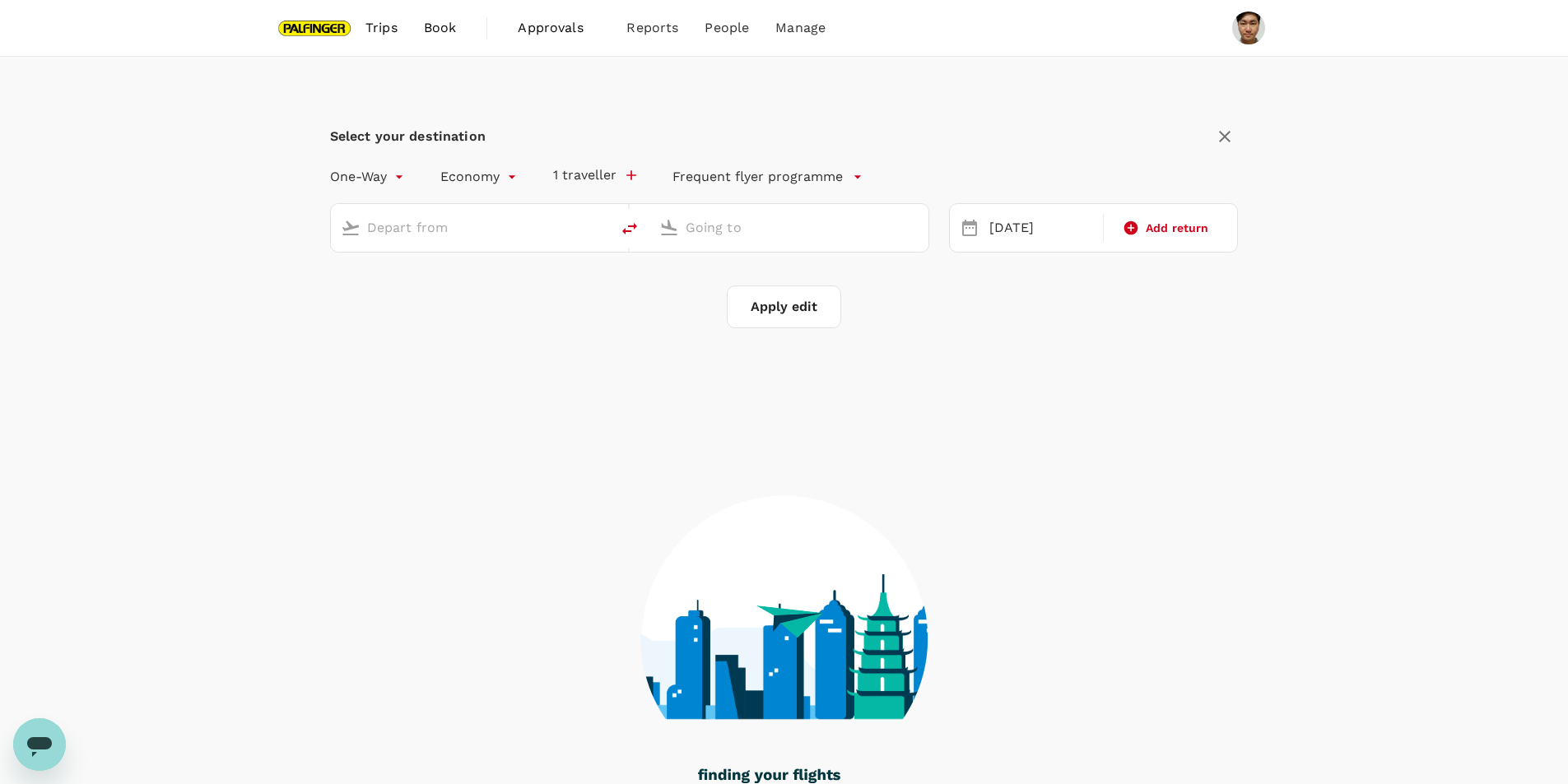
type input "Noi Bai Intl (HAN)"
type input "Nanjing Lukou Intl (NKG)"
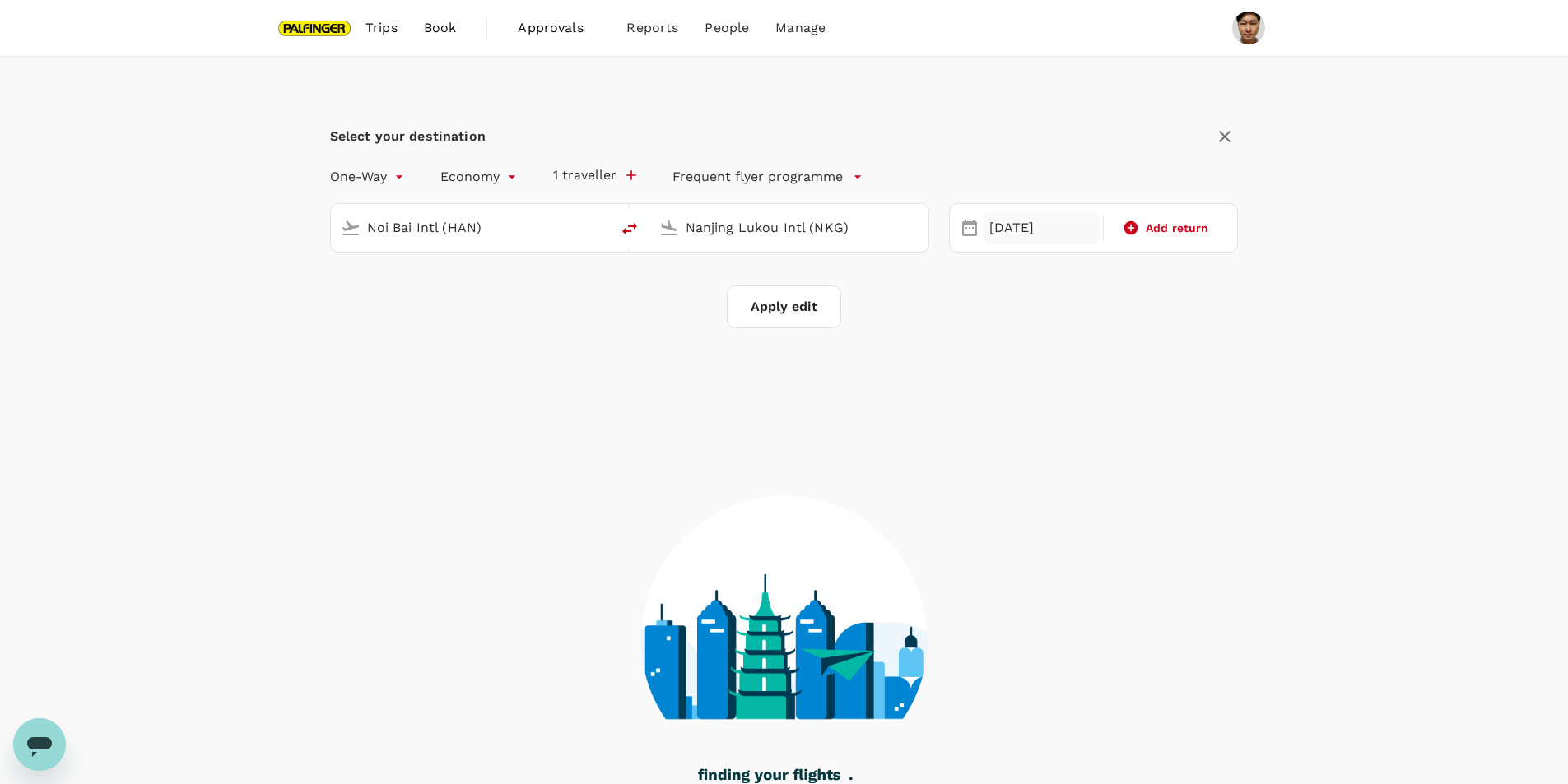
click at [1023, 223] on div "[DATE]" at bounding box center [1041, 227] width 116 height 32
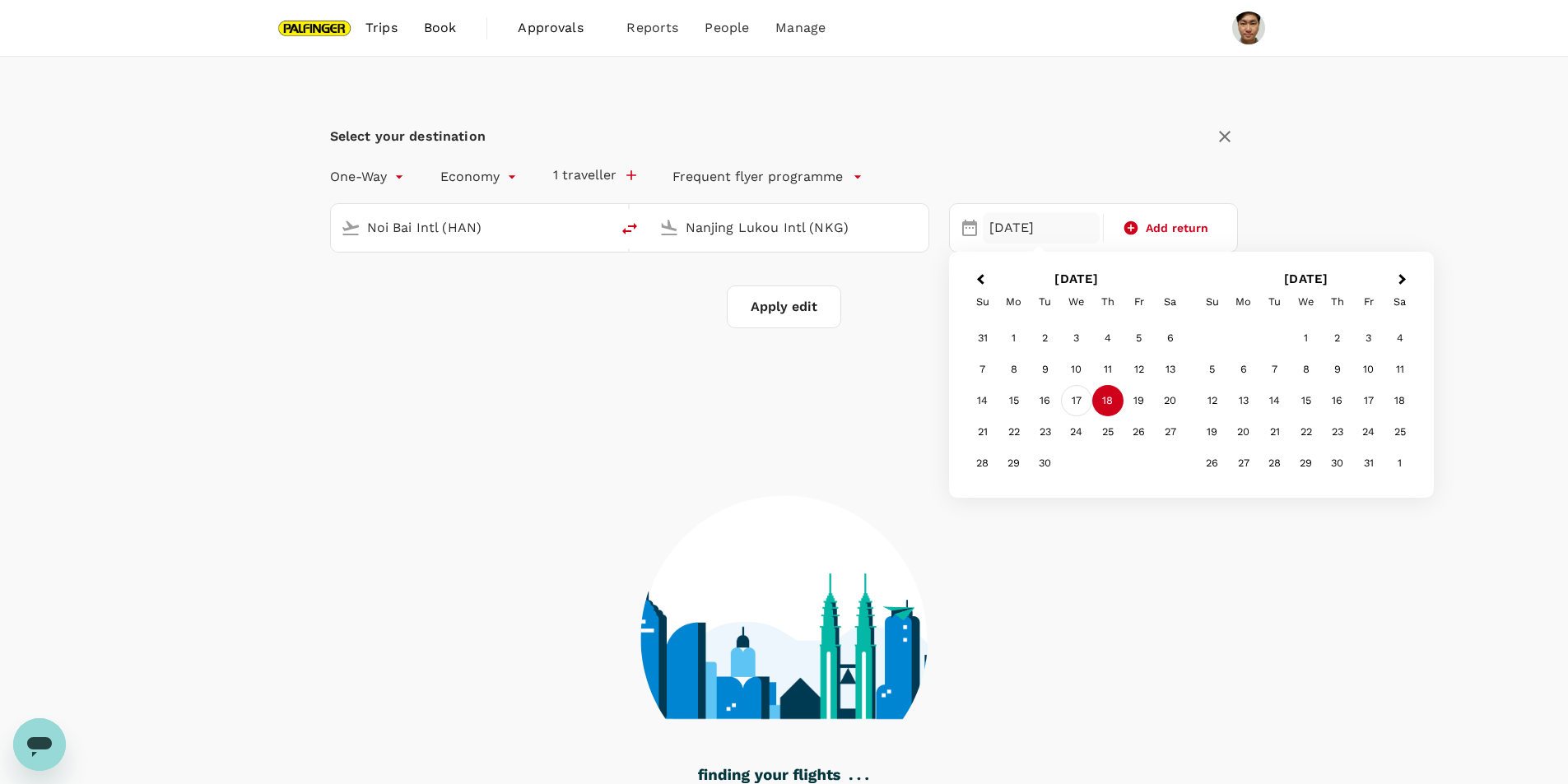
click at [1077, 405] on div "17" at bounding box center [1077, 400] width 31 height 31
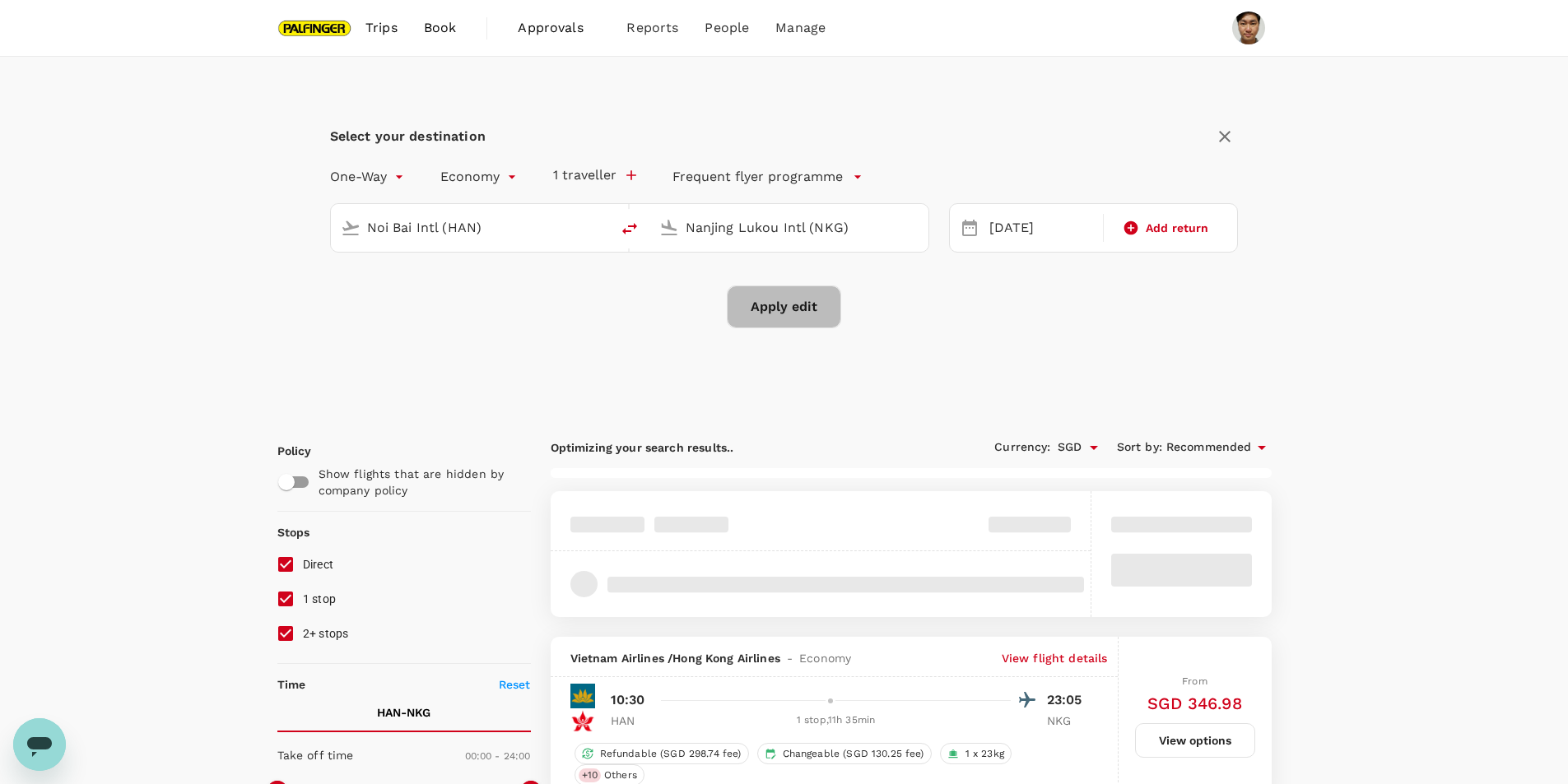
click at [796, 308] on button "Apply edit" at bounding box center [784, 307] width 115 height 43
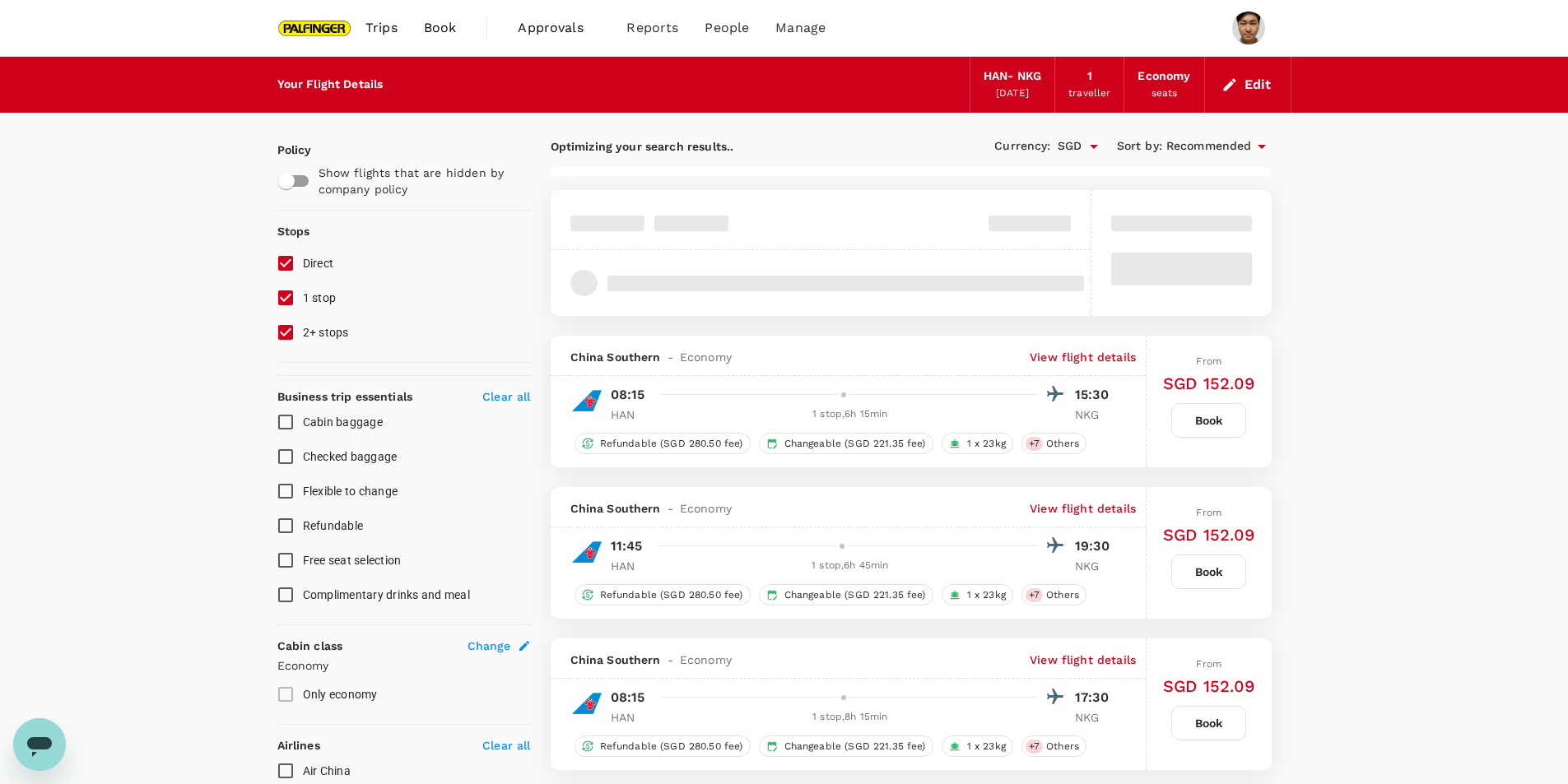
checkbox input "false"
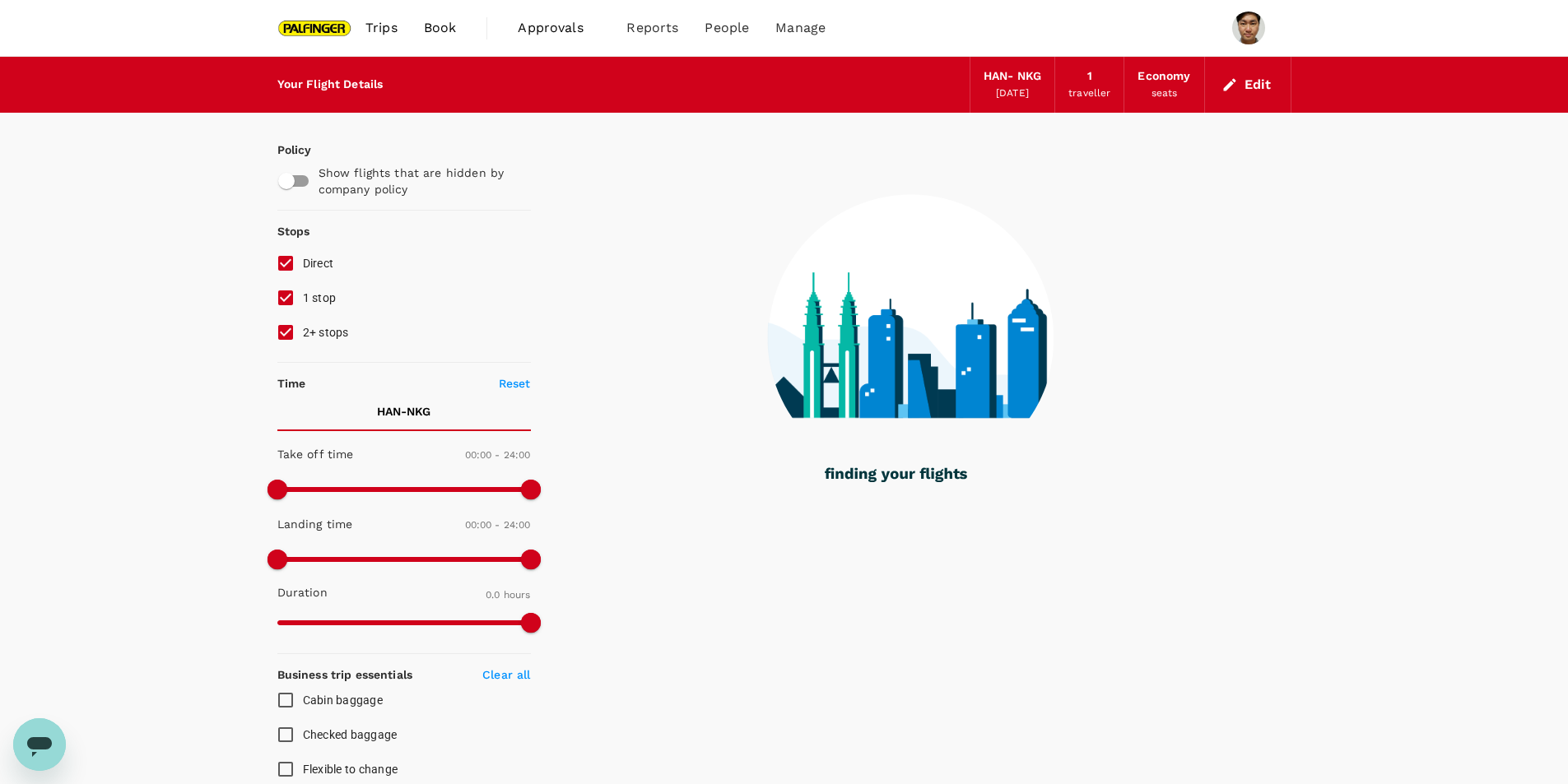
type input "1230"
checkbox input "true"
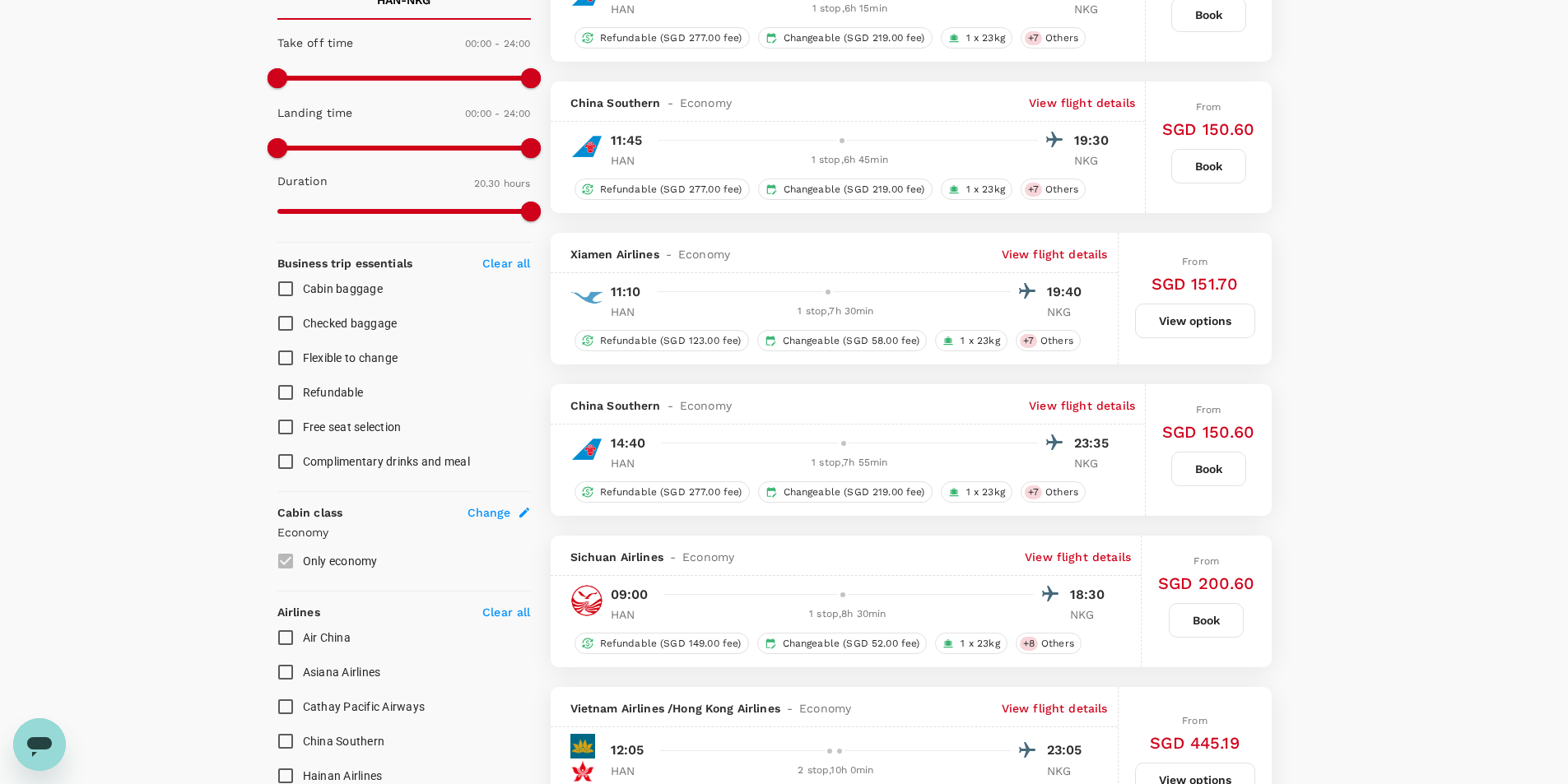
scroll to position [576, 0]
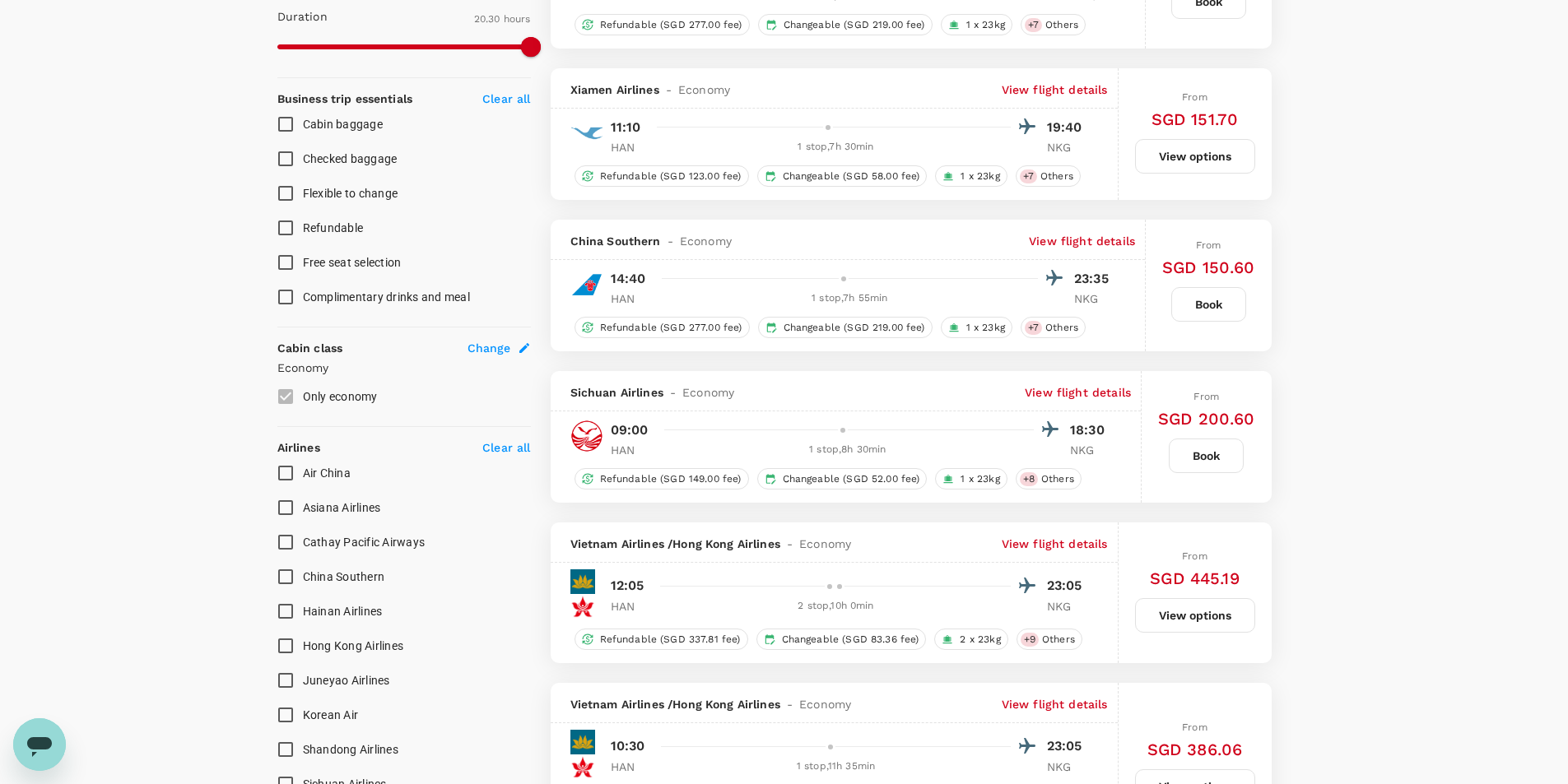
type input "2035"
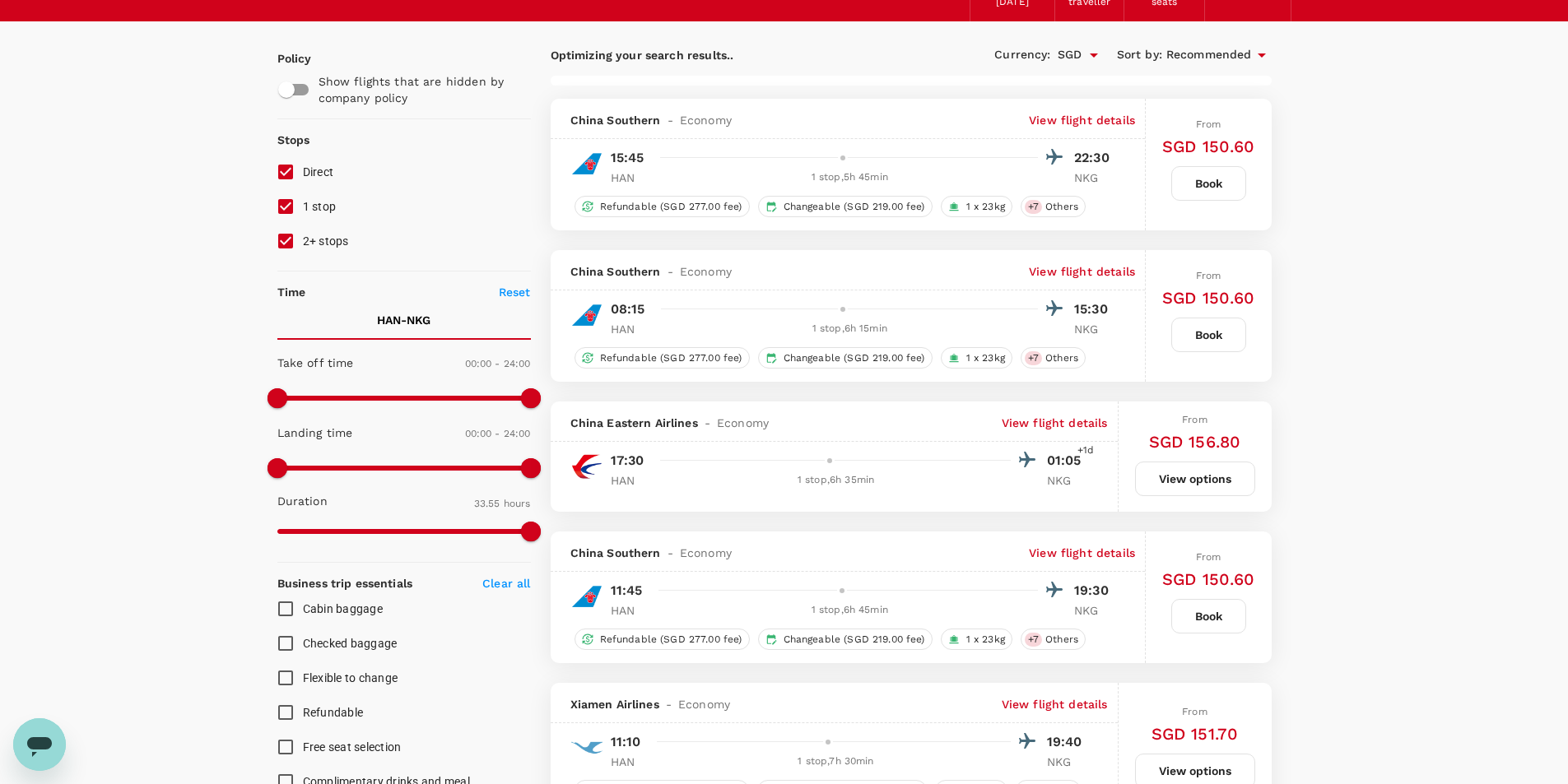
scroll to position [82, 0]
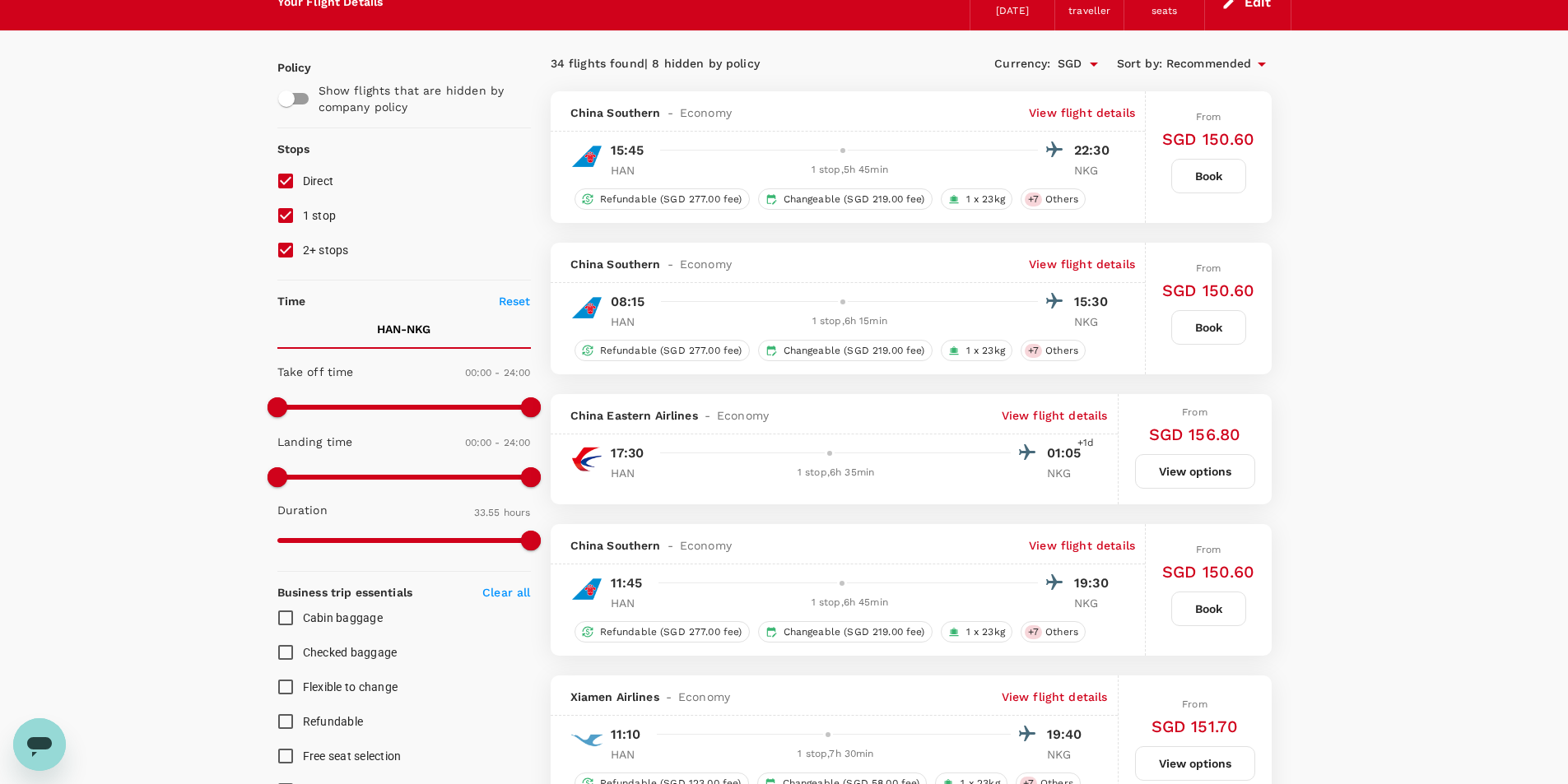
click at [953, 155] on div at bounding box center [858, 150] width 410 height 24
click at [1069, 121] on p "View flight details" at bounding box center [1082, 113] width 106 height 16
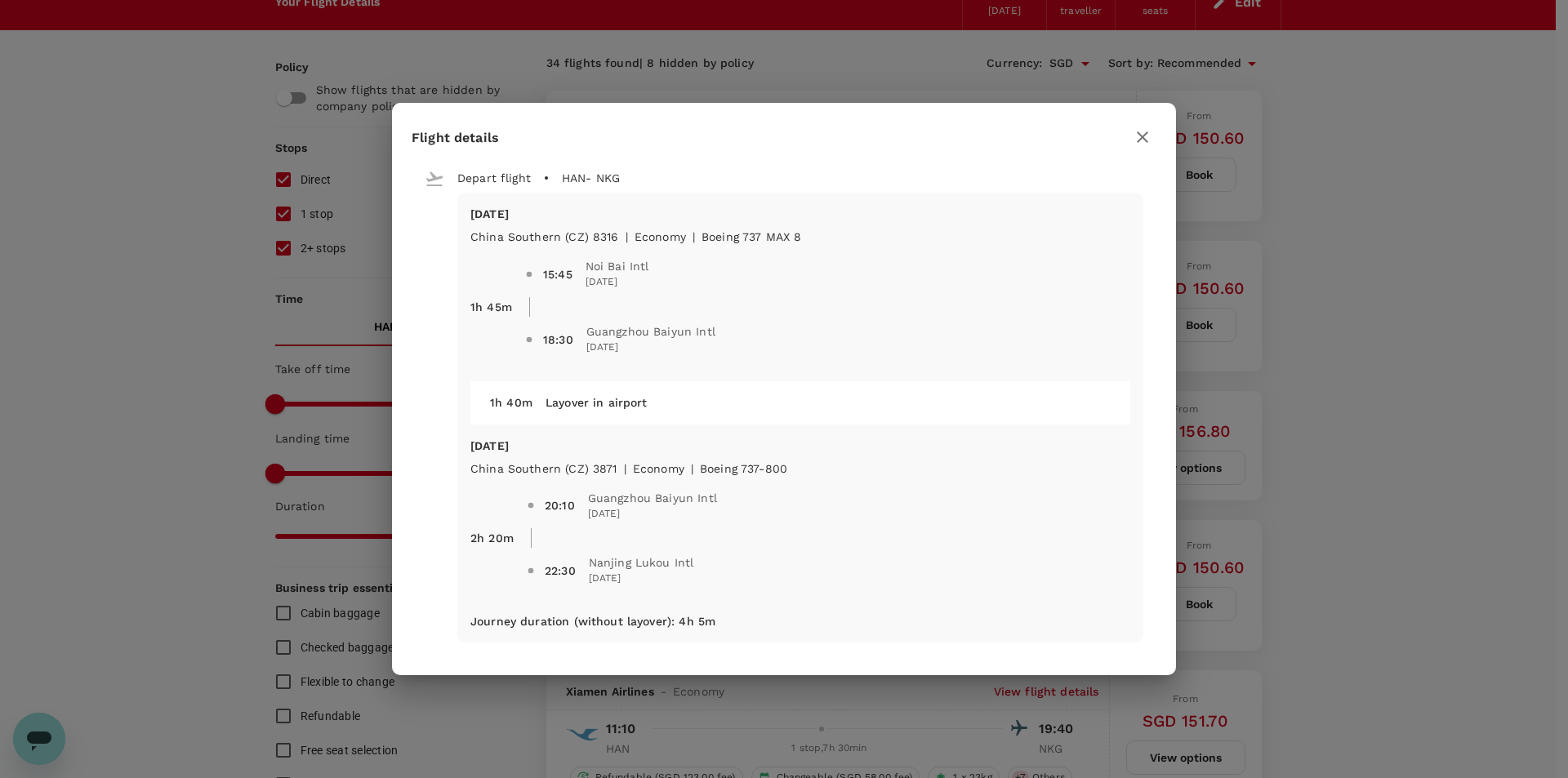
click at [1146, 139] on icon "button" at bounding box center [1143, 137] width 20 height 20
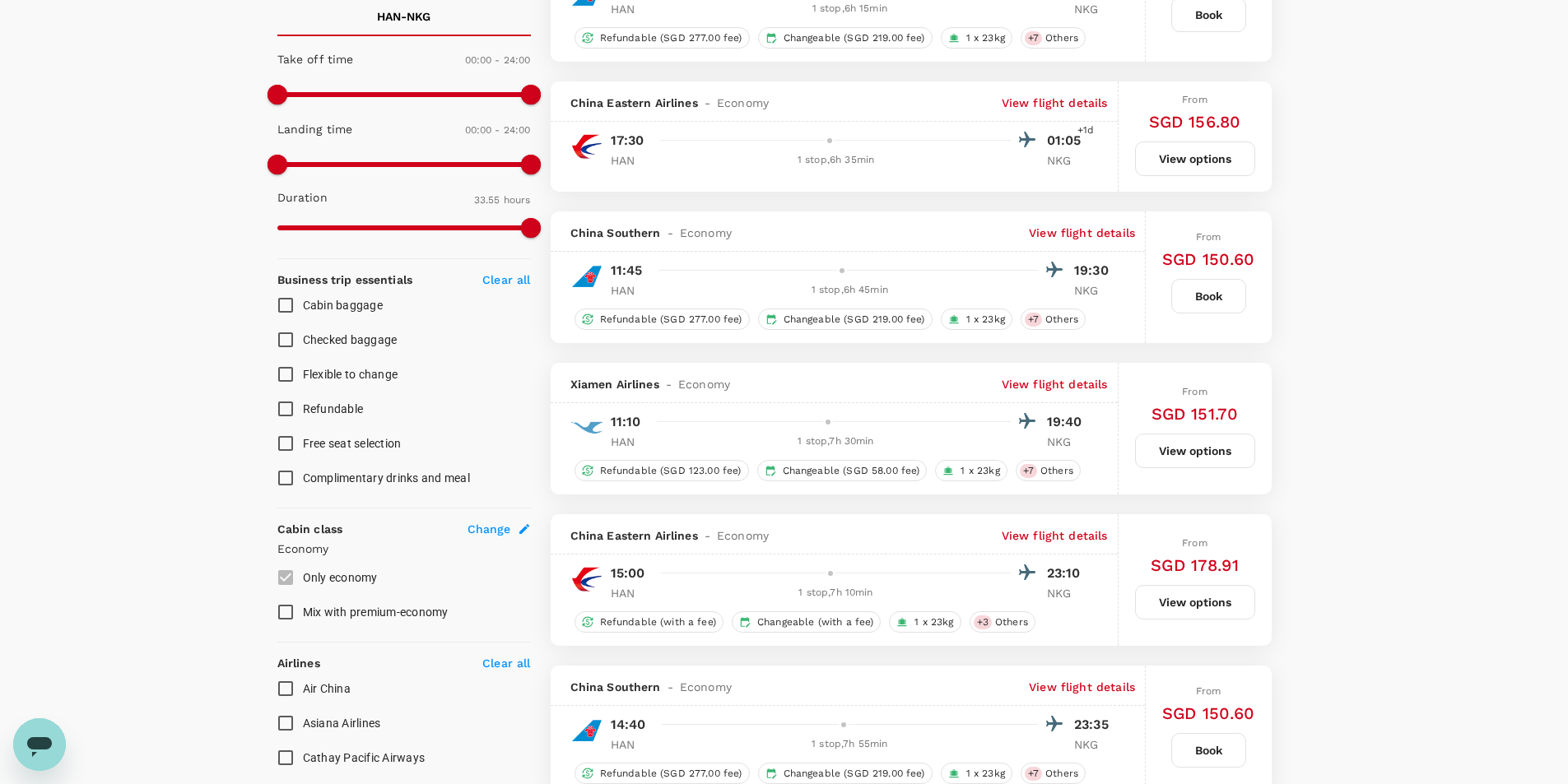
scroll to position [411, 0]
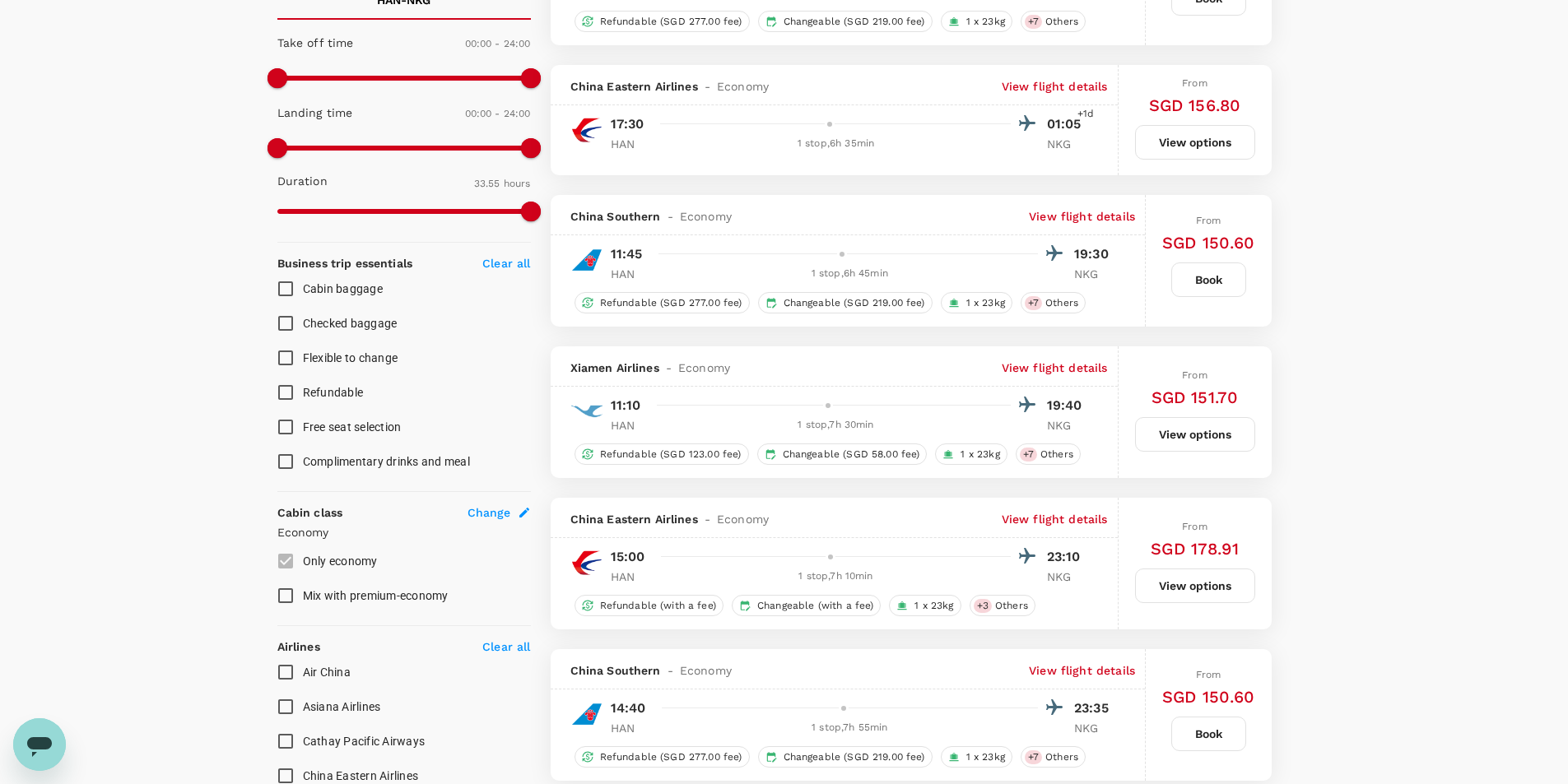
click at [1053, 216] on p "View flight details" at bounding box center [1082, 216] width 106 height 16
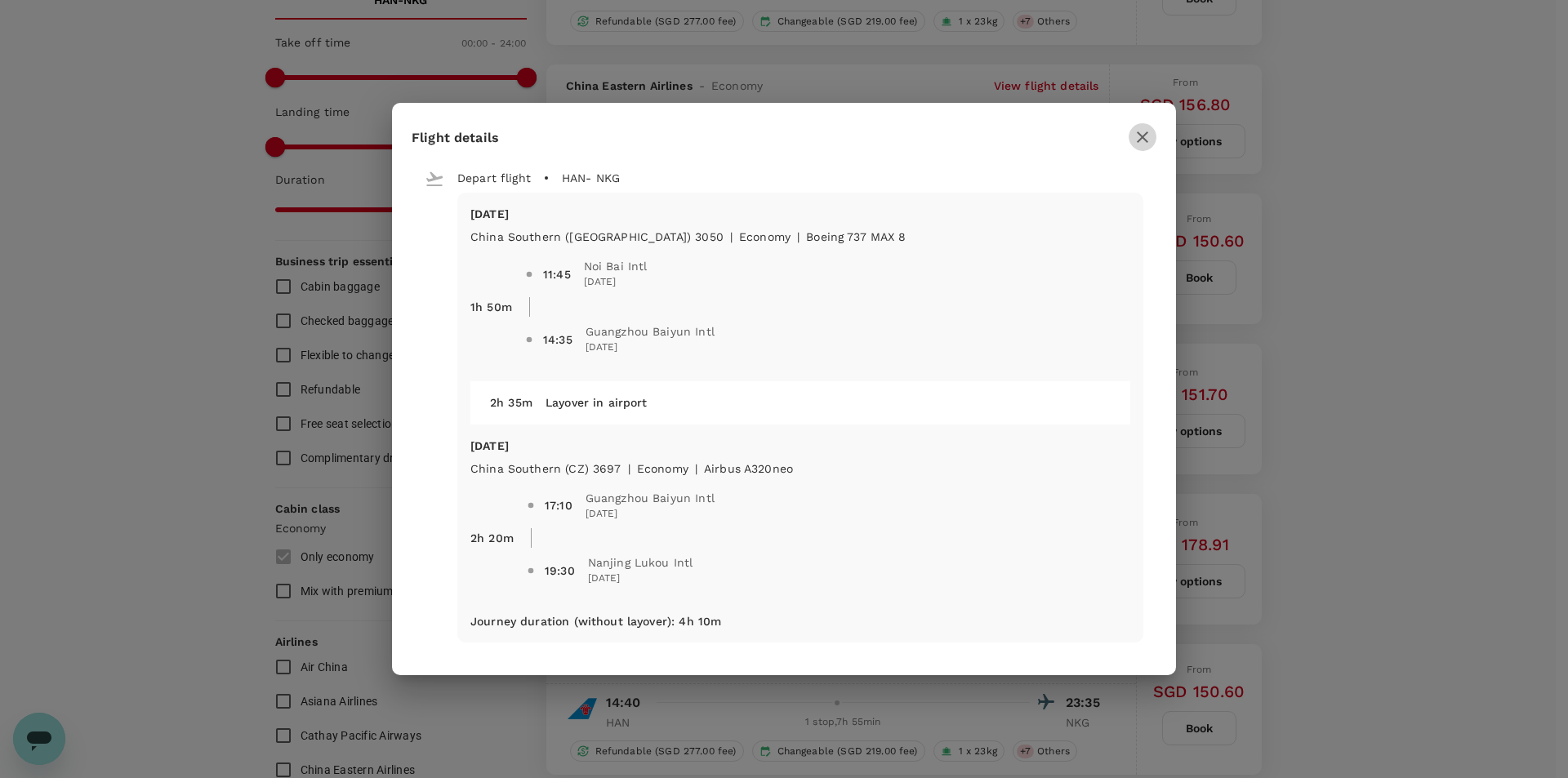
click at [1134, 139] on icon "button" at bounding box center [1143, 137] width 20 height 20
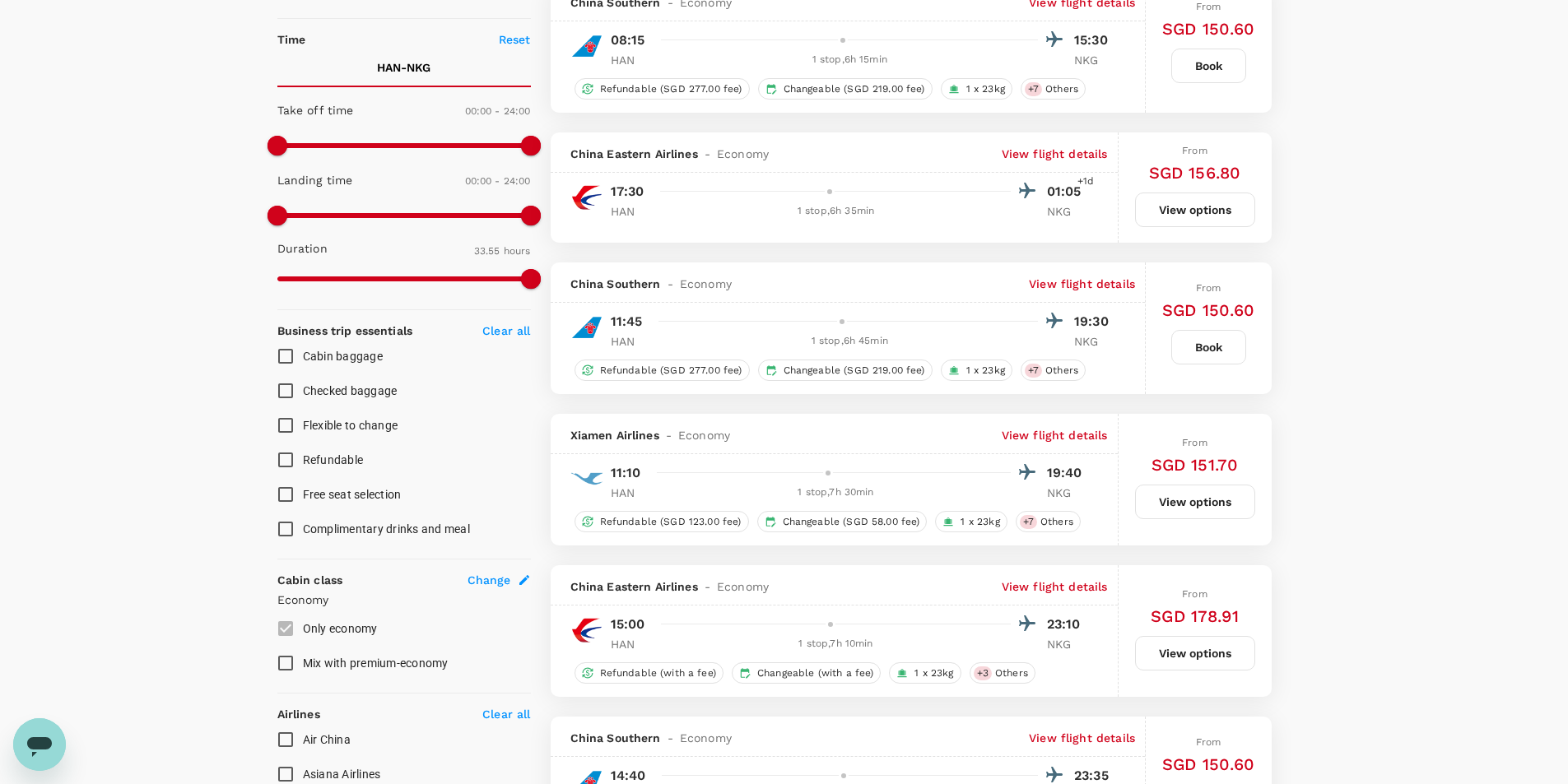
scroll to position [329, 0]
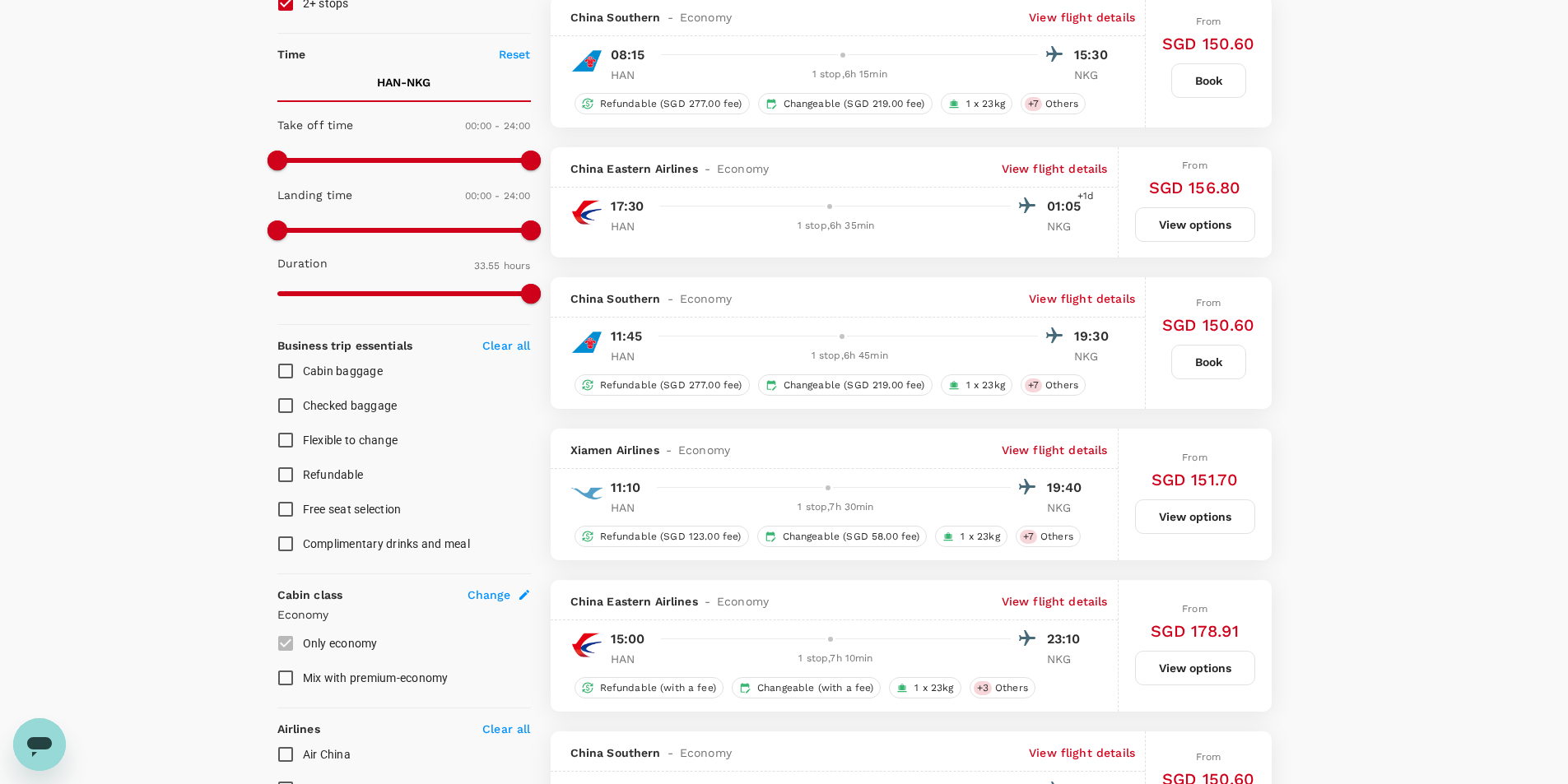
click at [1070, 300] on p "View flight details" at bounding box center [1082, 298] width 106 height 16
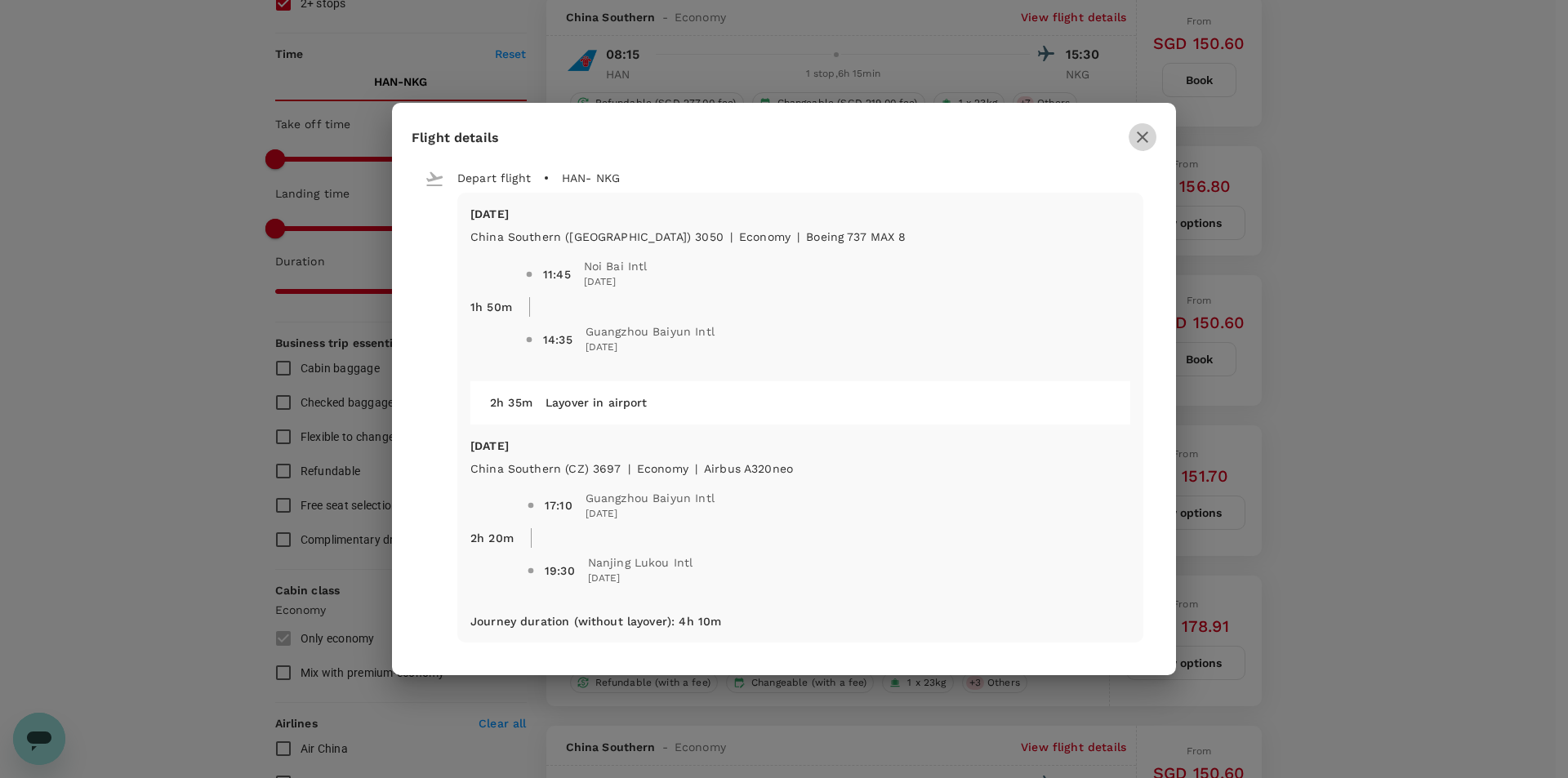
click at [1152, 127] on icon "button" at bounding box center [1143, 137] width 20 height 20
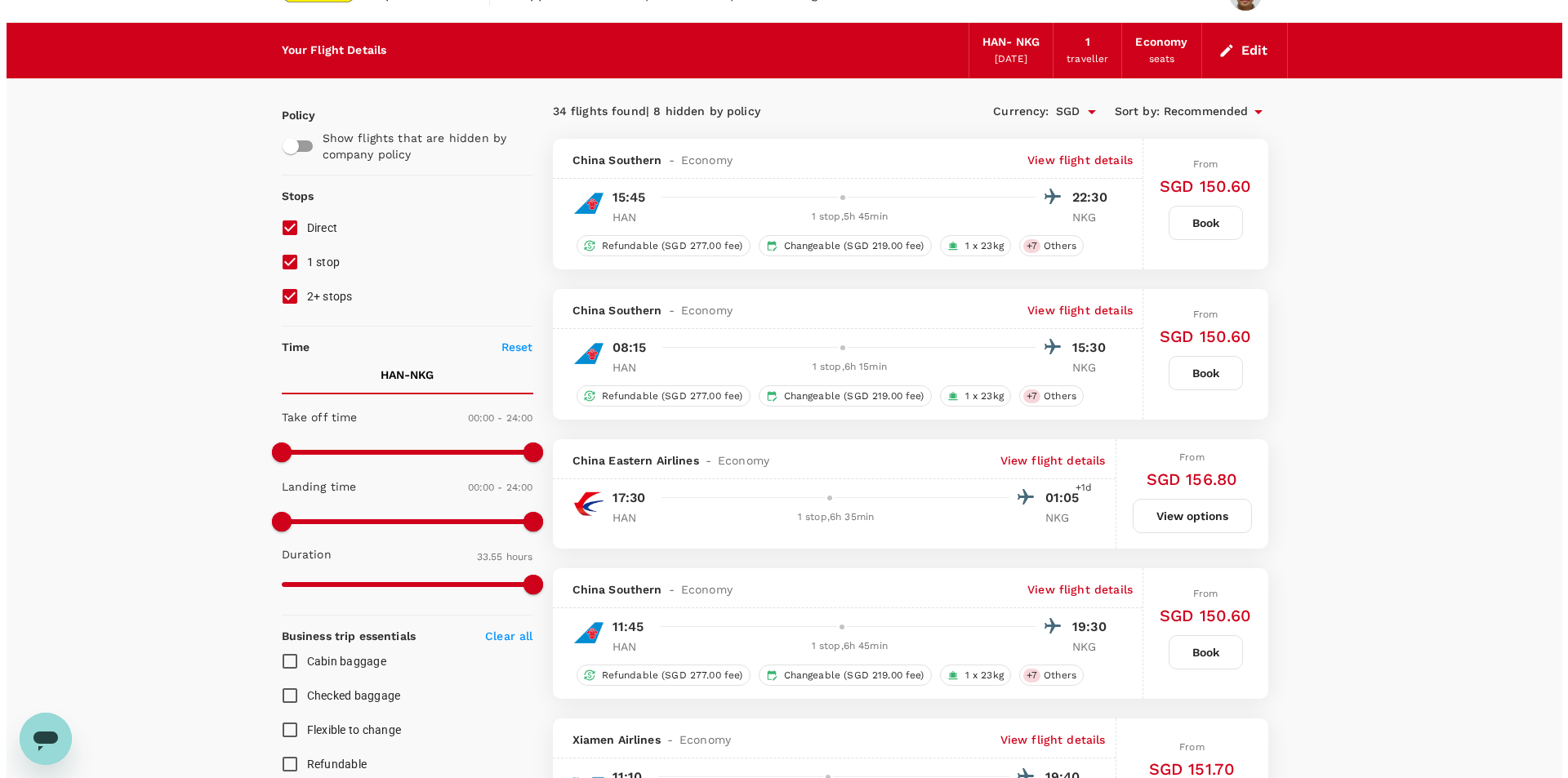
scroll to position [0, 0]
